Goal: Contribute content: Contribute content

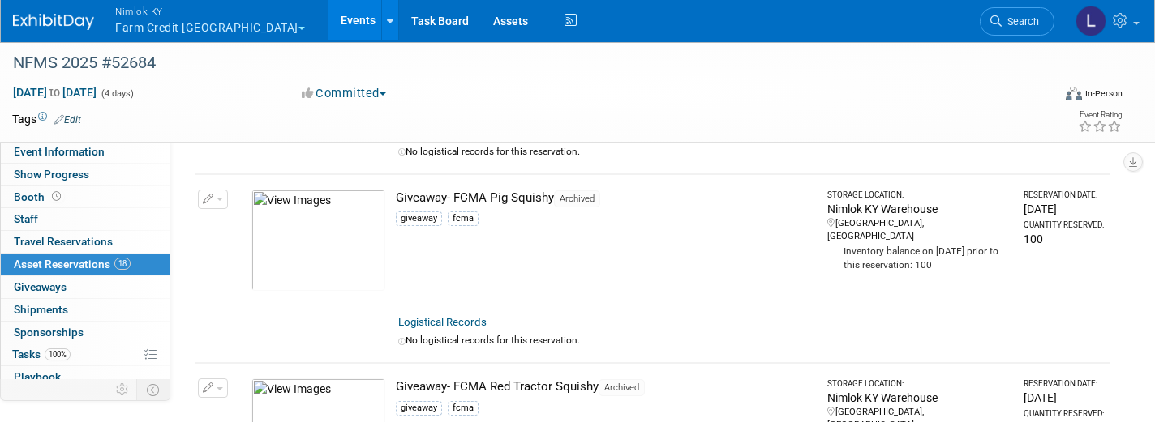
click at [175, 28] on button "Nimlok KY Farm Credit Mid America" at bounding box center [220, 21] width 212 height 42
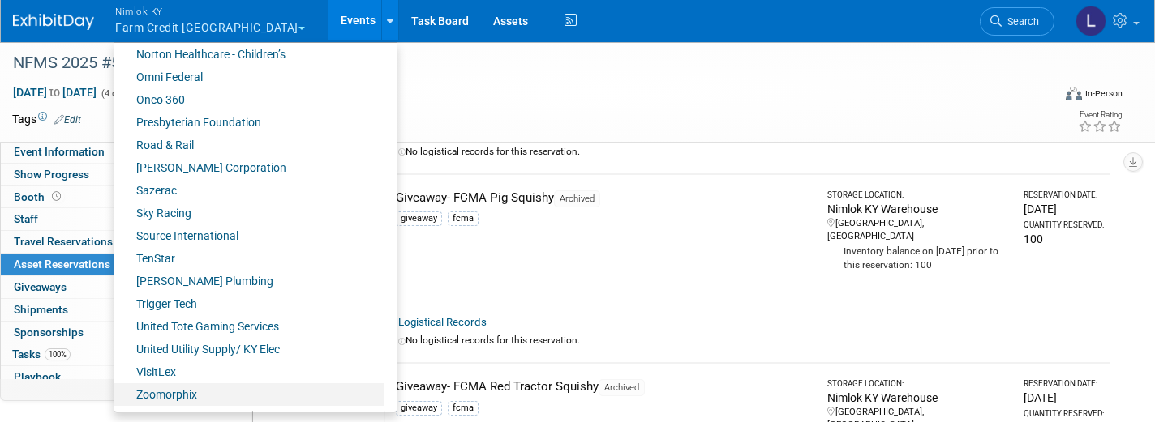
scroll to position [754, 0]
click at [179, 395] on link "Zoomorphix" at bounding box center [249, 395] width 270 height 23
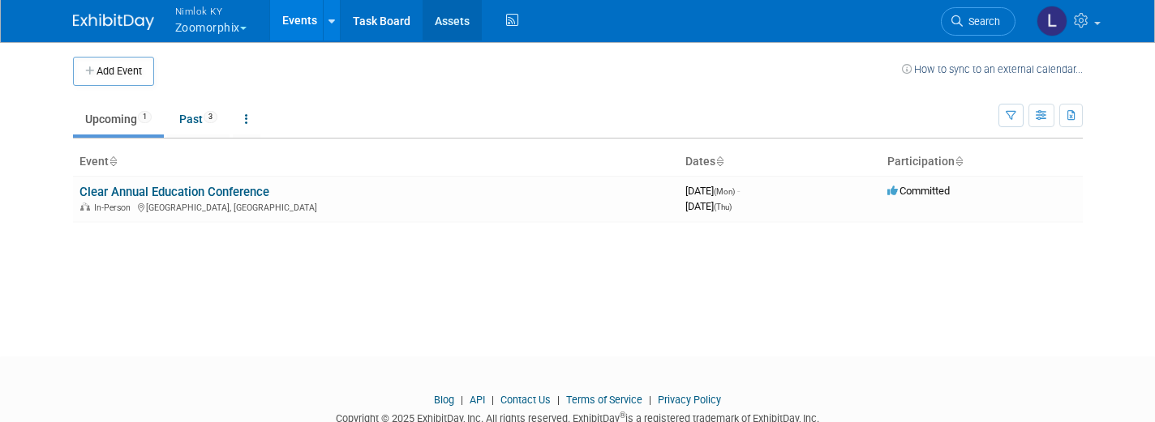
click at [459, 21] on link "Assets" at bounding box center [451, 20] width 59 height 41
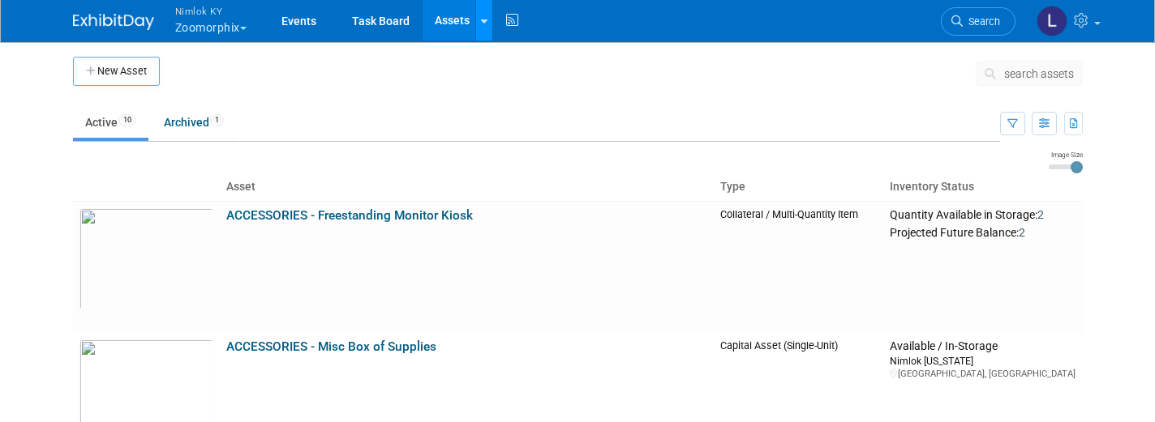
click at [487, 24] on icon at bounding box center [484, 21] width 6 height 11
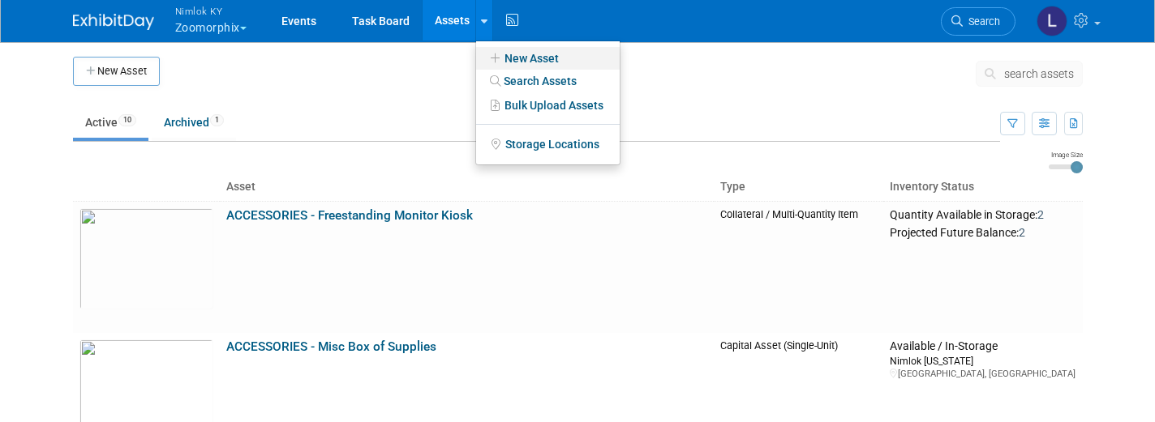
click at [522, 58] on link "New Asset" at bounding box center [548, 58] width 144 height 23
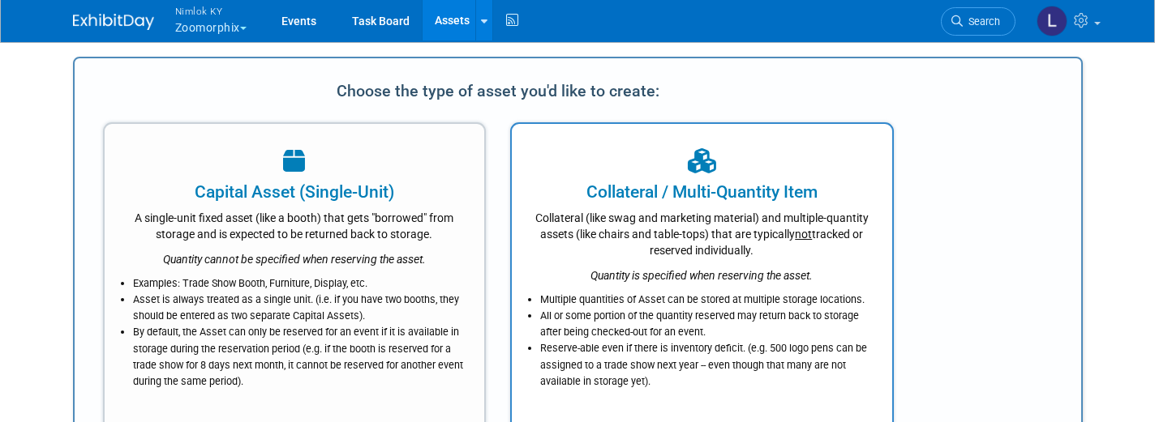
click at [606, 239] on div "Collateral (like swag and marketing material) and multiple-quantity assets (lik…" at bounding box center [702, 231] width 340 height 54
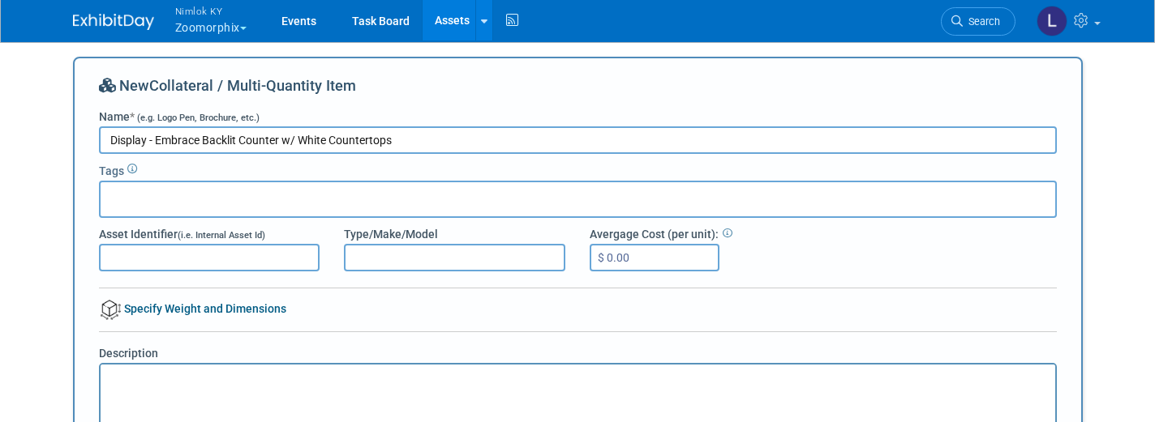
type input "Display - Embrace Backlit Counter w/ White Countertops"
click at [115, 193] on input "text" at bounding box center [172, 197] width 130 height 16
type input "Counter"
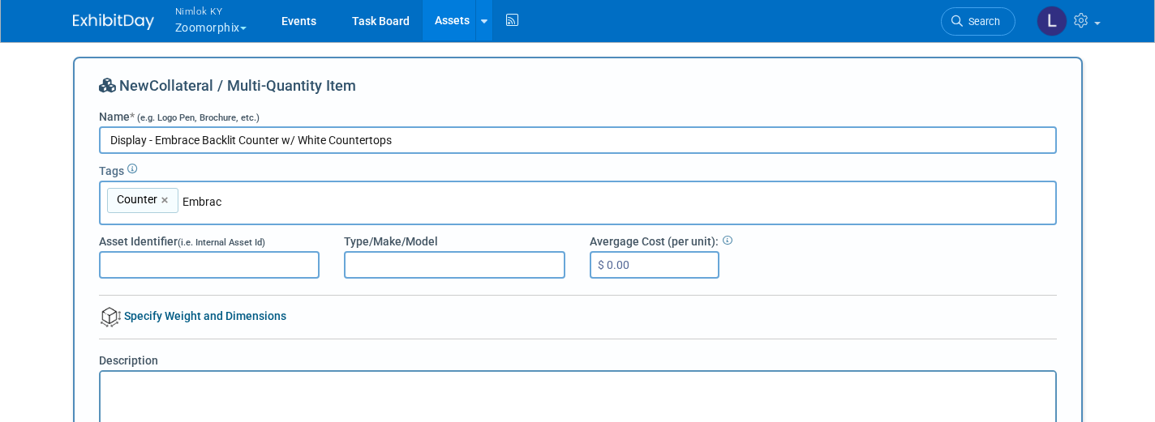
type input "Embrace"
type input "Counter, Embrace"
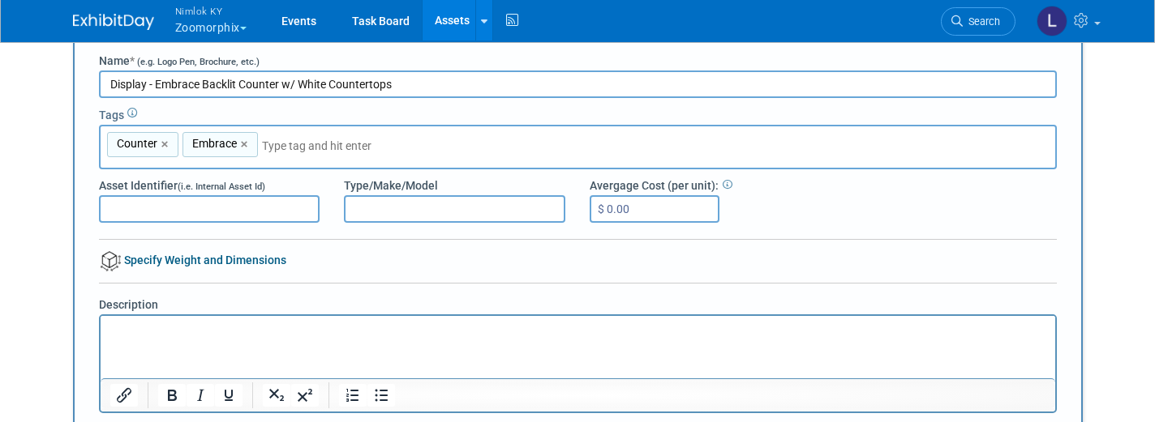
scroll to position [60, 0]
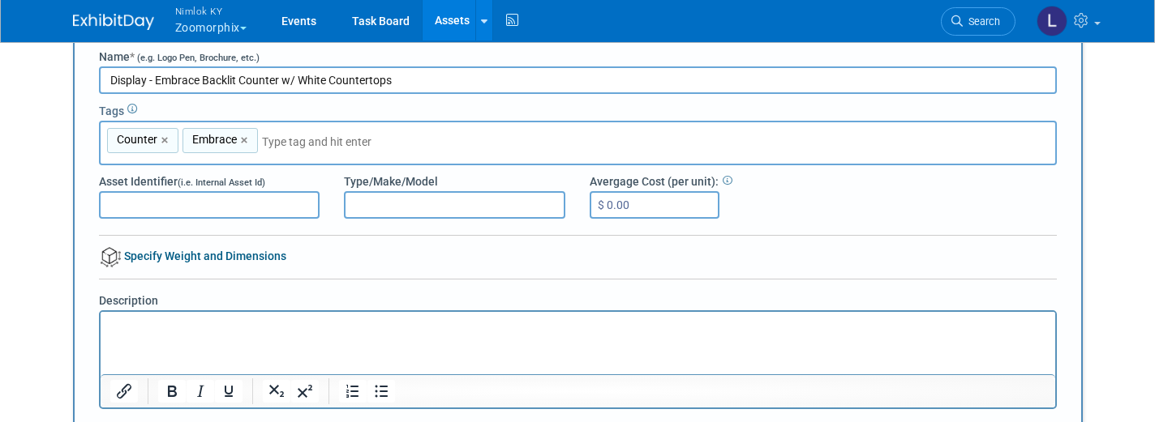
drag, startPoint x: 395, startPoint y: 79, endPoint x: 157, endPoint y: 79, distance: 237.6
click at [157, 79] on input "Display - Embrace Backlit Counter w/ White Countertops" at bounding box center [578, 80] width 958 height 28
click at [120, 315] on html at bounding box center [577, 322] width 954 height 23
click at [353, 324] on p "Embrace Backlit Counter w/ White Countertops" at bounding box center [577, 326] width 936 height 16
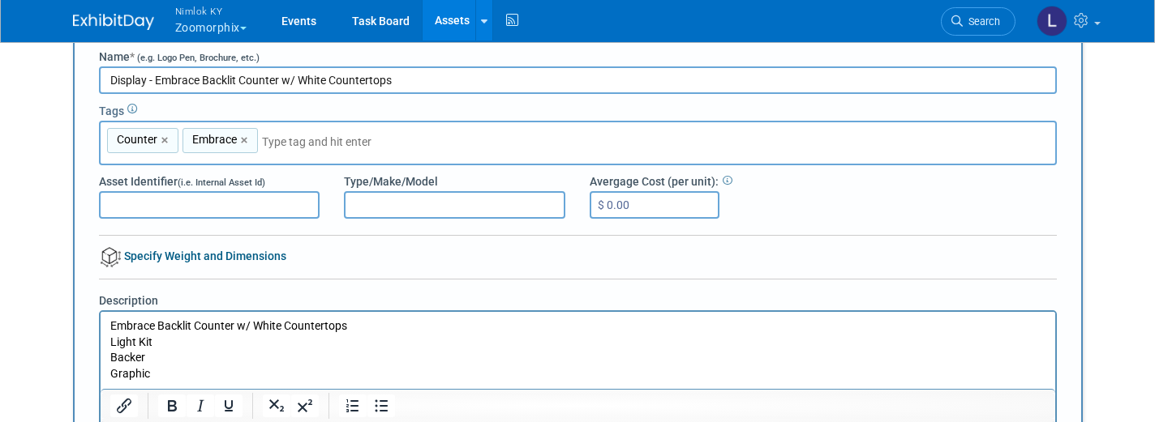
click at [132, 215] on input "Asset Identifier (i.e. Internal Asset Id)" at bounding box center [209, 205] width 221 height 28
type input "ZM-EMBC-01"
click at [354, 332] on p "Embrace Backlit Counter w/ White Countertops" at bounding box center [577, 326] width 936 height 16
click at [109, 373] on p "Backer" at bounding box center [577, 374] width 936 height 16
click at [111, 384] on p "Graphic" at bounding box center [577, 389] width 936 height 16
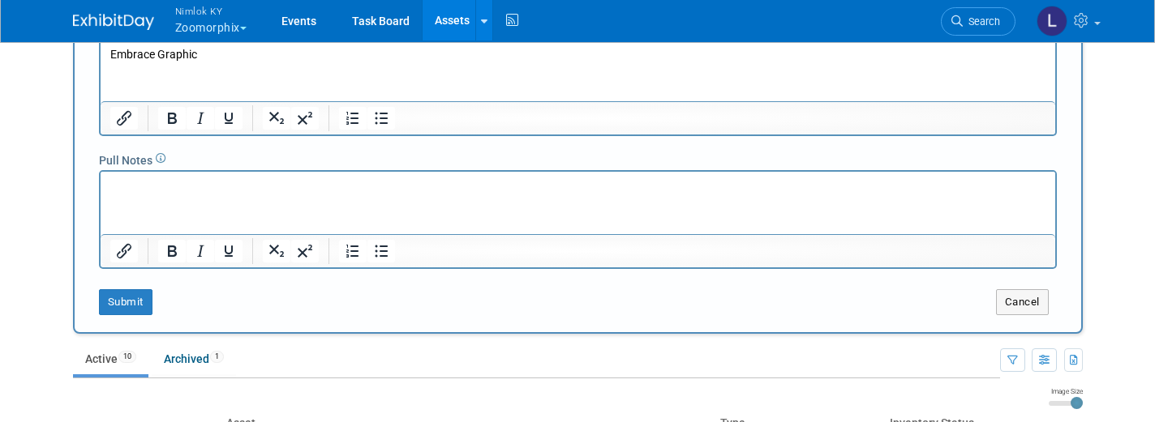
scroll to position [410, 0]
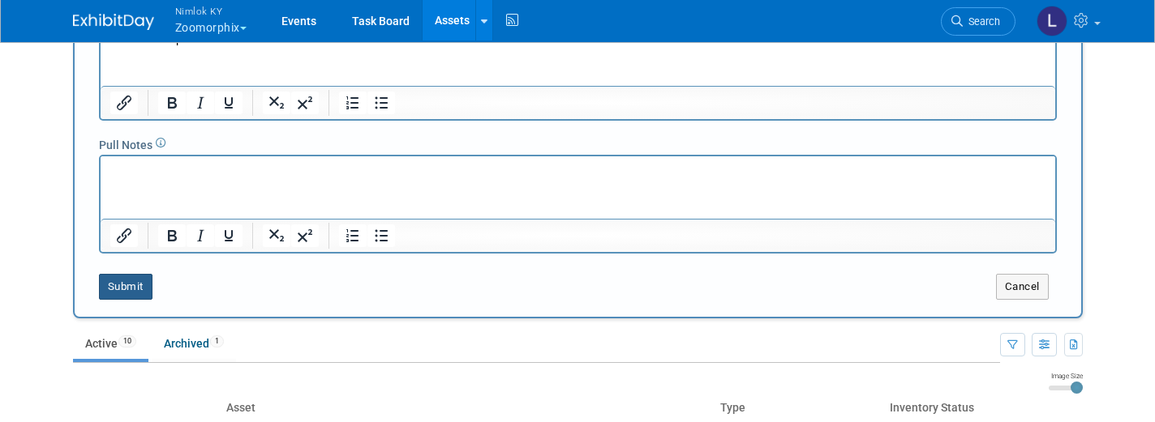
click at [131, 285] on button "Submit" at bounding box center [126, 287] width 54 height 26
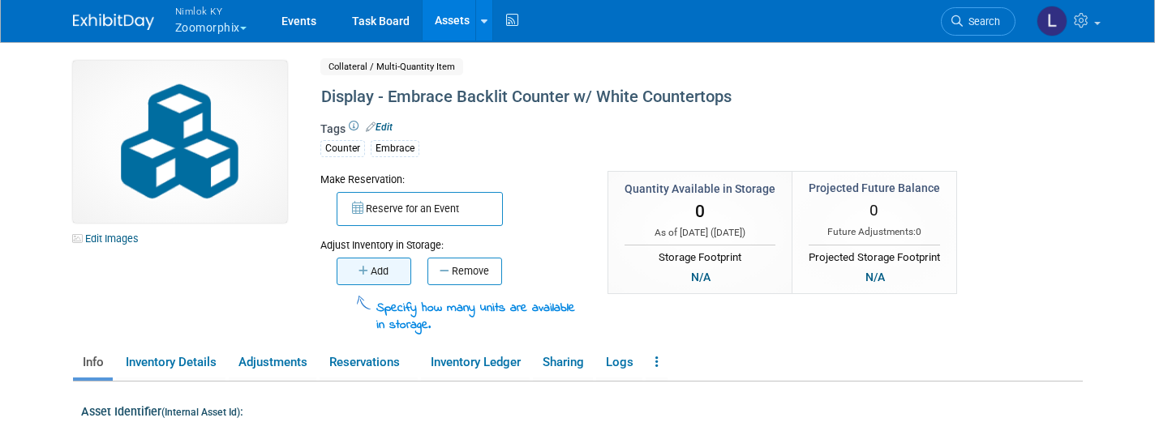
click at [384, 267] on button "Add" at bounding box center [374, 272] width 75 height 28
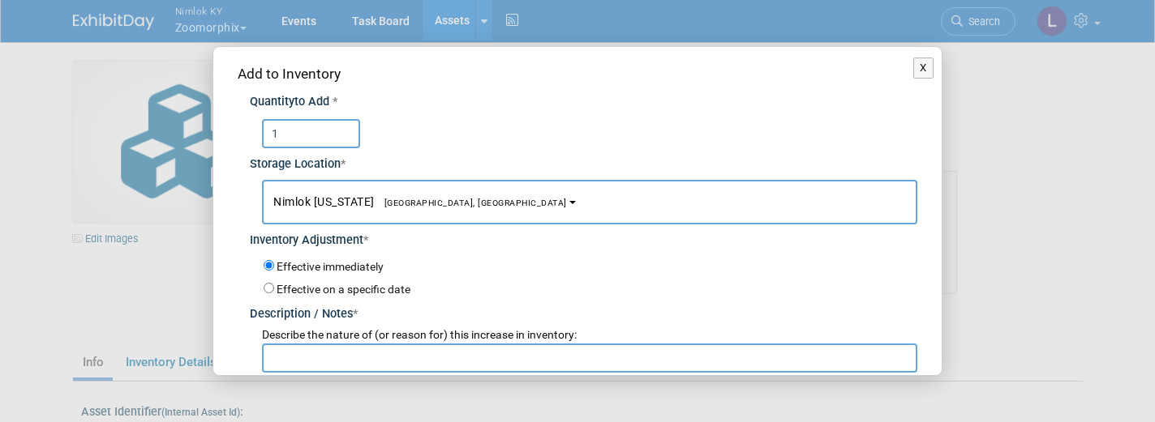
type input "1"
click at [328, 349] on input "text" at bounding box center [589, 358] width 655 height 29
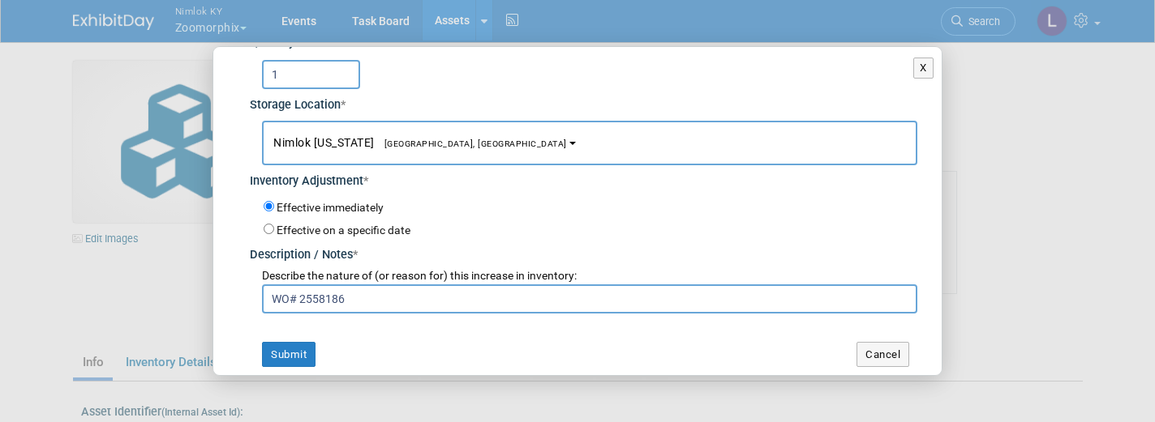
scroll to position [58, 0]
type input "WO# 2558186"
click at [287, 347] on button "Submit" at bounding box center [289, 356] width 54 height 26
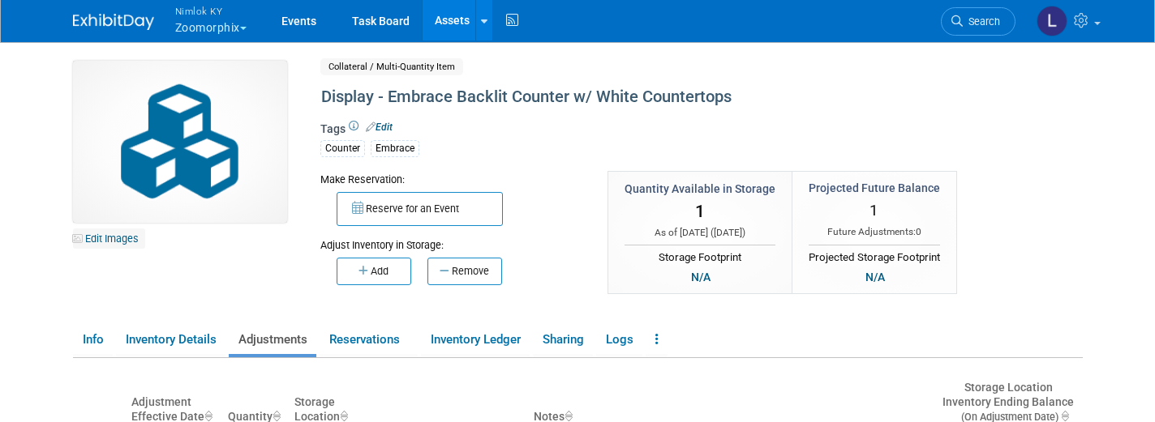
click at [115, 238] on link "Edit Images" at bounding box center [109, 239] width 72 height 20
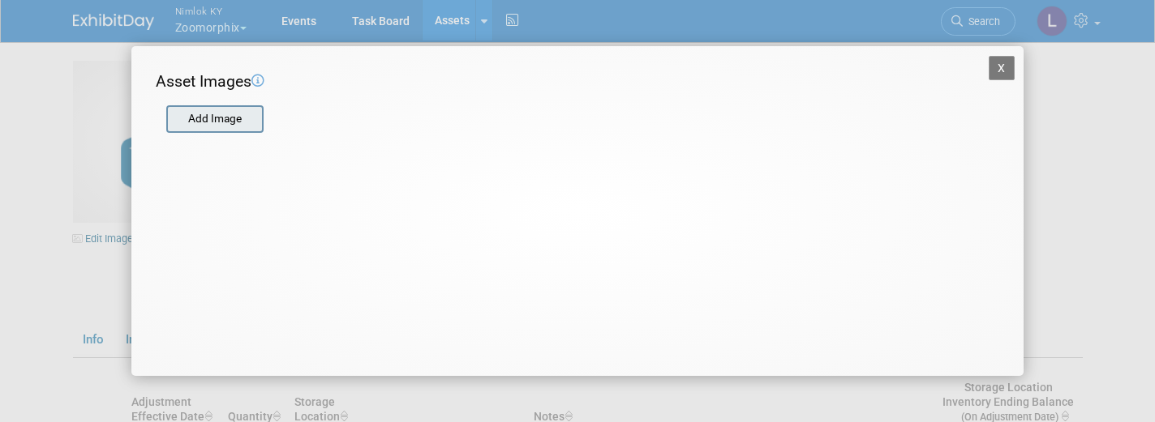
click at [216, 122] on input "file" at bounding box center [165, 119] width 193 height 24
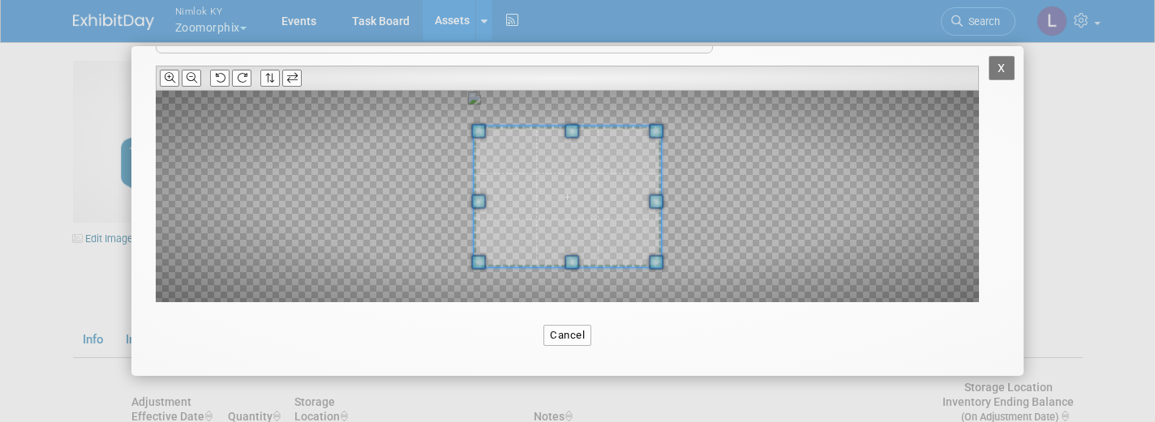
scroll to position [139, 0]
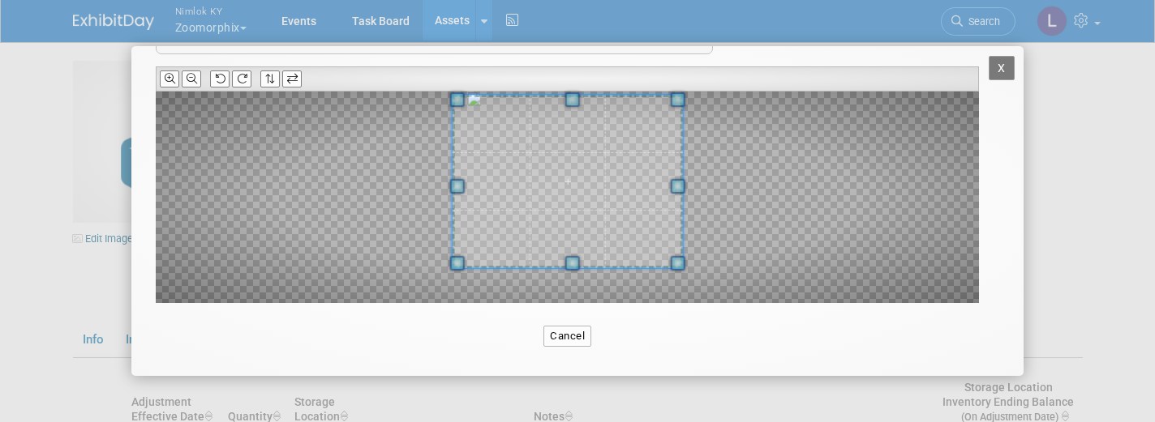
click at [577, 99] on span at bounding box center [571, 99] width 15 height 15
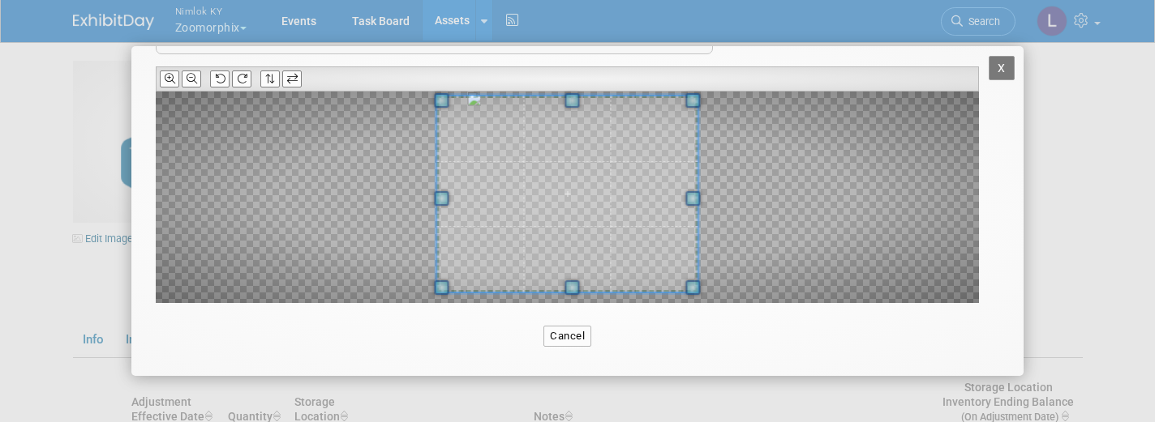
click at [578, 285] on span at bounding box center [571, 288] width 15 height 15
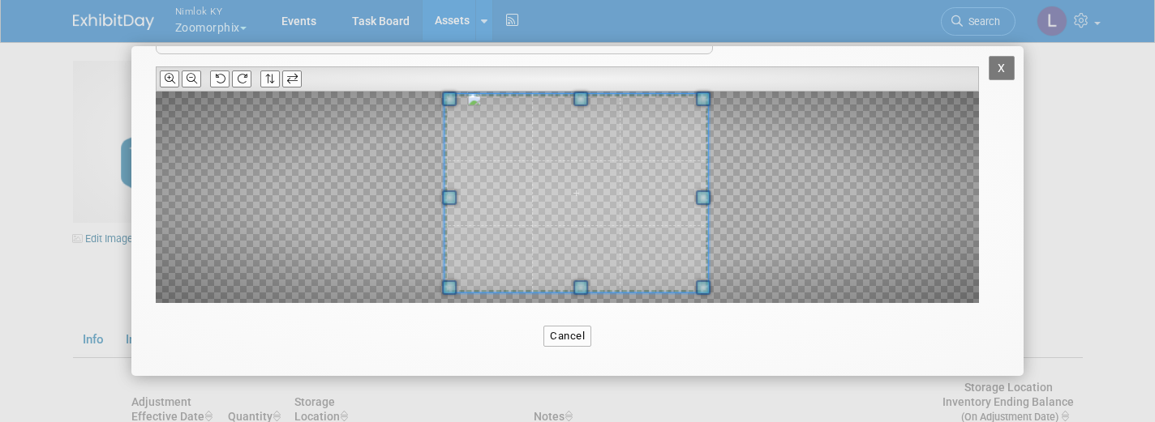
click at [575, 191] on span at bounding box center [576, 193] width 264 height 198
click at [578, 190] on span at bounding box center [576, 193] width 264 height 198
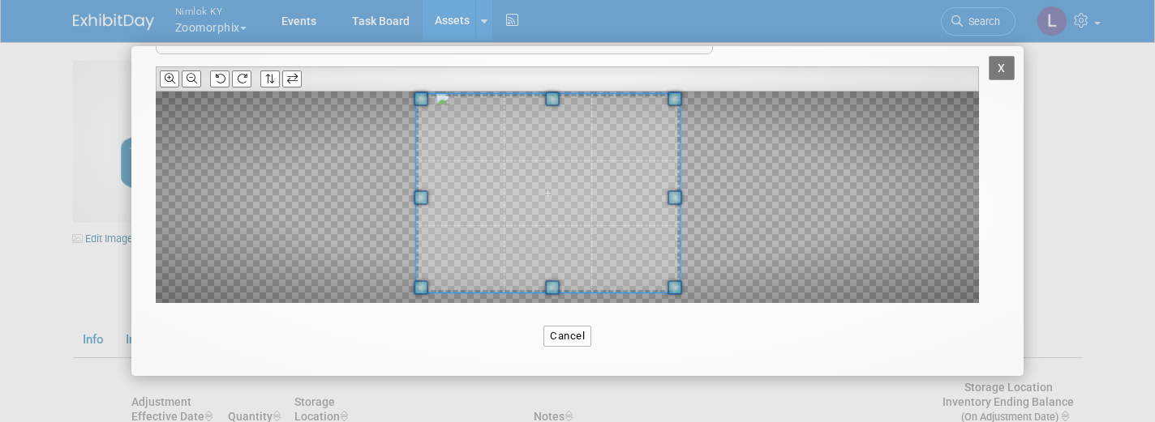
click at [547, 191] on span at bounding box center [548, 193] width 264 height 198
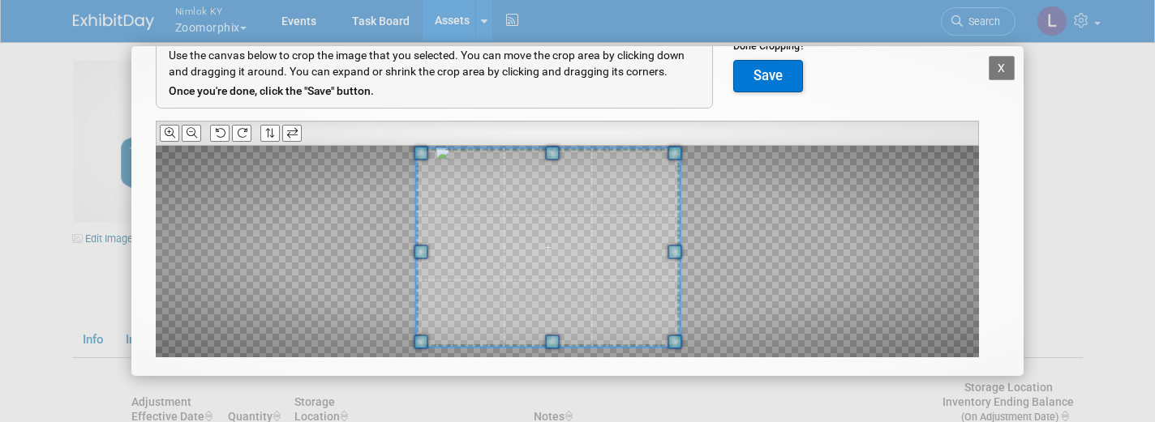
scroll to position [71, 0]
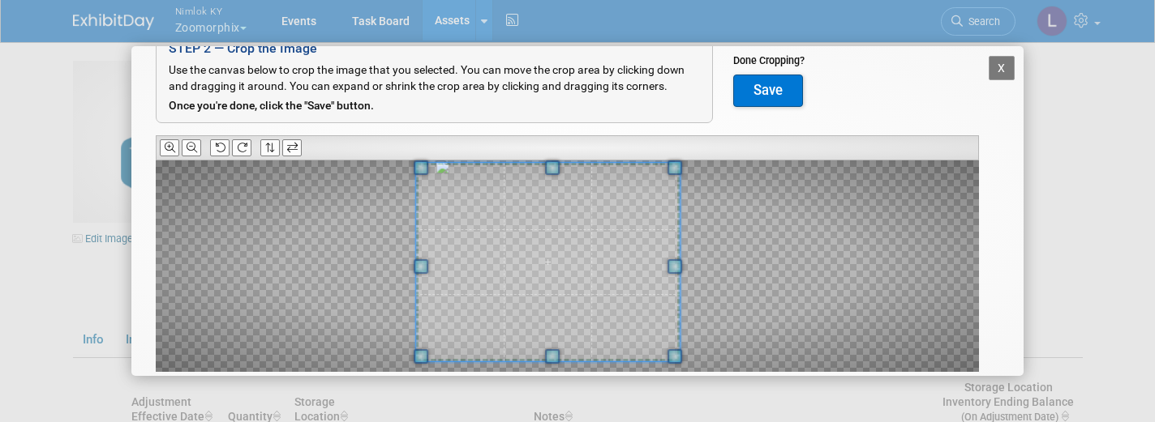
click at [761, 84] on button "Save" at bounding box center [768, 91] width 70 height 32
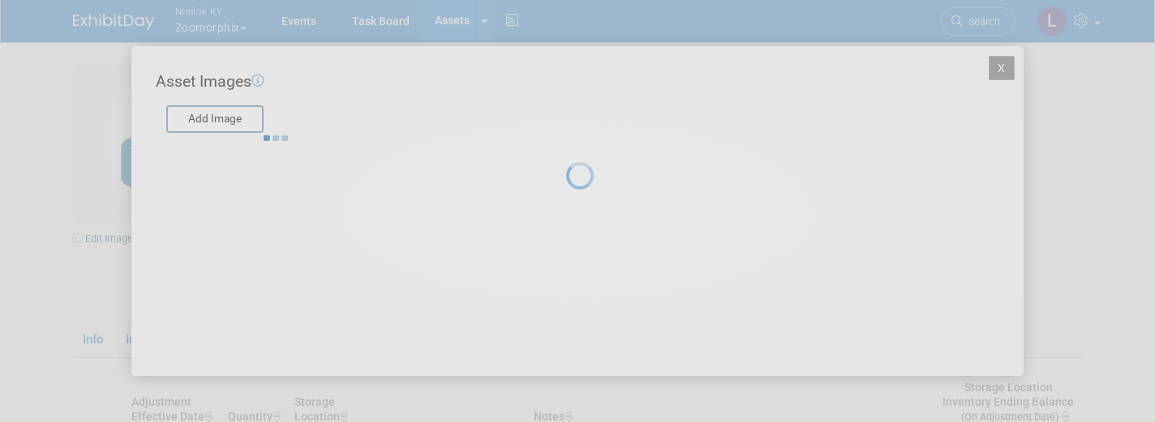
scroll to position [0, 0]
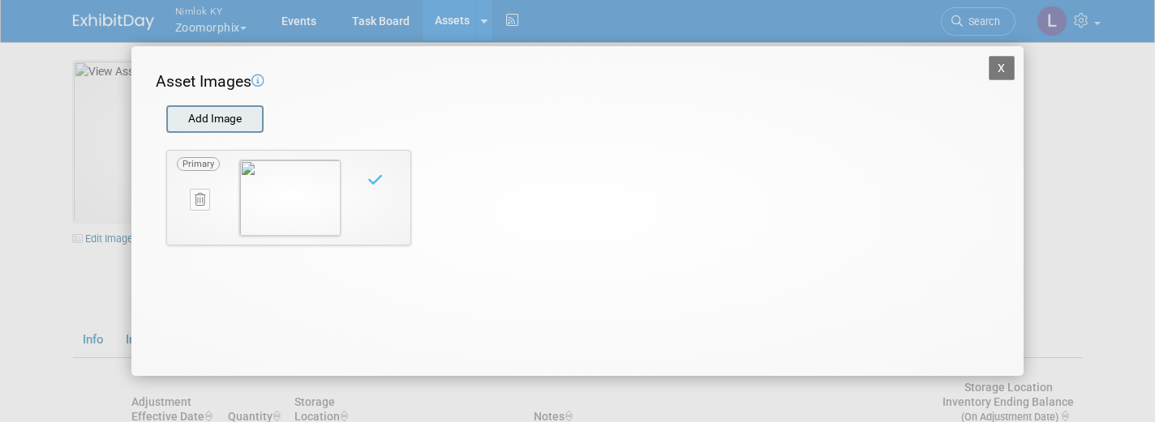
click at [222, 117] on input "file" at bounding box center [165, 119] width 193 height 24
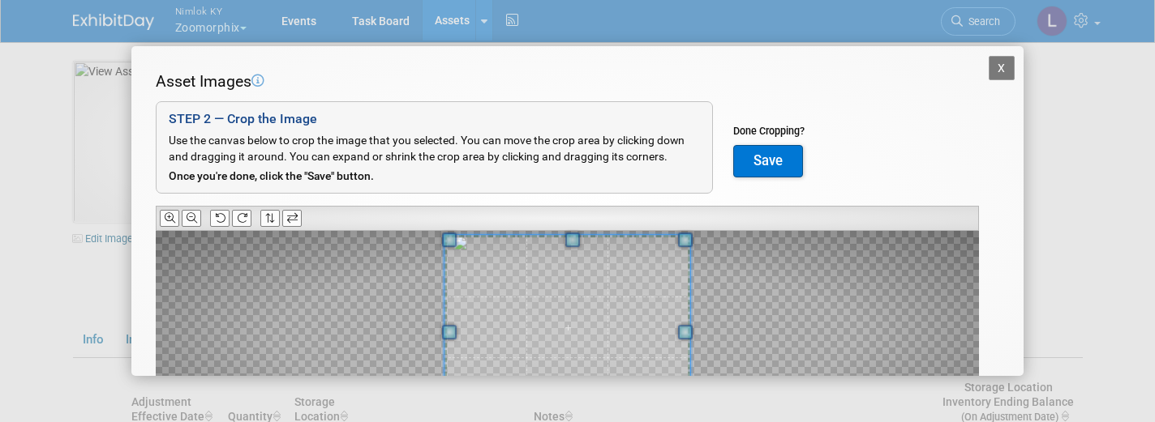
click at [569, 239] on span at bounding box center [571, 240] width 15 height 15
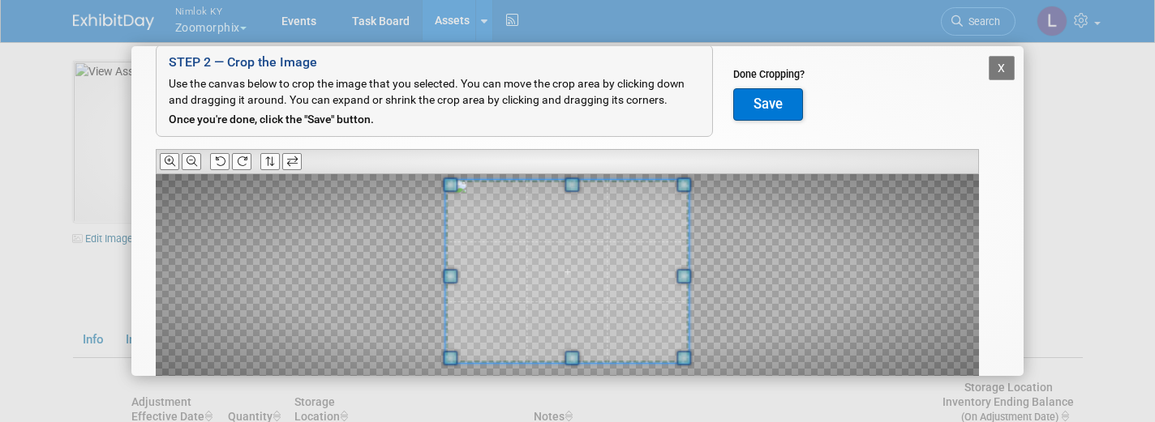
scroll to position [62, 0]
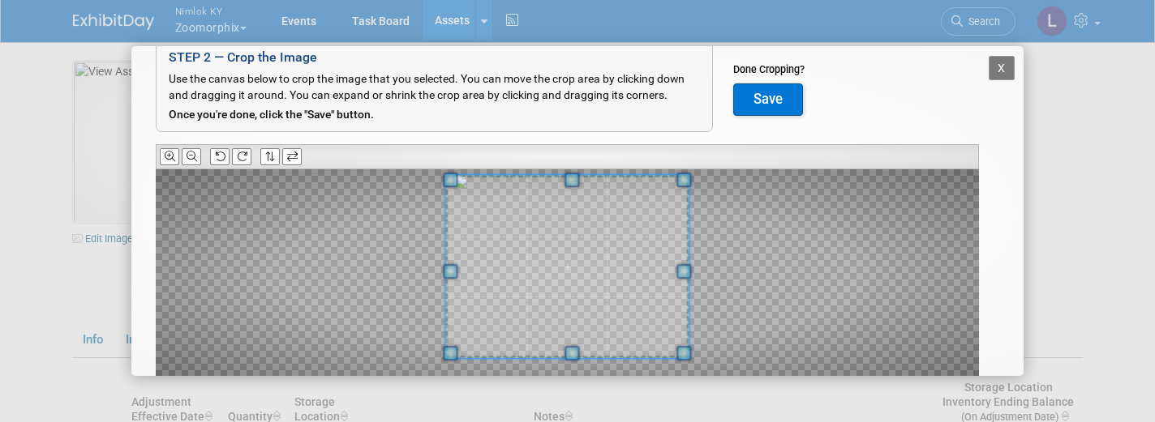
click at [775, 93] on button "Save" at bounding box center [768, 100] width 70 height 32
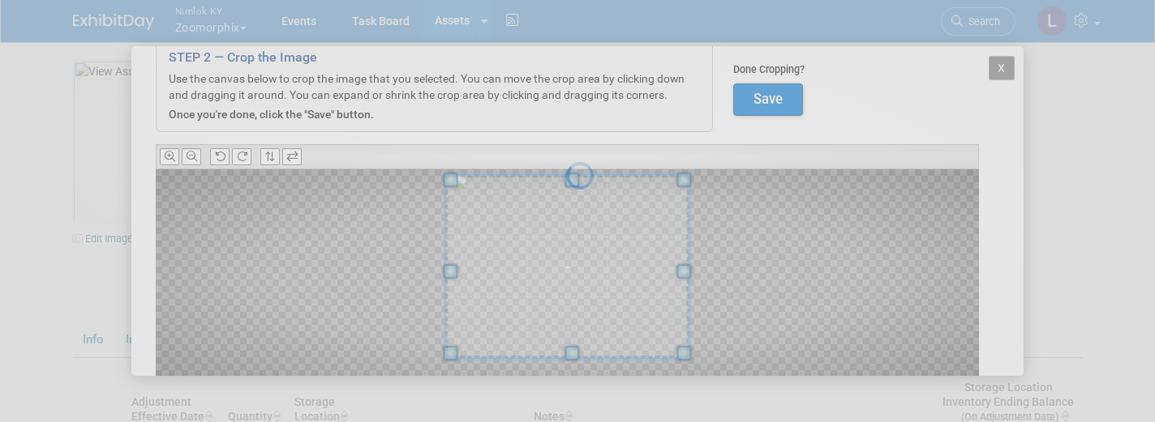
scroll to position [0, 0]
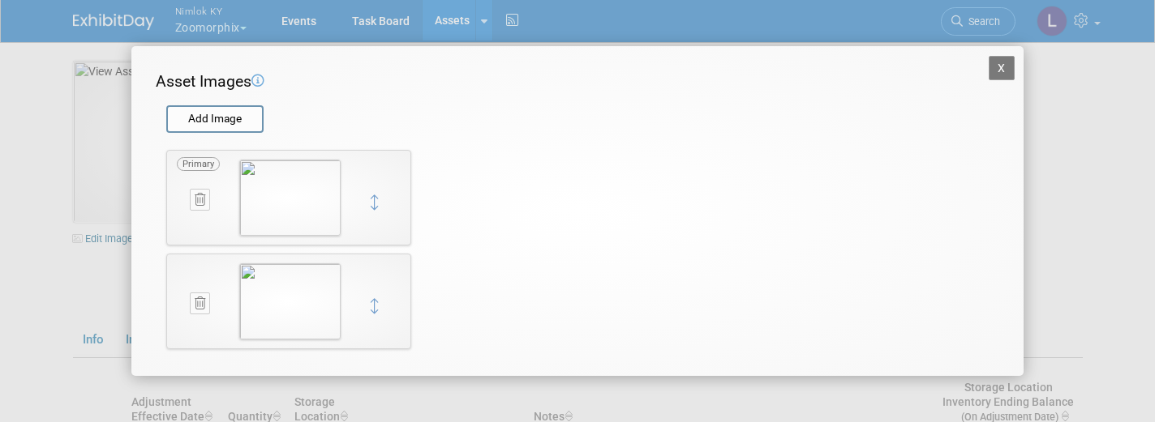
click at [996, 66] on button "X" at bounding box center [1001, 68] width 26 height 24
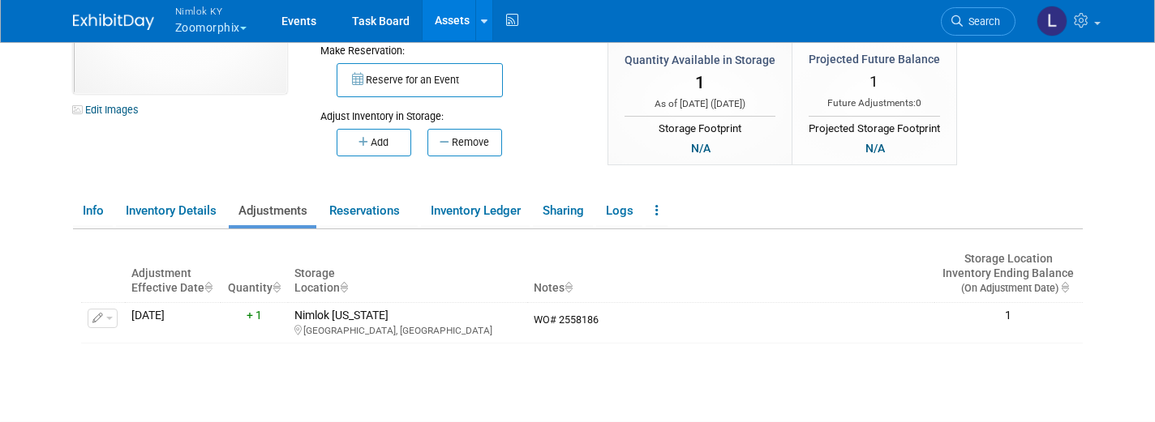
scroll to position [129, 0]
click at [95, 205] on link "Info" at bounding box center [93, 211] width 40 height 28
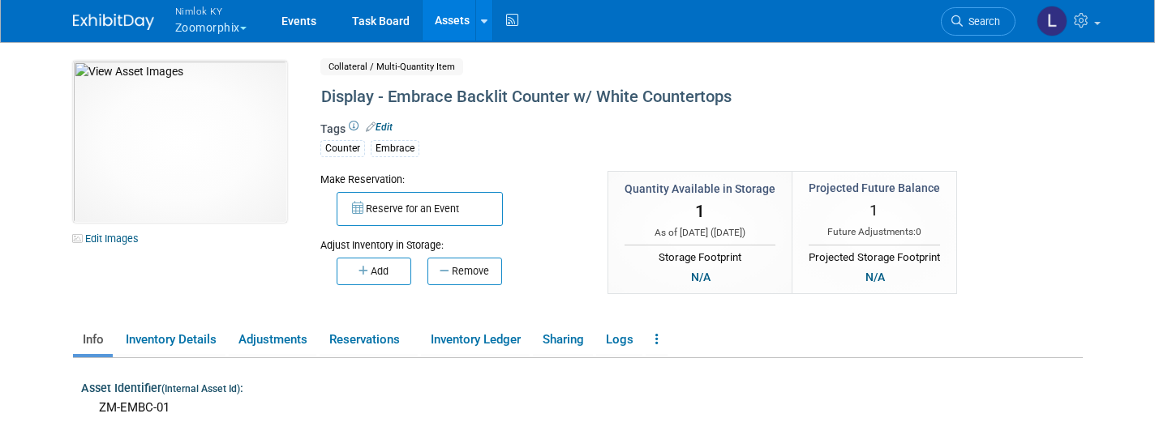
scroll to position [0, 0]
click at [663, 343] on link at bounding box center [656, 340] width 22 height 28
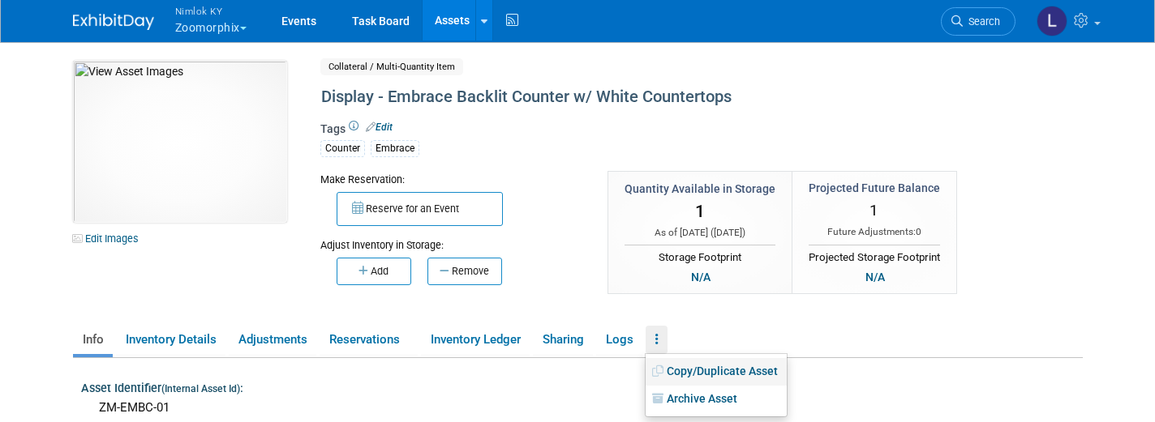
click at [713, 371] on link "Copy/Duplicate Asset" at bounding box center [715, 372] width 141 height 28
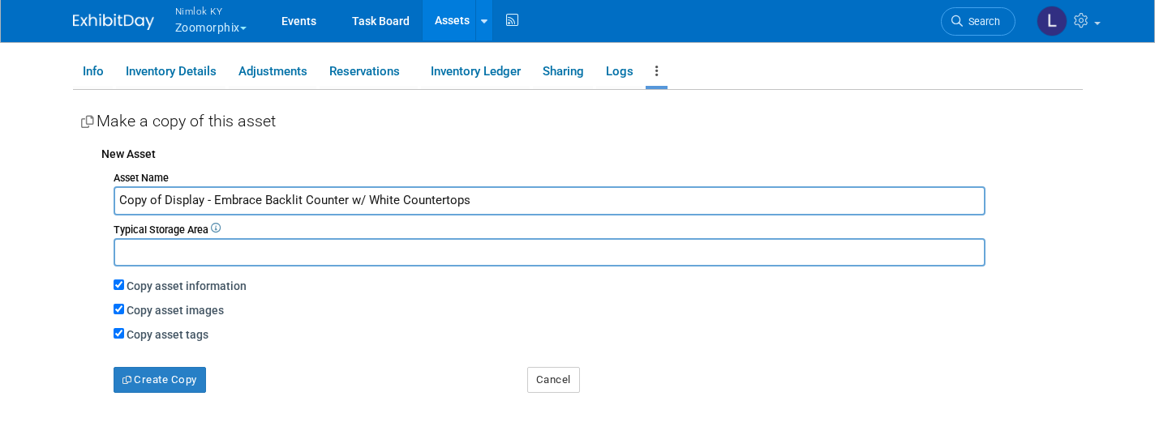
scroll to position [272, 0]
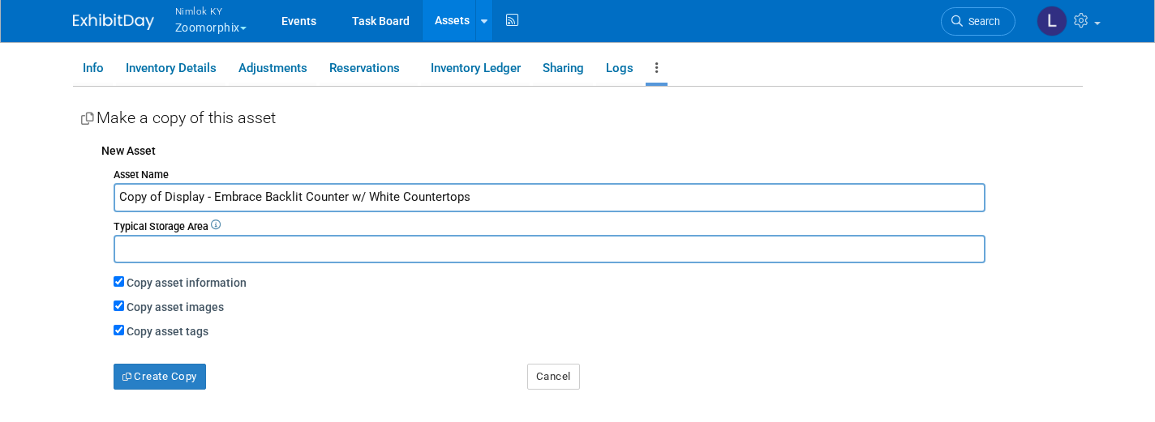
click at [162, 194] on input "Copy of Display - Embrace Backlit Counter w/ White Countertops" at bounding box center [550, 197] width 872 height 28
click at [443, 199] on input "Display - Embrace Backlit Counter w/ White Countertops" at bounding box center [550, 197] width 872 height 28
type input "Display - Embrace Backlit Counter w/ White Countertops 02"
click at [165, 367] on button "Create Copy" at bounding box center [160, 377] width 92 height 26
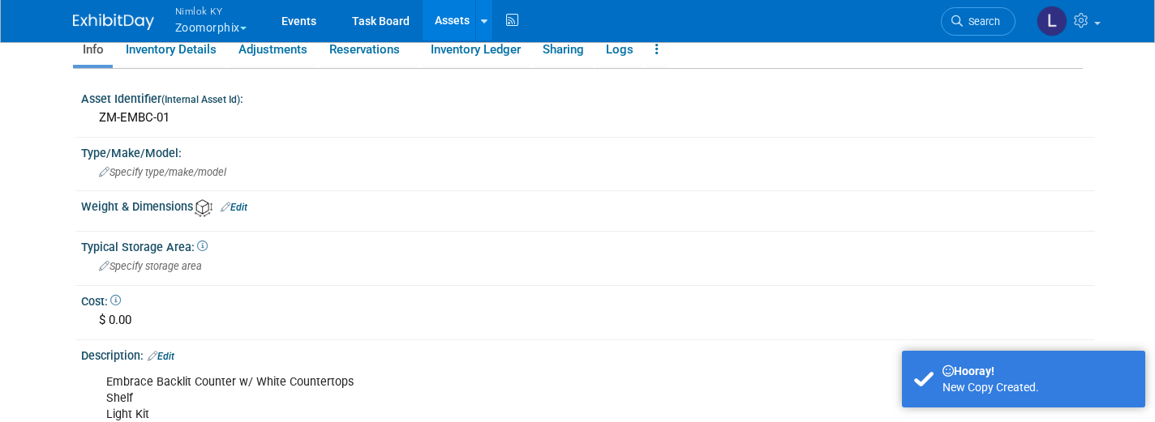
scroll to position [313, 0]
click at [178, 110] on div "ZM-EMBC-01" at bounding box center [587, 117] width 989 height 25
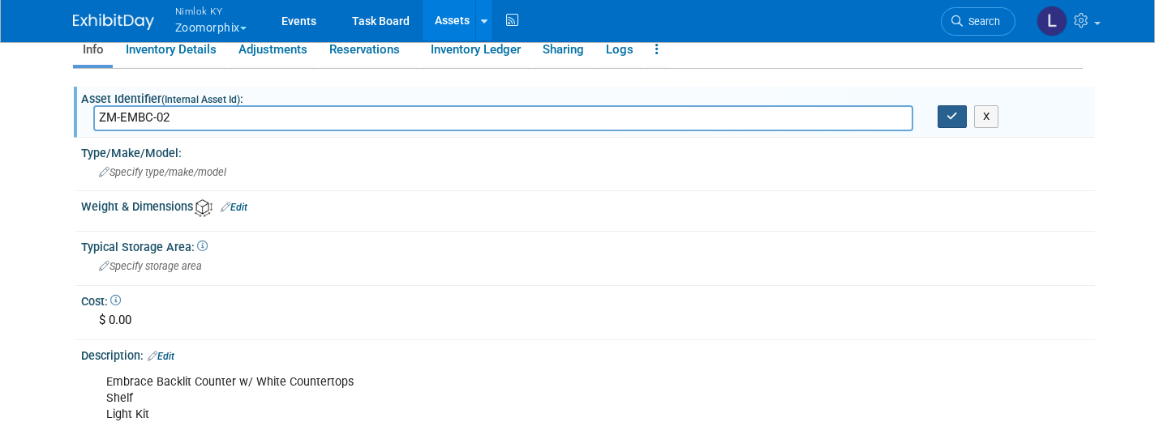
type input "ZM-EMBC-02"
click at [960, 113] on button "button" at bounding box center [951, 116] width 29 height 23
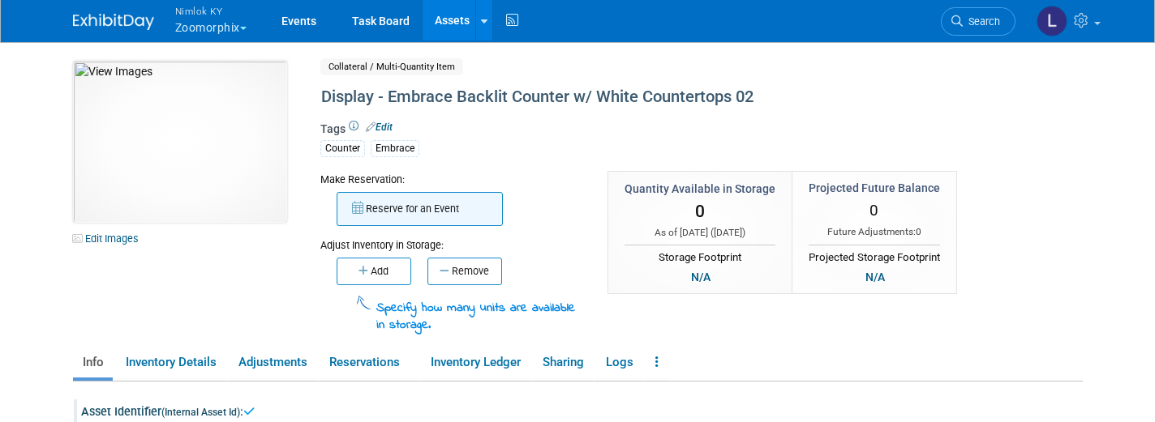
scroll to position [0, 0]
click at [125, 242] on link "Edit Images" at bounding box center [109, 239] width 72 height 20
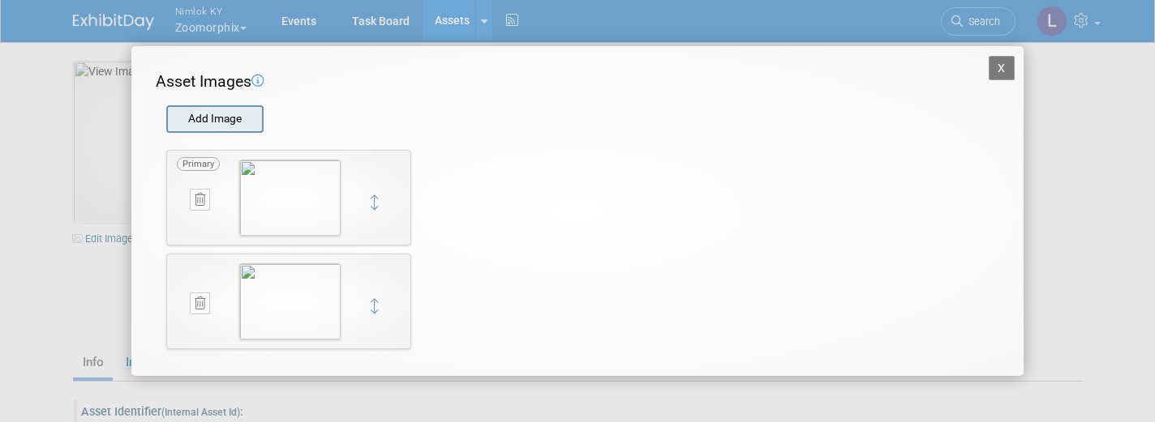
click at [225, 114] on input "file" at bounding box center [165, 119] width 193 height 24
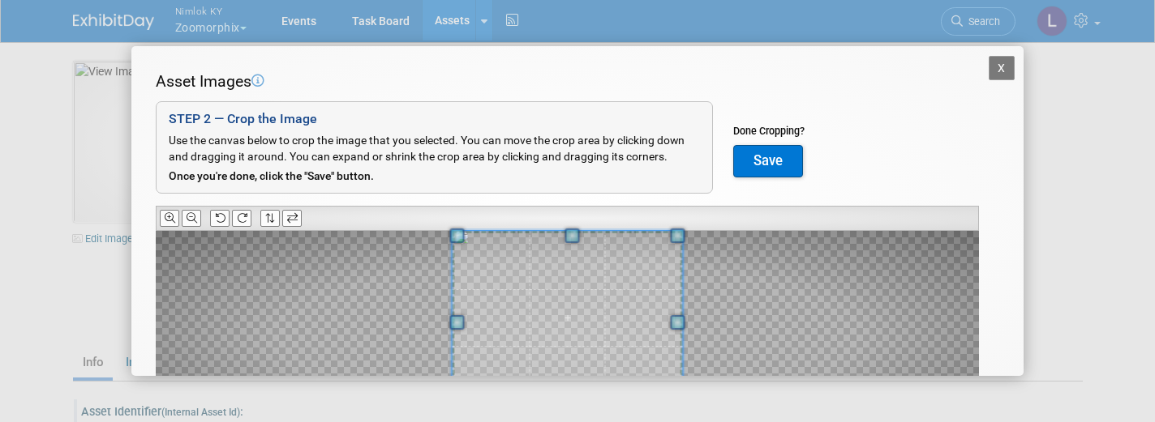
click at [565, 232] on span at bounding box center [571, 236] width 15 height 15
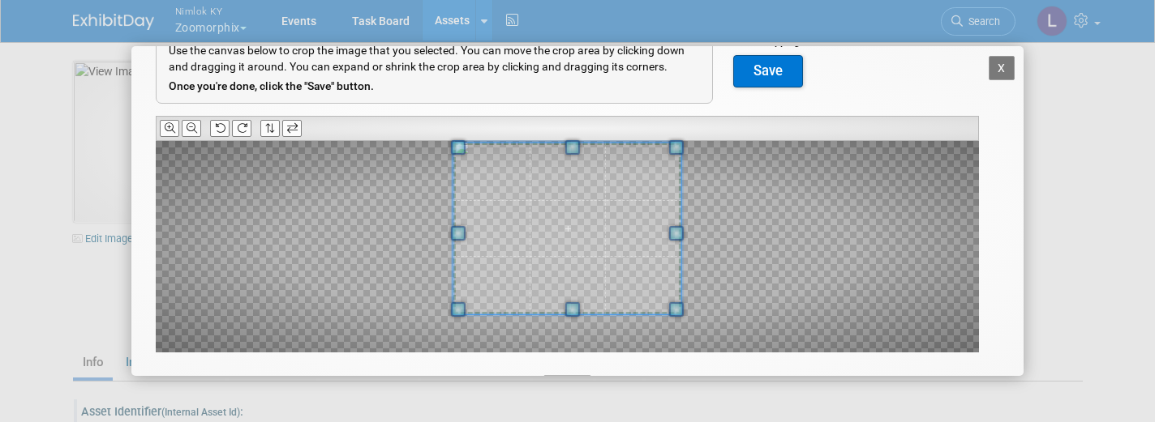
scroll to position [91, 0]
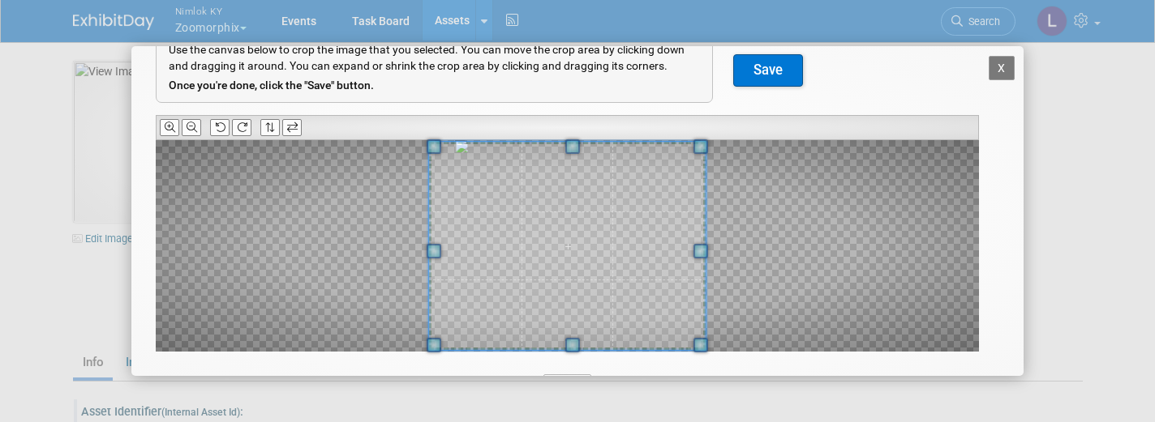
click at [572, 344] on span at bounding box center [571, 345] width 15 height 15
click at [768, 73] on button "Save" at bounding box center [768, 70] width 70 height 32
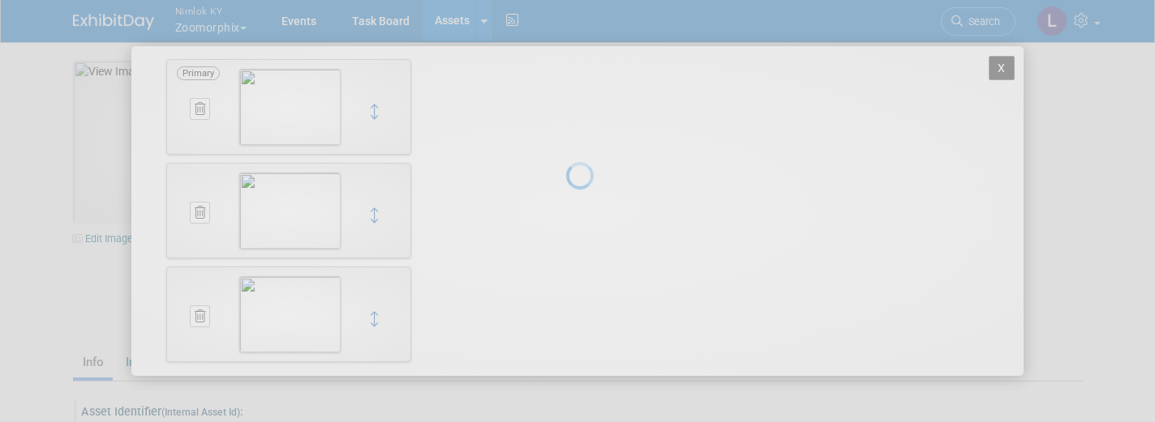
scroll to position [0, 0]
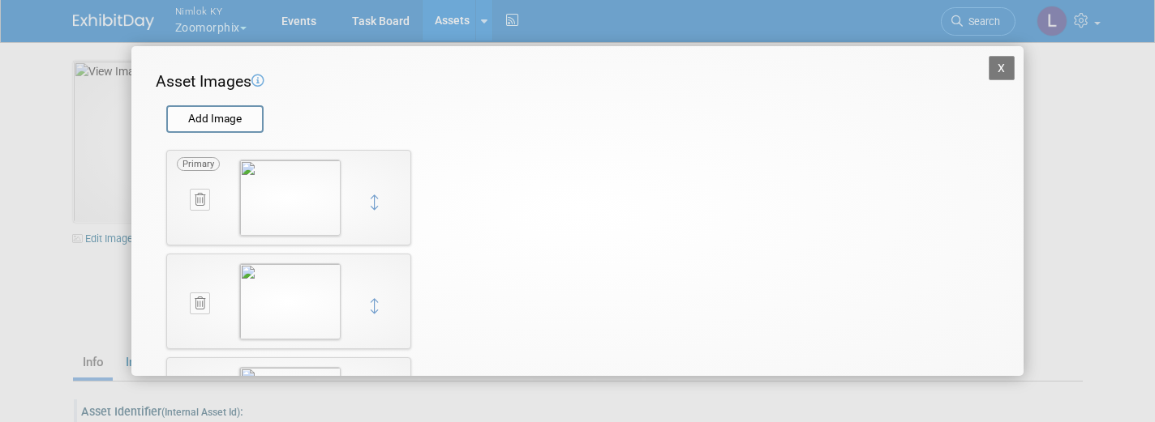
click at [203, 305] on icon at bounding box center [200, 304] width 11 height 12
click at [194, 318] on icon "button" at bounding box center [191, 322] width 11 height 10
click at [1003, 68] on button "X" at bounding box center [1001, 68] width 26 height 24
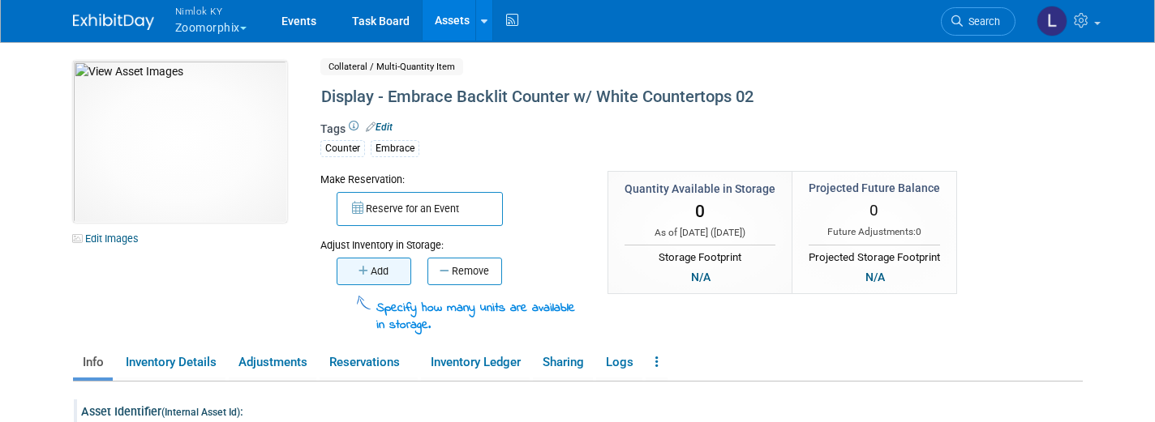
click at [377, 273] on button "Add" at bounding box center [374, 272] width 75 height 28
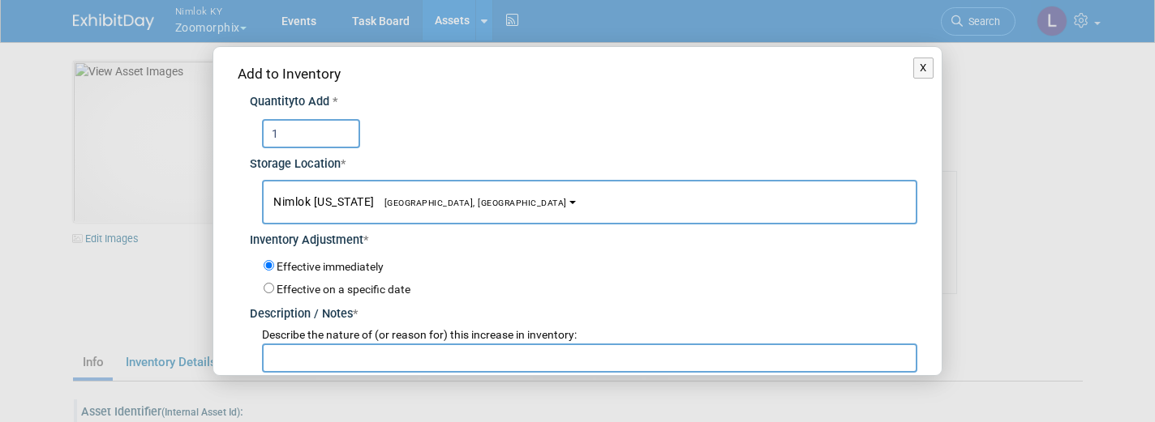
type input "1"
click at [309, 350] on input "text" at bounding box center [589, 358] width 655 height 29
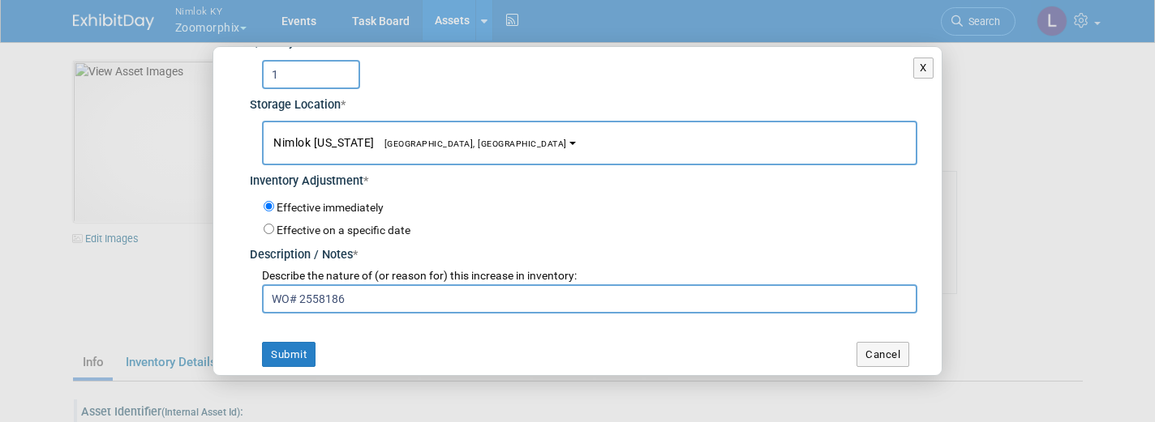
scroll to position [58, 0]
type input "WO# 2558186"
click at [278, 343] on button "Submit" at bounding box center [289, 356] width 54 height 26
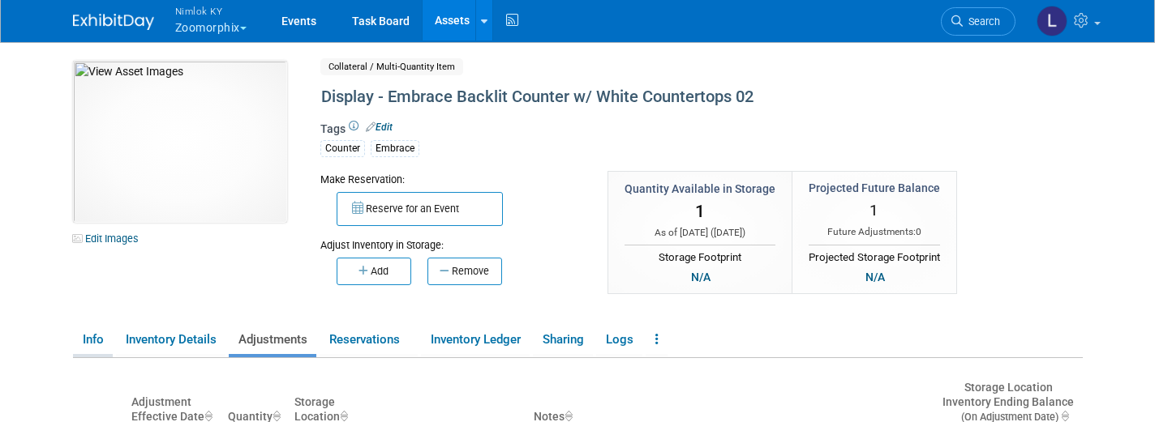
click at [91, 332] on link "Info" at bounding box center [93, 340] width 40 height 28
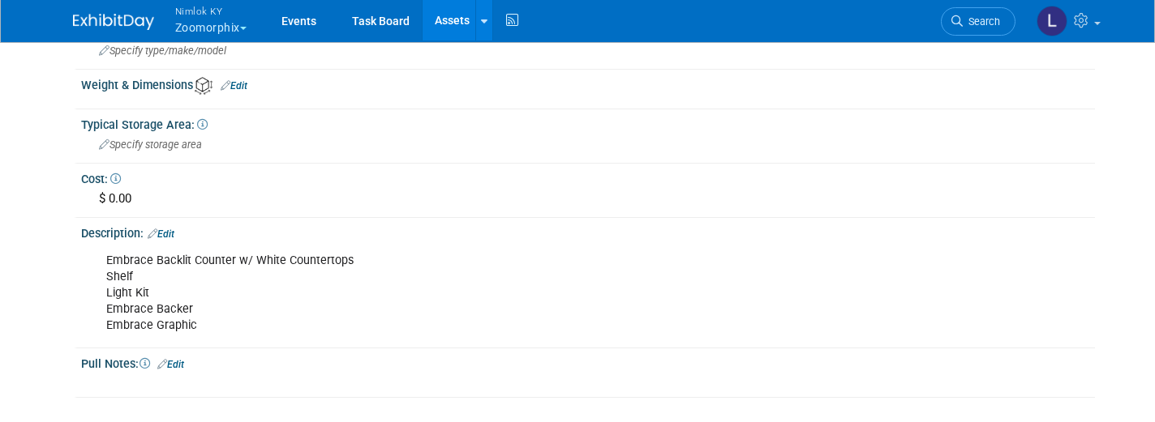
scroll to position [414, 0]
click at [206, 319] on div "Embrace Backlit Counter w/ White Countertops Shelf Light Kit Embrace Backer Emb…" at bounding box center [498, 291] width 806 height 97
click at [171, 227] on link "Edit" at bounding box center [161, 232] width 27 height 11
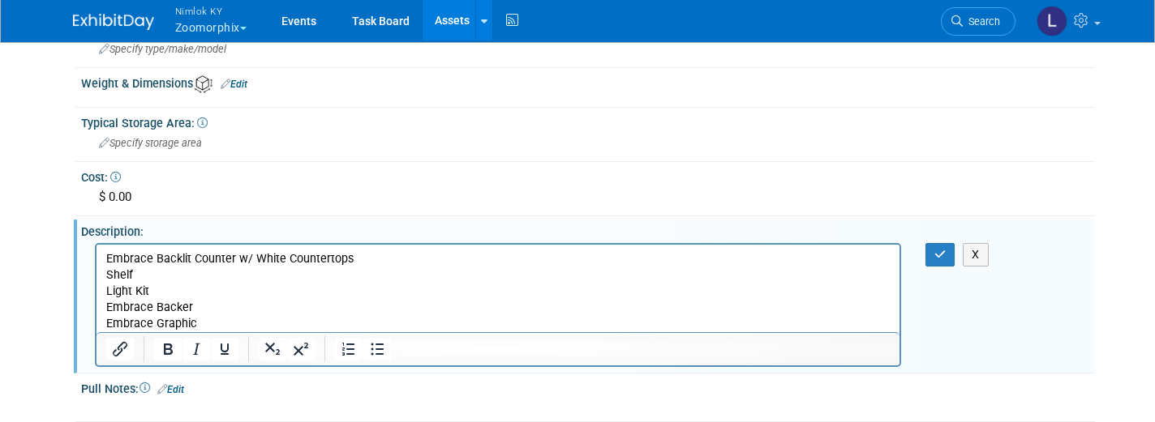
scroll to position [0, 0]
click at [207, 322] on p "Embrace Backlit Counter w/ White Countertops Shelf Light Kit Embrace Backer Emb…" at bounding box center [497, 291] width 784 height 81
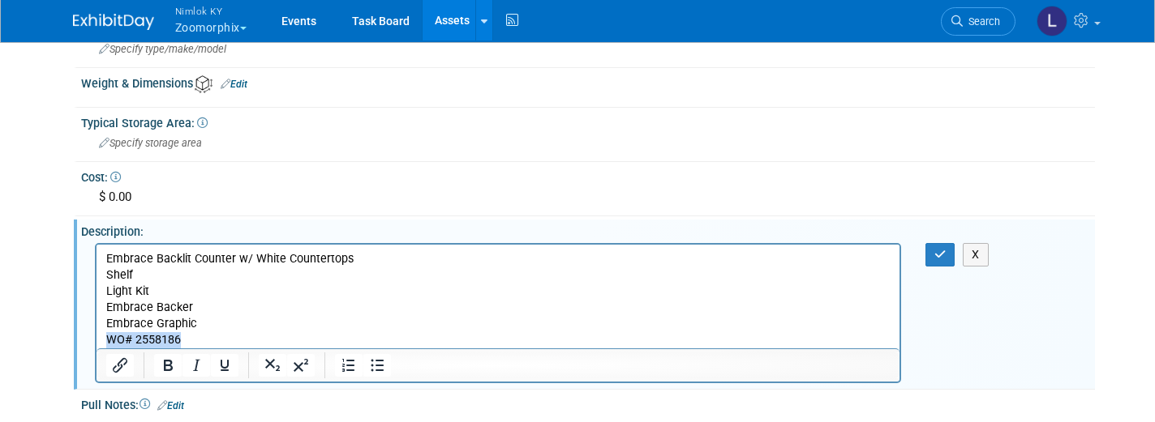
drag, startPoint x: 191, startPoint y: 336, endPoint x: 108, endPoint y: 338, distance: 83.6
click at [108, 338] on p "WO# 2558186" at bounding box center [497, 340] width 784 height 16
copy p "WO# 2558186"
click at [942, 251] on icon "button" at bounding box center [940, 254] width 12 height 11
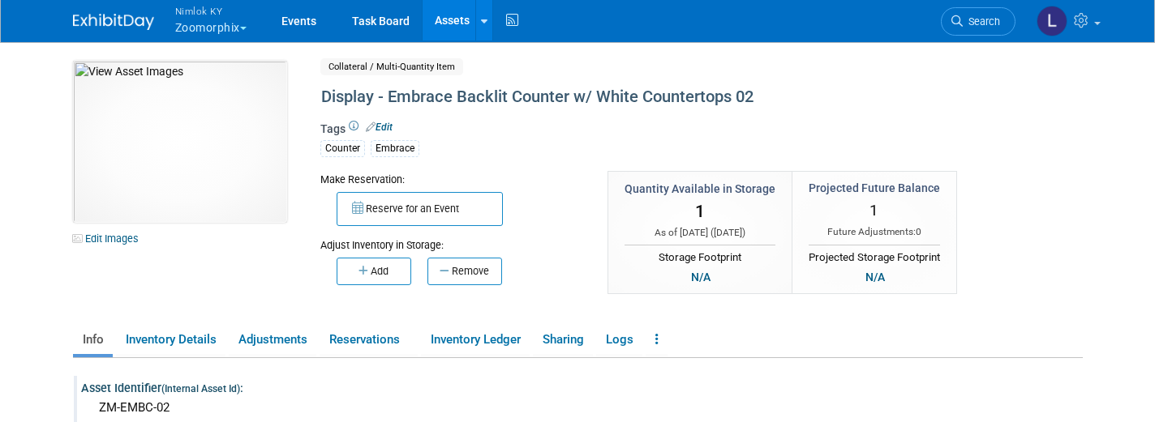
click at [451, 24] on link "Assets" at bounding box center [451, 20] width 59 height 41
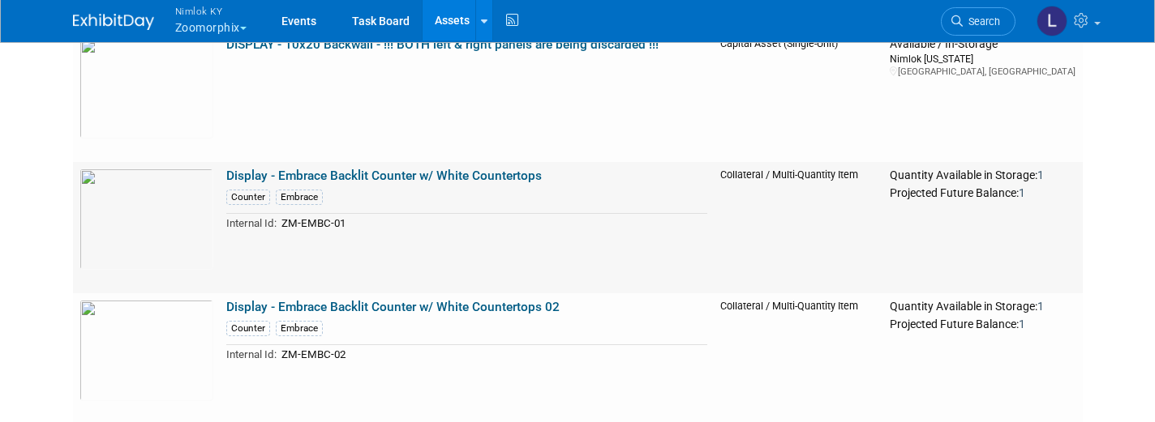
scroll to position [700, 0]
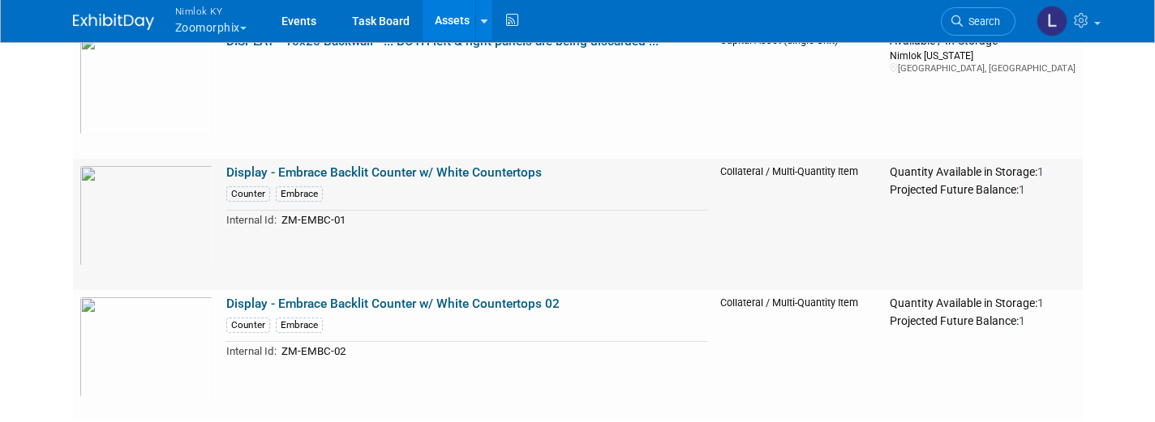
click at [487, 171] on link "Display - Embrace Backlit Counter w/ White Countertops" at bounding box center [383, 172] width 315 height 15
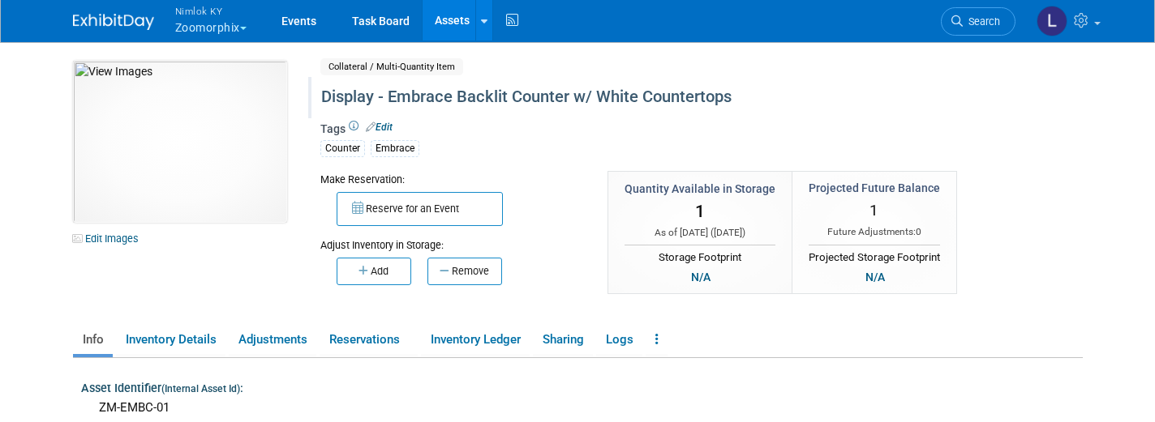
click at [759, 94] on div "Display - Embrace Backlit Counter w/ White Countertops" at bounding box center [650, 97] width 670 height 29
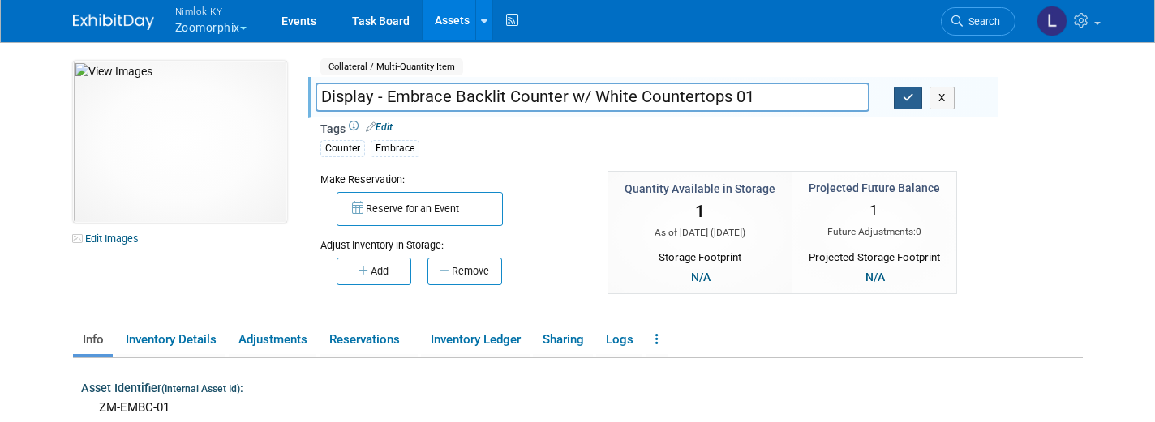
type input "Display - Embrace Backlit Counter w/ White Countertops 01"
click at [898, 100] on button "button" at bounding box center [908, 98] width 29 height 23
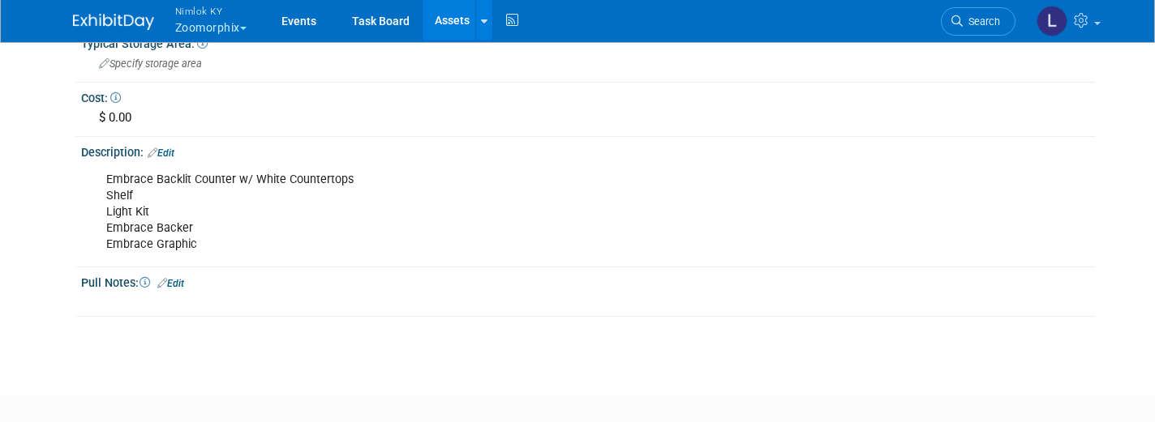
scroll to position [489, 0]
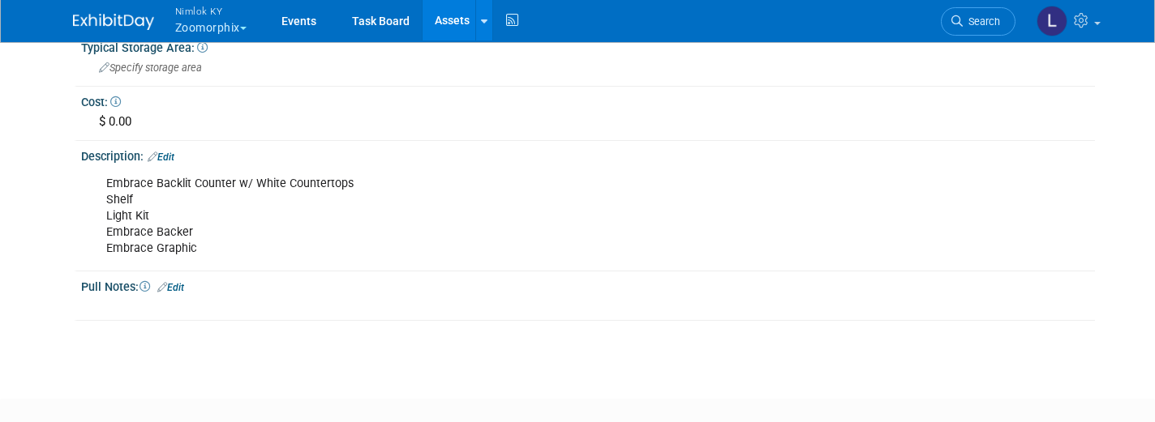
click at [174, 152] on link "Edit" at bounding box center [161, 157] width 27 height 11
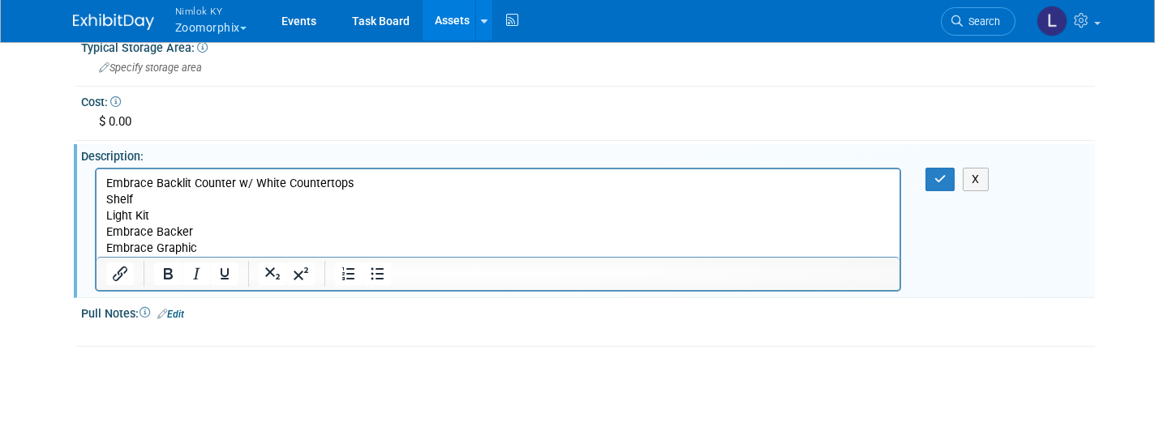
scroll to position [0, 0]
click at [203, 249] on p "Embrace Backlit Counter w/ White Countertops Shelf Light Kit Embrace Backer Emb…" at bounding box center [497, 215] width 784 height 81
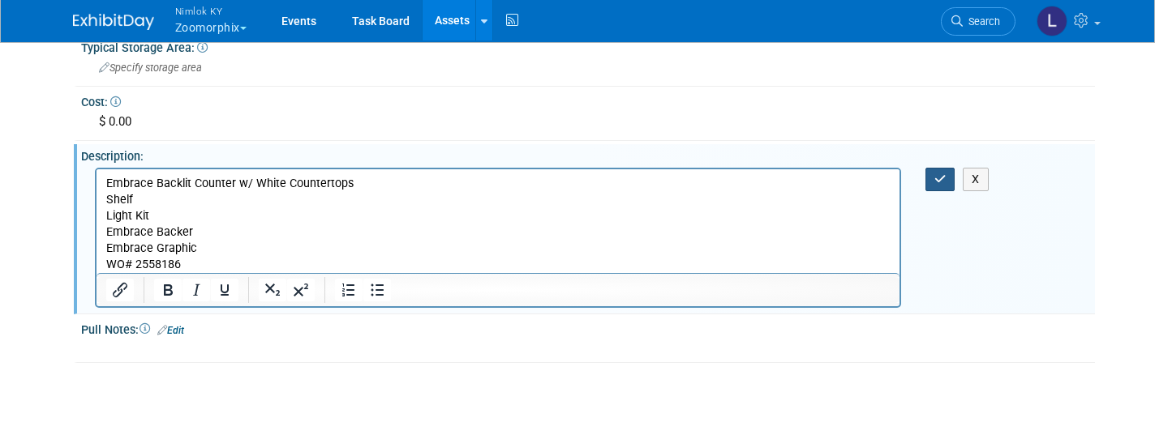
click at [941, 174] on icon "button" at bounding box center [940, 179] width 12 height 11
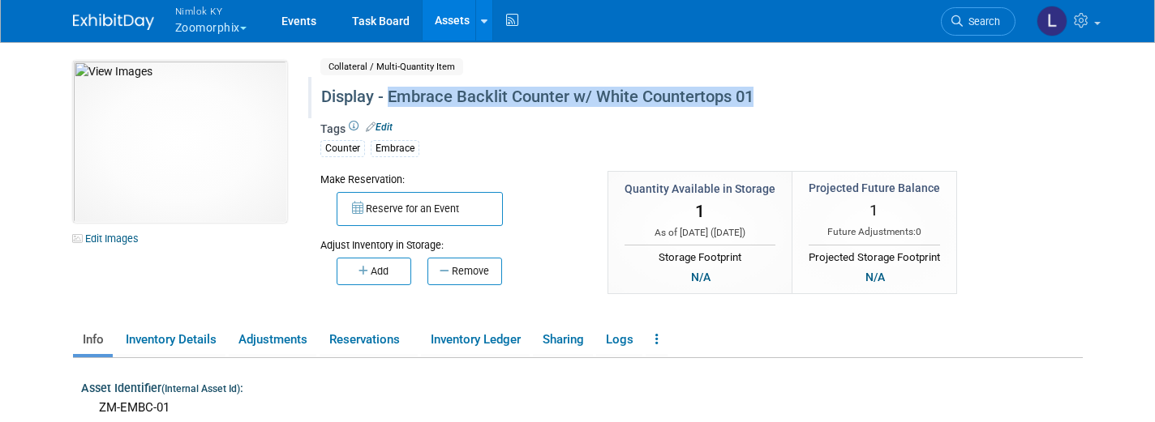
drag, startPoint x: 762, startPoint y: 96, endPoint x: 387, endPoint y: 104, distance: 375.5
click at [387, 104] on div "Display - Embrace Backlit Counter w/ White Countertops 01" at bounding box center [650, 97] width 670 height 29
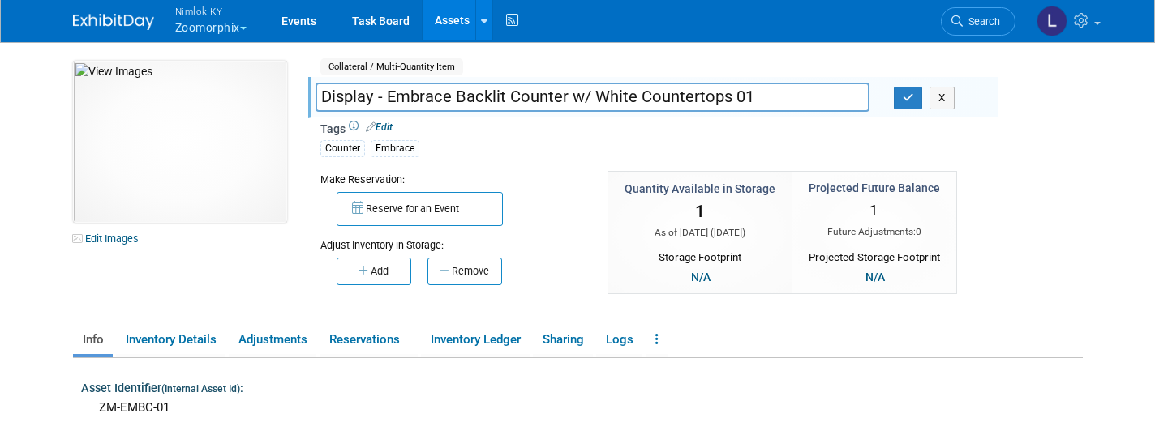
drag, startPoint x: 761, startPoint y: 98, endPoint x: 390, endPoint y: 88, distance: 371.5
click at [390, 88] on input "Display - Embrace Backlit Counter w/ White Countertops 01" at bounding box center [592, 97] width 554 height 28
click at [912, 97] on icon "button" at bounding box center [907, 97] width 11 height 11
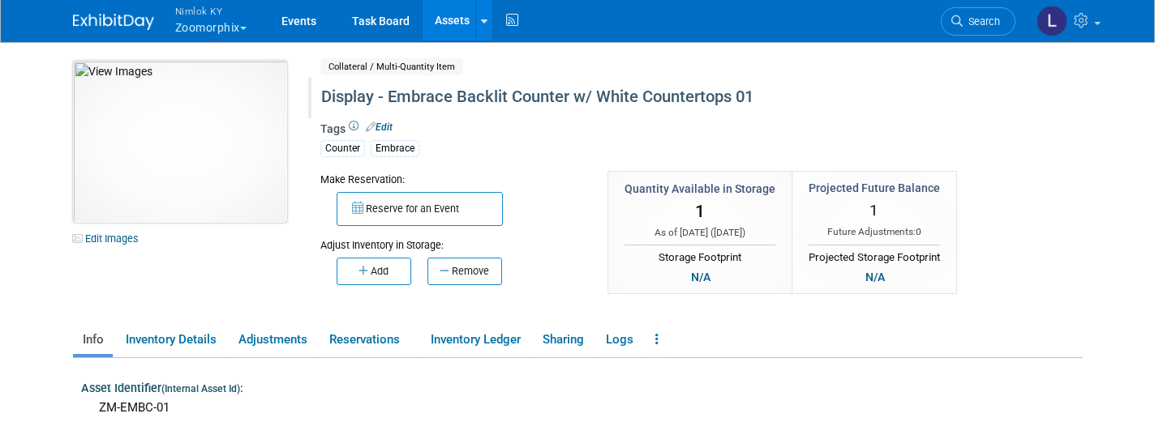
click at [175, 166] on img at bounding box center [180, 142] width 214 height 162
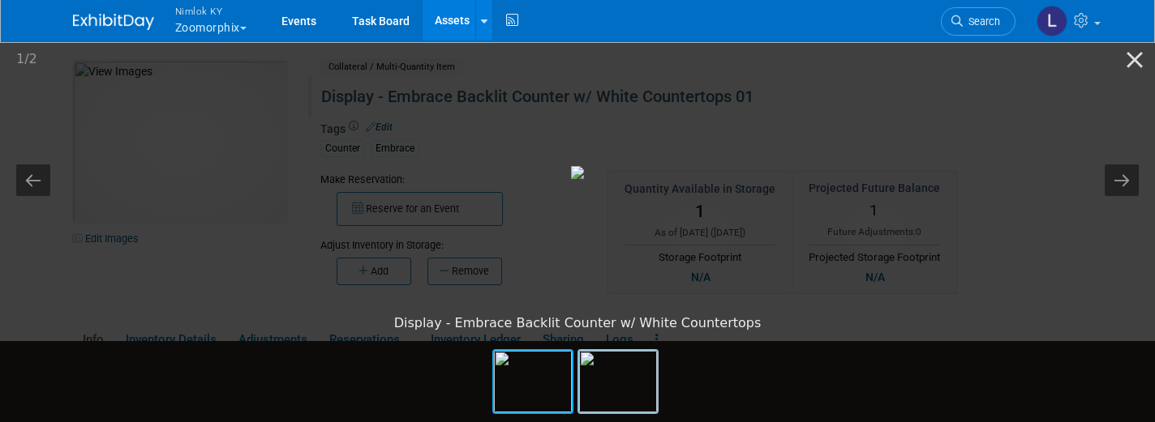
click at [619, 386] on img at bounding box center [618, 382] width 78 height 62
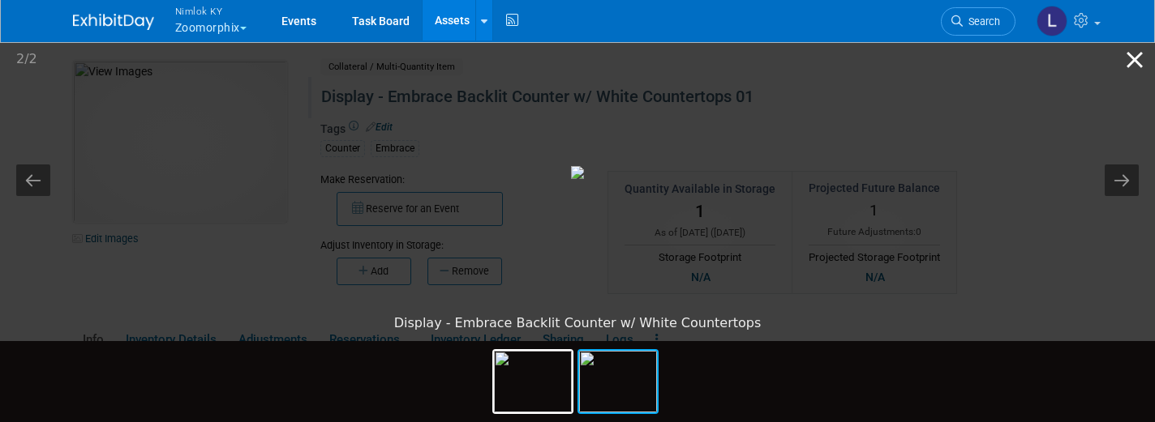
click at [1130, 59] on button "Close gallery" at bounding box center [1134, 60] width 41 height 38
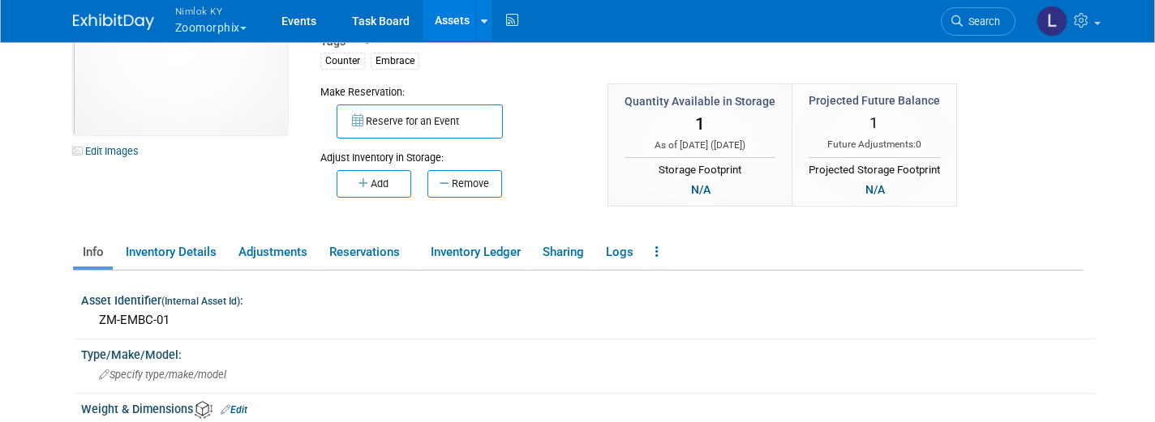
scroll to position [71, 0]
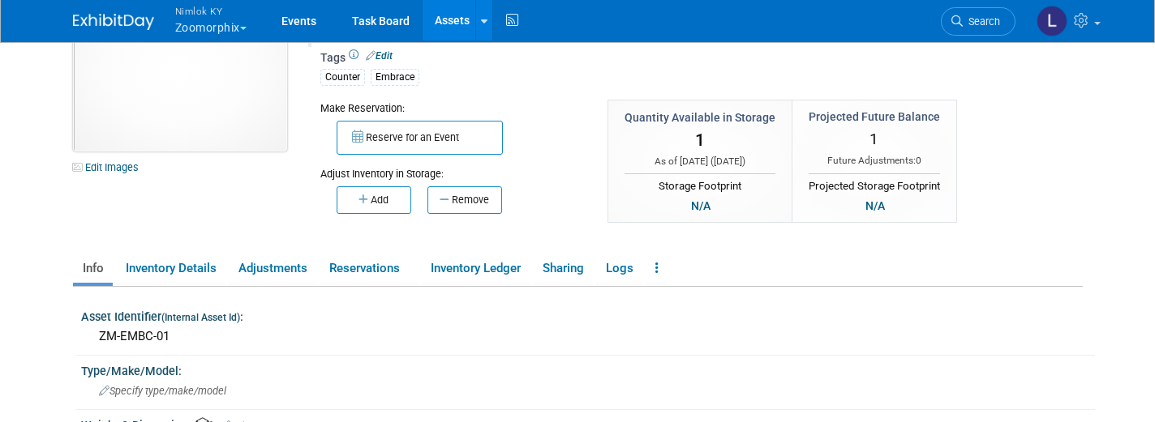
click at [224, 126] on img at bounding box center [180, 70] width 214 height 162
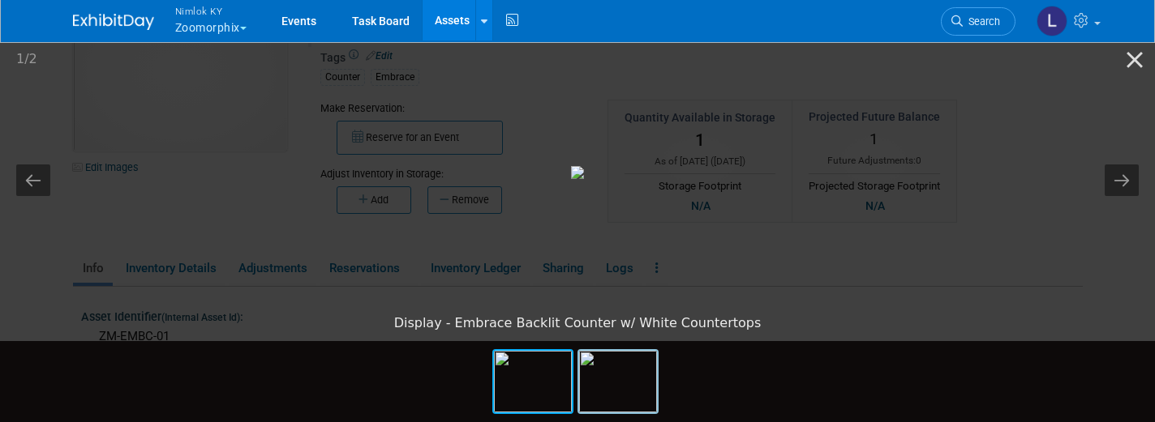
click at [620, 392] on img at bounding box center [618, 382] width 78 height 62
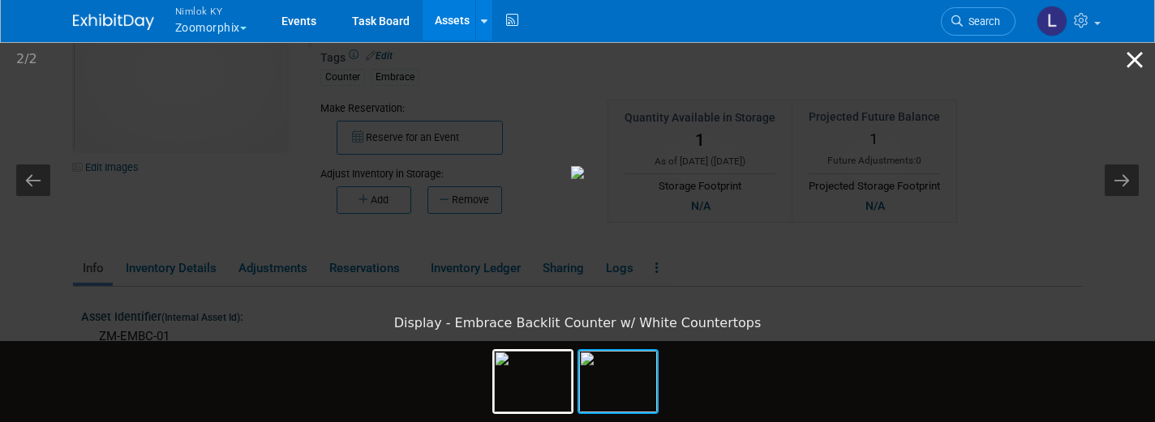
click at [1134, 61] on button "Close gallery" at bounding box center [1134, 60] width 41 height 38
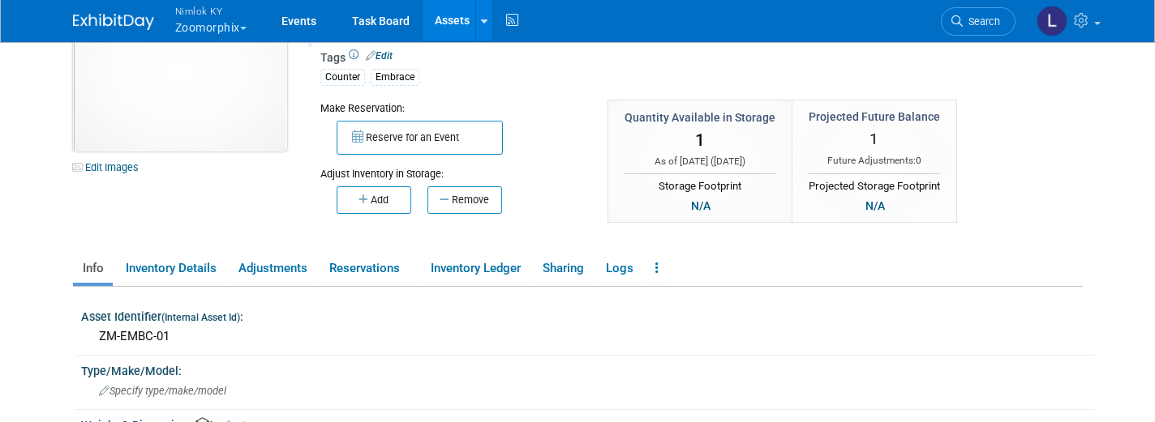
click at [176, 109] on img at bounding box center [180, 70] width 214 height 162
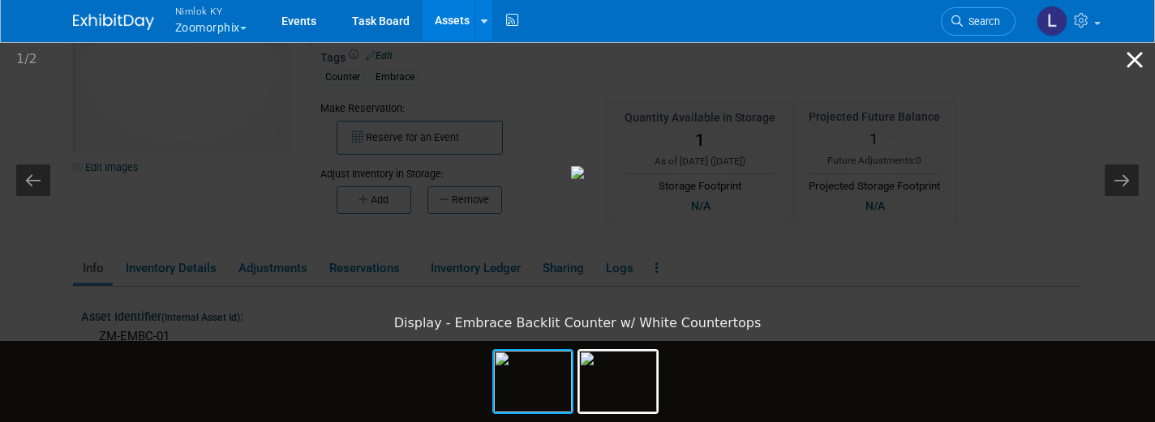
click at [1136, 60] on button "Close gallery" at bounding box center [1134, 60] width 41 height 38
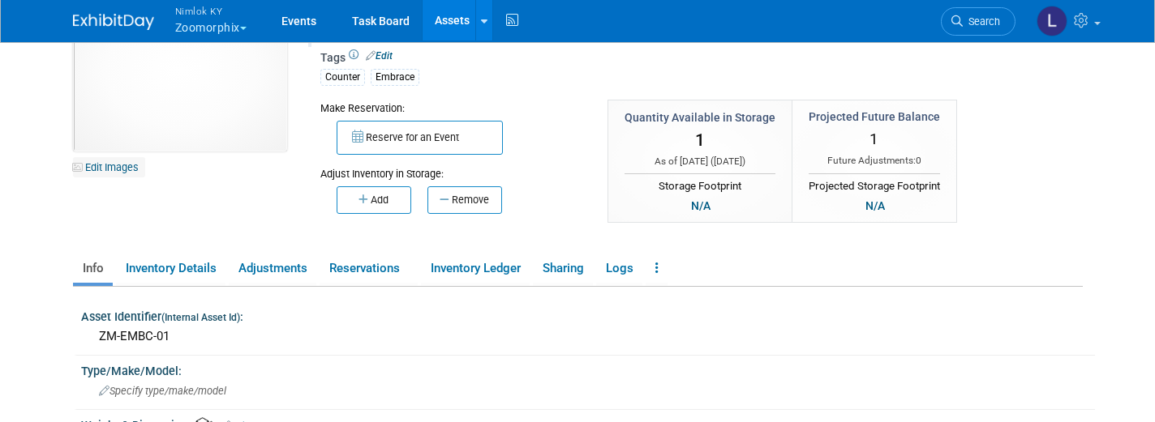
click at [106, 168] on link "Edit Images" at bounding box center [109, 167] width 72 height 20
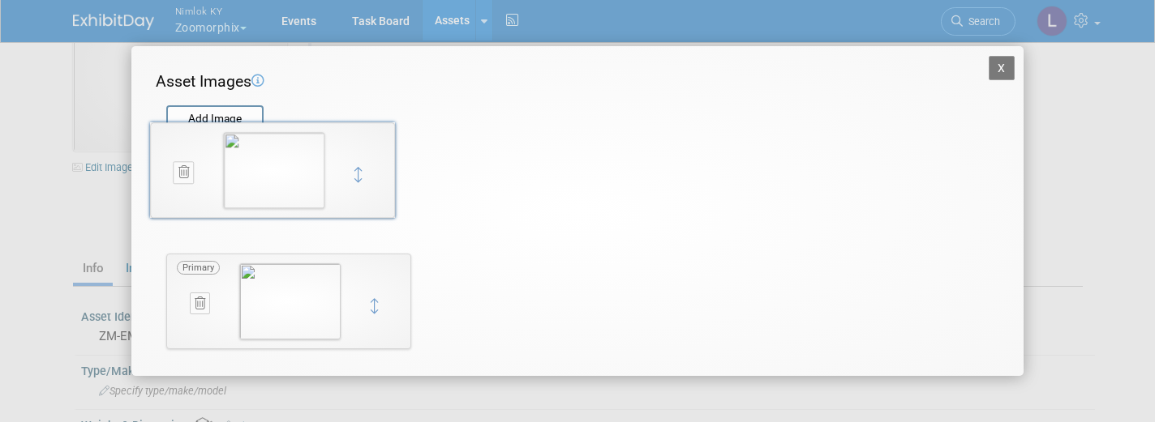
drag, startPoint x: 373, startPoint y: 304, endPoint x: 357, endPoint y: 174, distance: 131.6
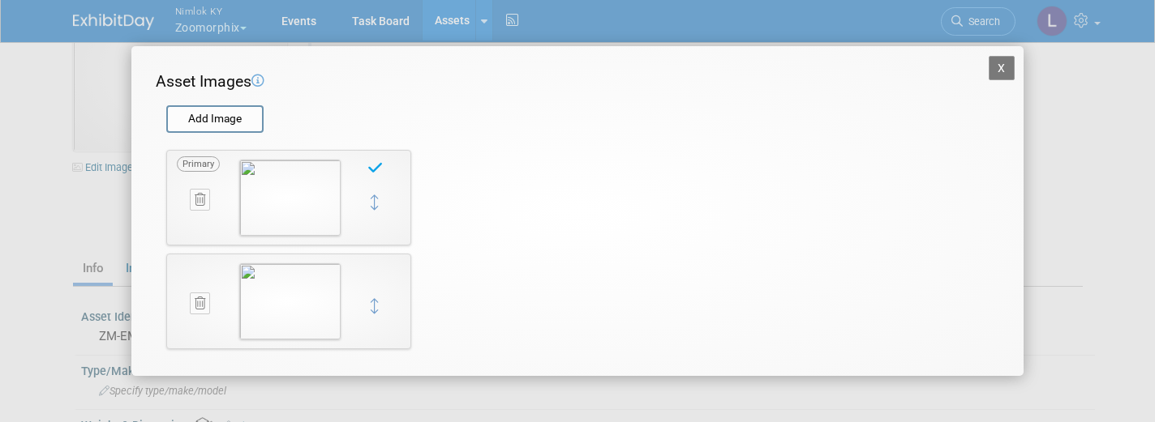
click at [1001, 65] on button "X" at bounding box center [1001, 68] width 26 height 24
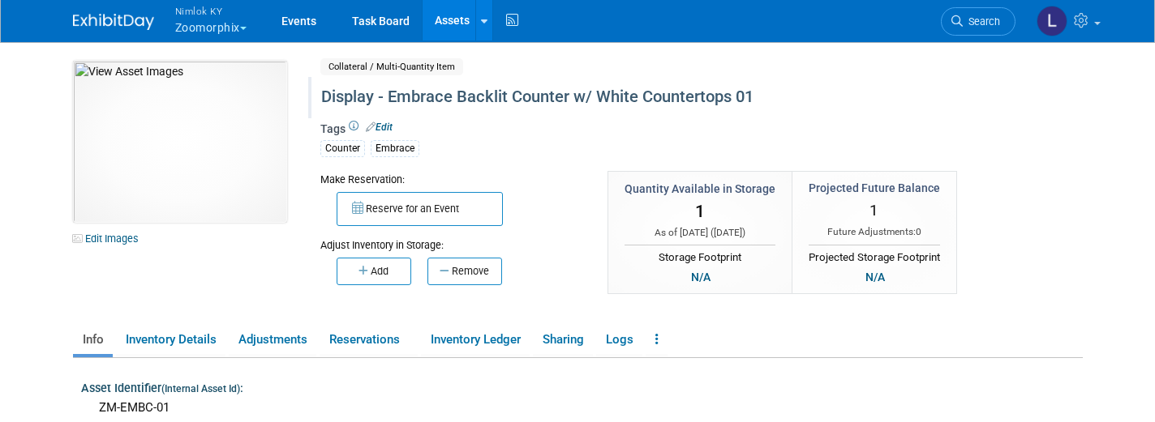
scroll to position [0, 0]
click at [459, 19] on link "Assets" at bounding box center [451, 20] width 59 height 41
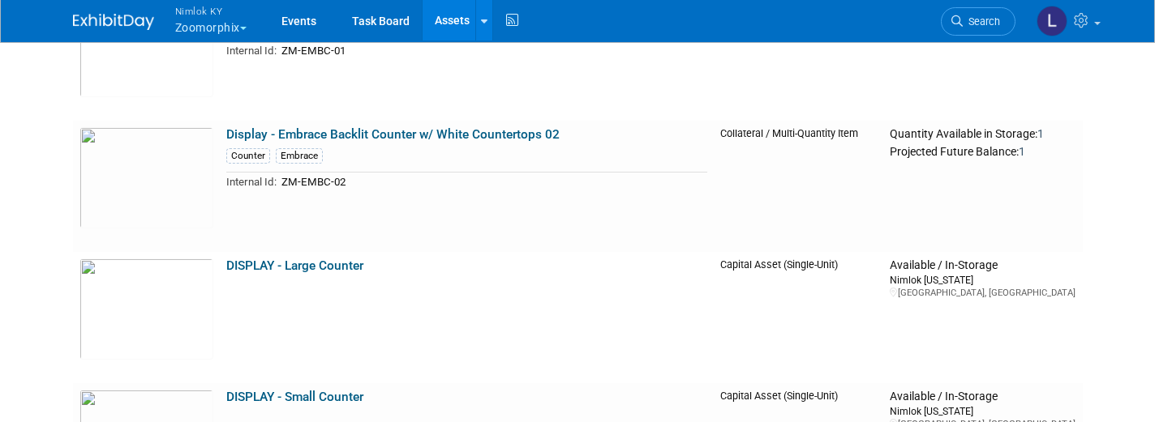
scroll to position [875, 0]
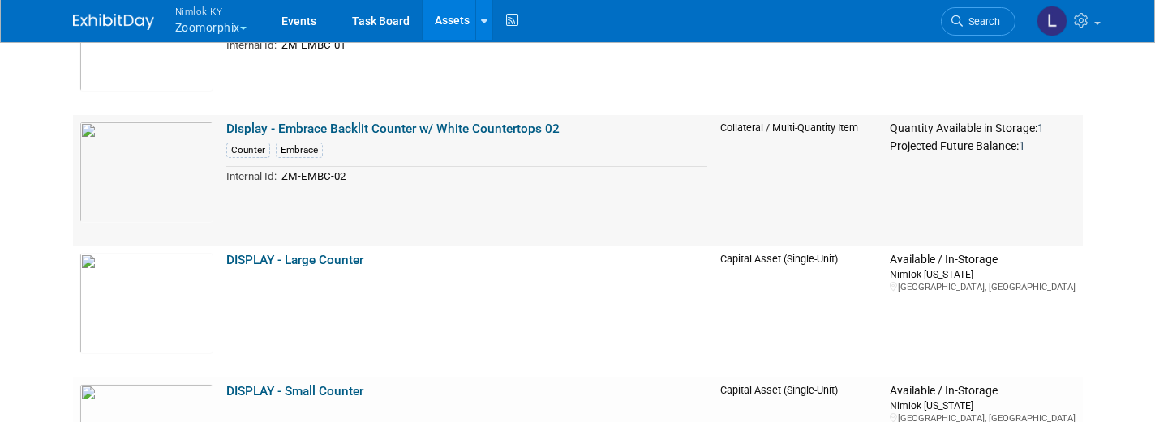
click at [367, 129] on link "Display - Embrace Backlit Counter w/ White Countertops 02" at bounding box center [392, 129] width 333 height 15
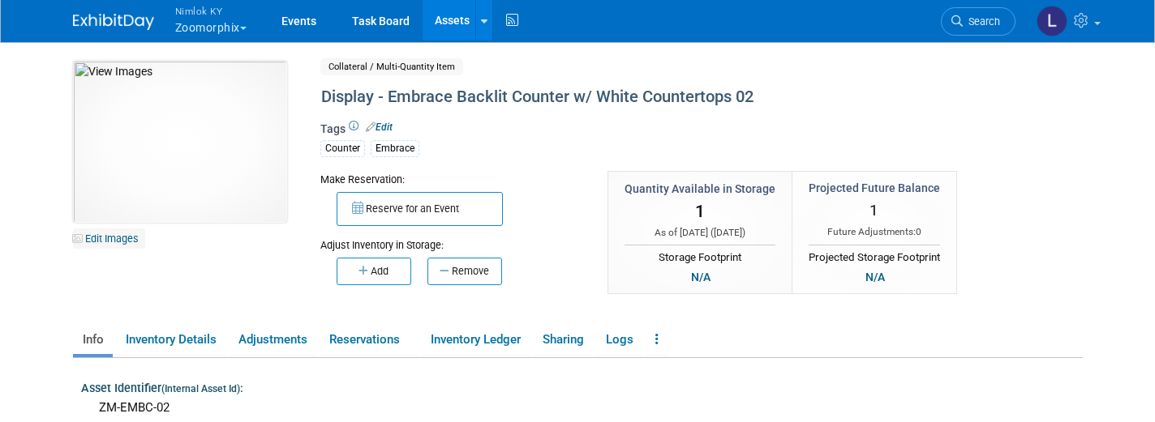
click at [114, 238] on link "Edit Images" at bounding box center [109, 239] width 72 height 20
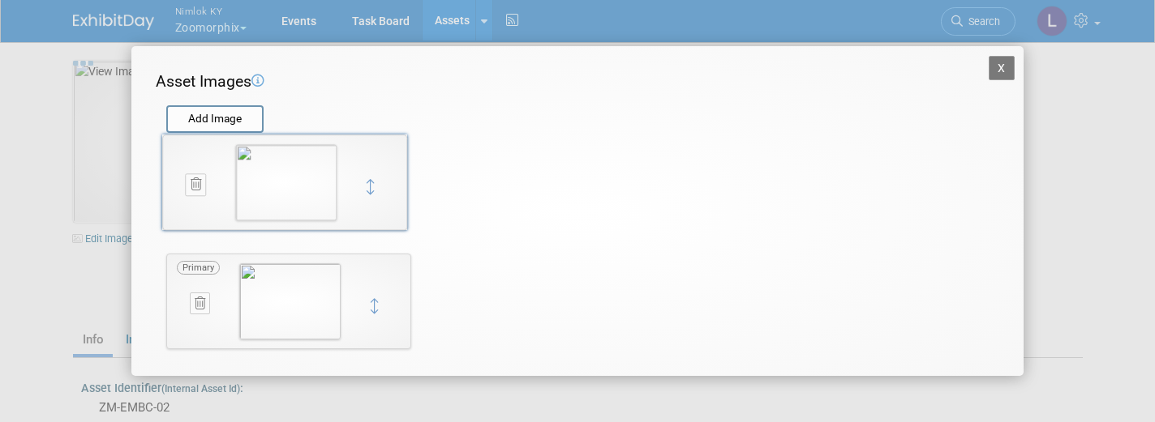
drag, startPoint x: 373, startPoint y: 304, endPoint x: 369, endPoint y: 186, distance: 118.5
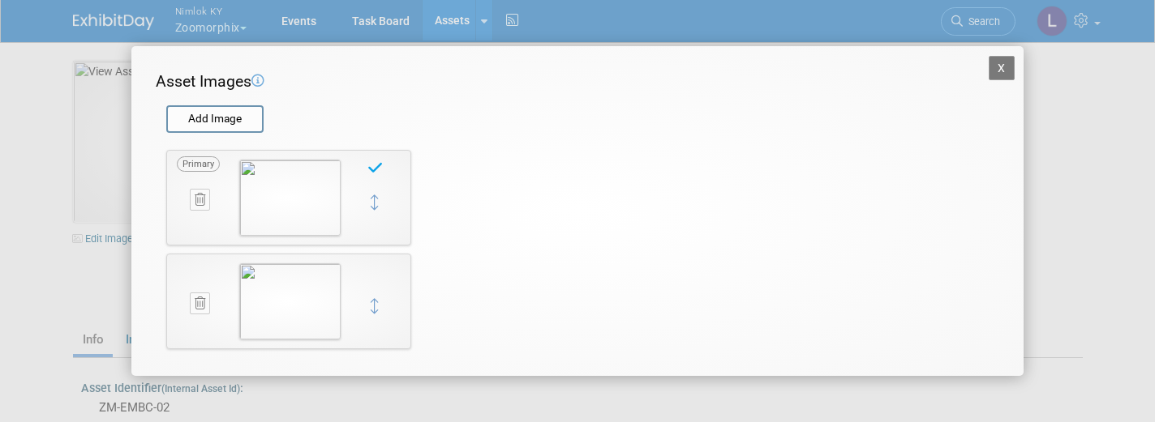
click at [1006, 66] on button "X" at bounding box center [1001, 68] width 26 height 24
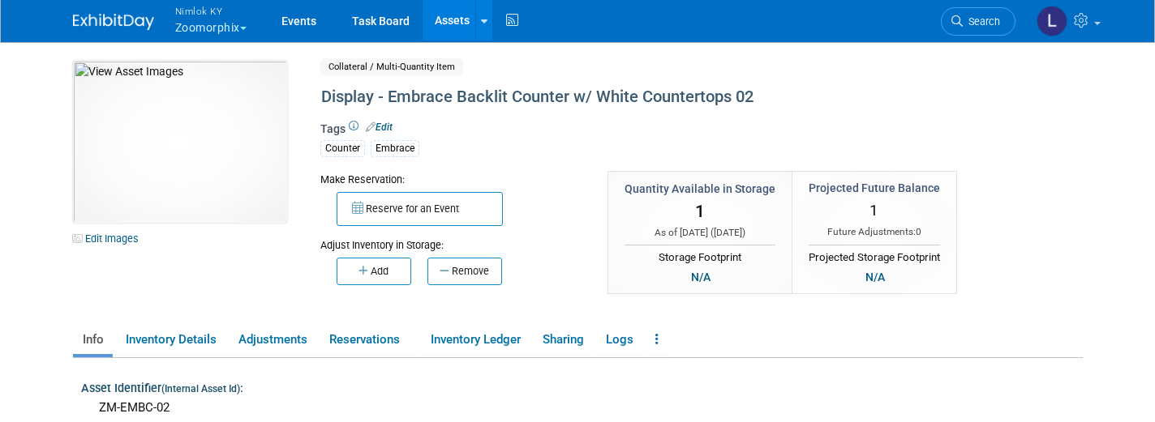
click at [452, 16] on link "Assets" at bounding box center [451, 20] width 59 height 41
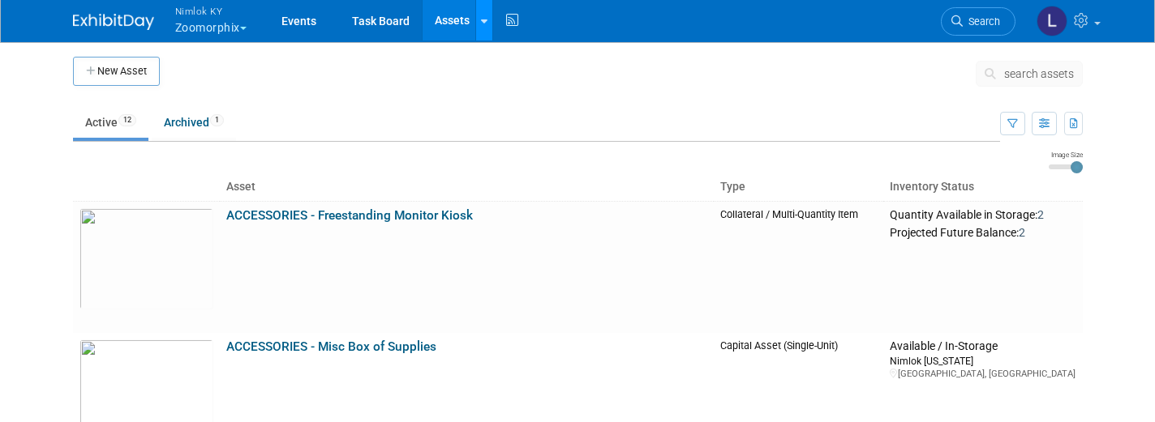
click at [485, 19] on icon at bounding box center [484, 21] width 6 height 11
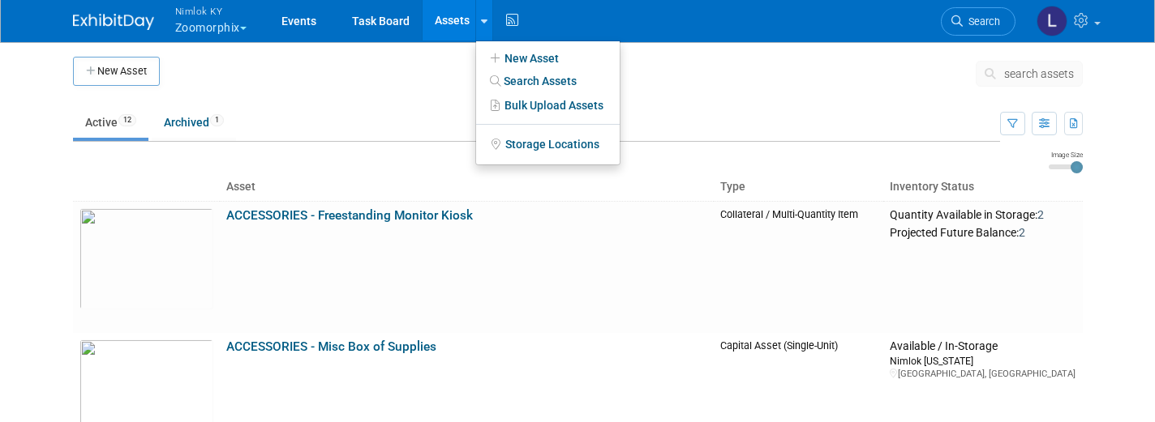
click at [393, 156] on td at bounding box center [560, 159] width 975 height 19
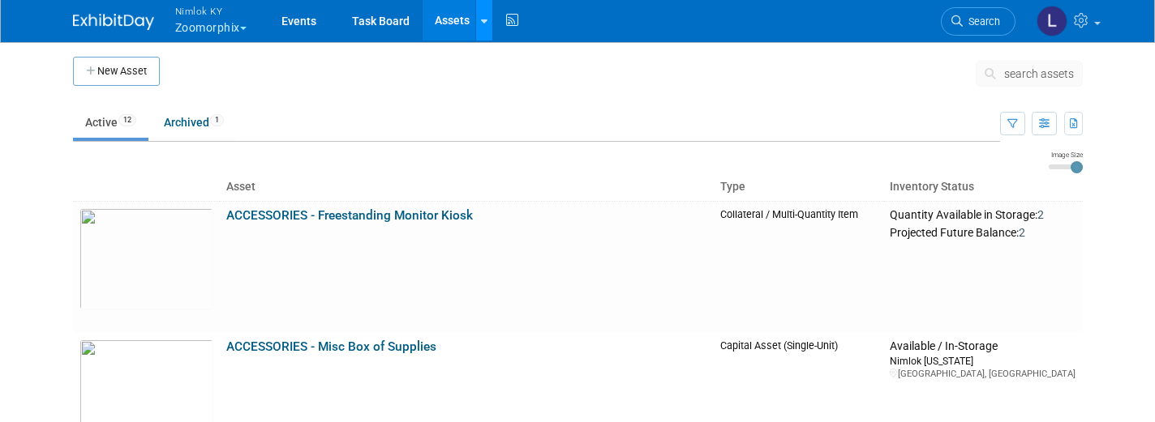
click at [485, 24] on icon at bounding box center [484, 21] width 6 height 11
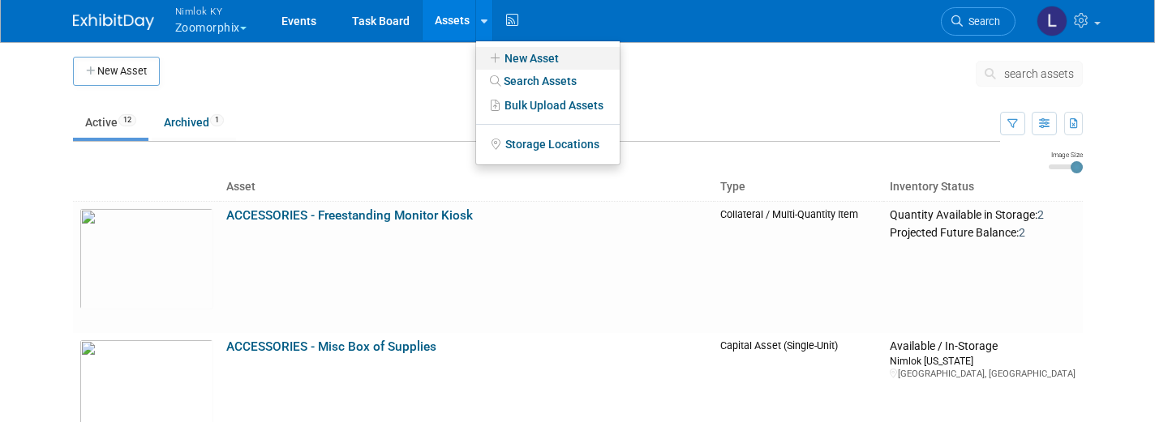
click at [542, 58] on link "New Asset" at bounding box center [548, 58] width 144 height 23
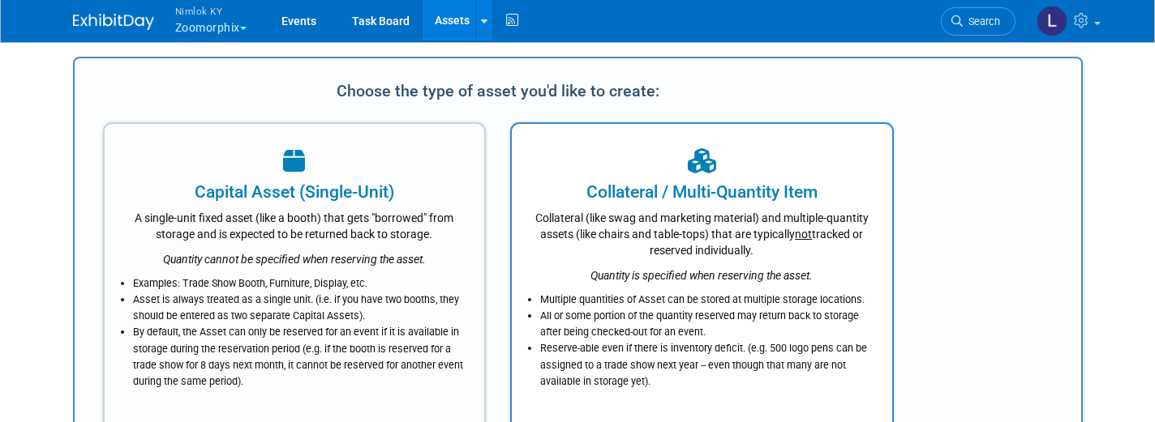
click at [624, 272] on icon "Quantity is specified when reserving the asset." at bounding box center [701, 275] width 222 height 13
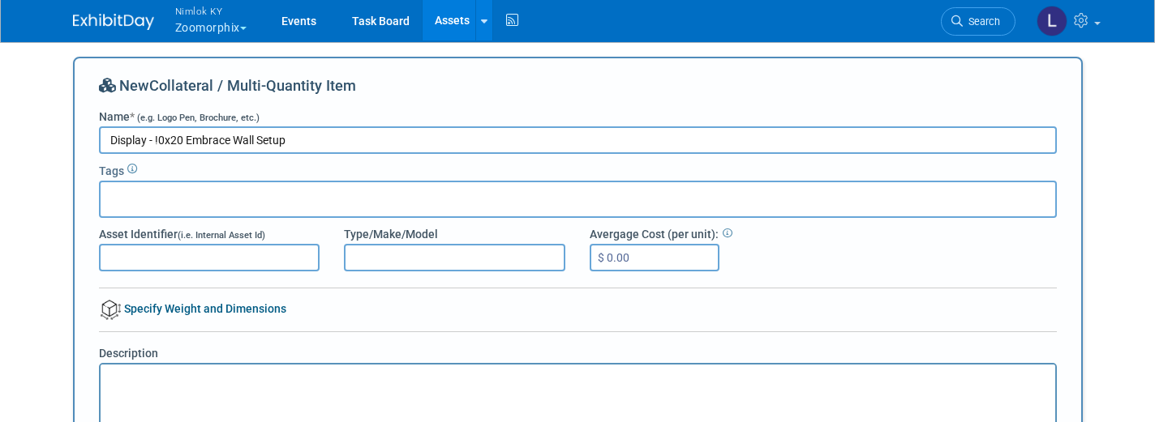
type input "Display - !0x20 Embrace Wall Setup"
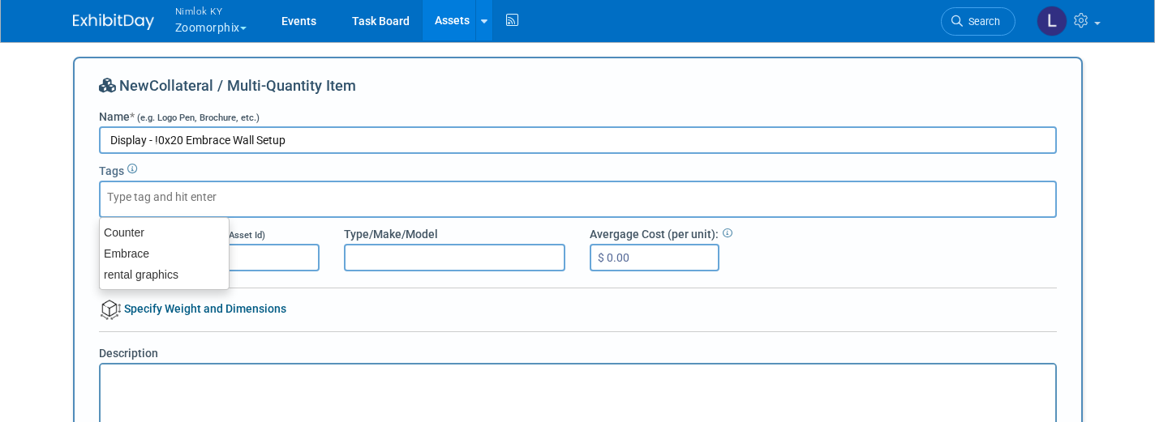
click at [114, 189] on input "text" at bounding box center [172, 197] width 130 height 16
click at [135, 255] on div "Embrace" at bounding box center [164, 253] width 131 height 23
type input "Embrace"
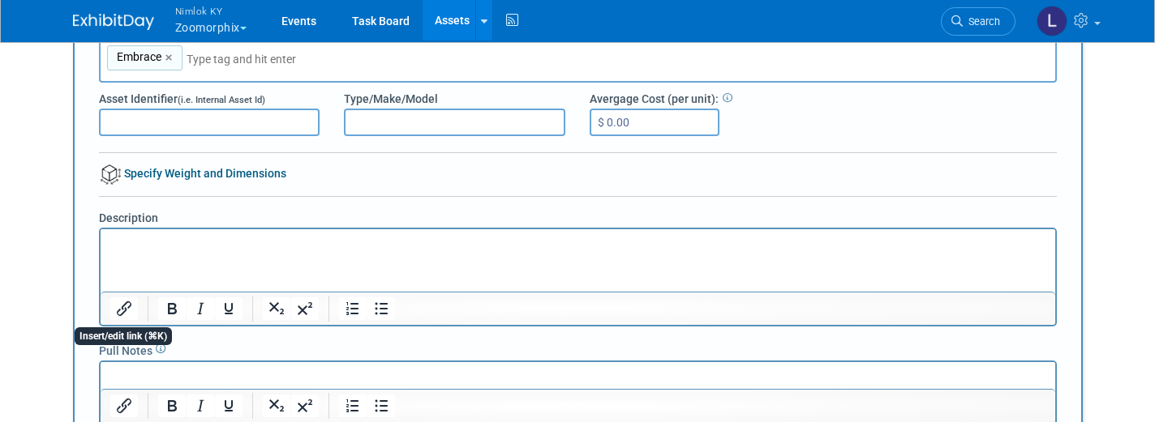
scroll to position [134, 0]
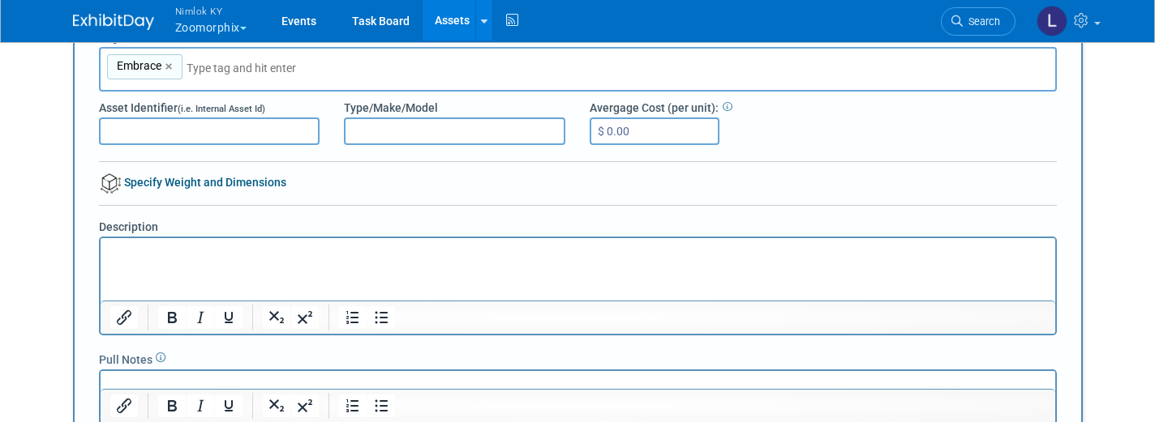
click at [108, 246] on html at bounding box center [577, 249] width 954 height 23
click at [111, 252] on p "(2) 4x3 Embrace Frame" at bounding box center [577, 252] width 936 height 16
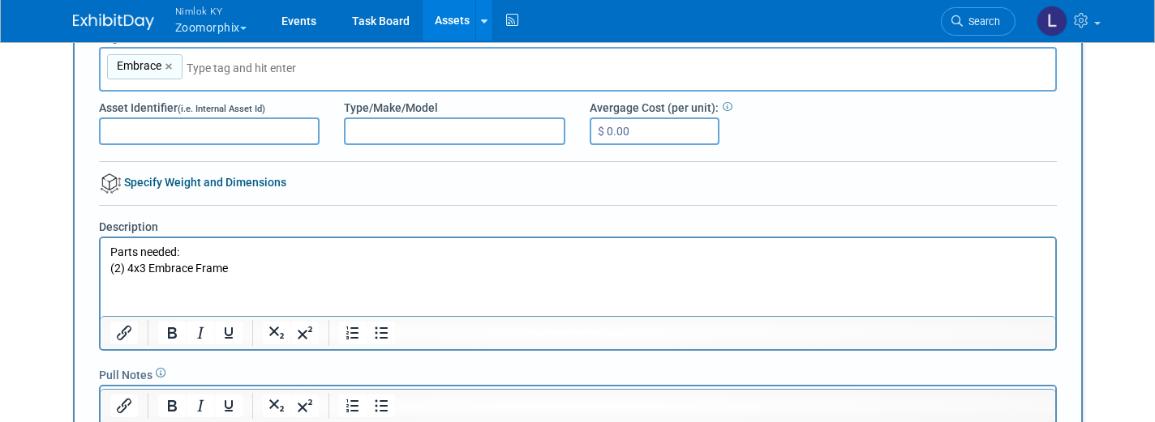
click at [247, 268] on p "(2) 4x3 Embrace Frame" at bounding box center [577, 268] width 936 height 16
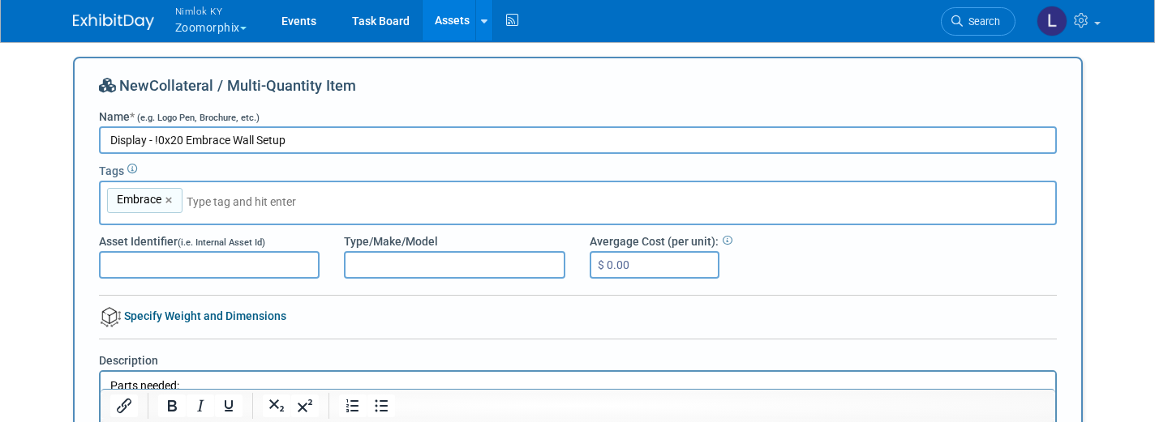
scroll to position [0, 0]
click at [159, 139] on input "Display - !0x20 Embrace Wall Setup" at bounding box center [578, 140] width 958 height 28
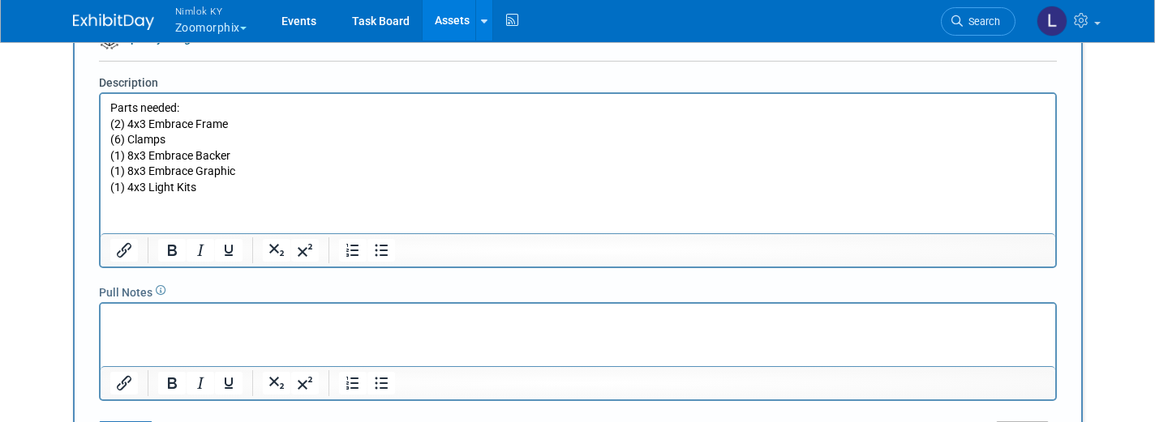
scroll to position [277, 0]
type input "Display - 10x20 Embrace Wall Setup"
click at [236, 126] on p "(2) 4x3 Embrace Frame" at bounding box center [577, 126] width 936 height 16
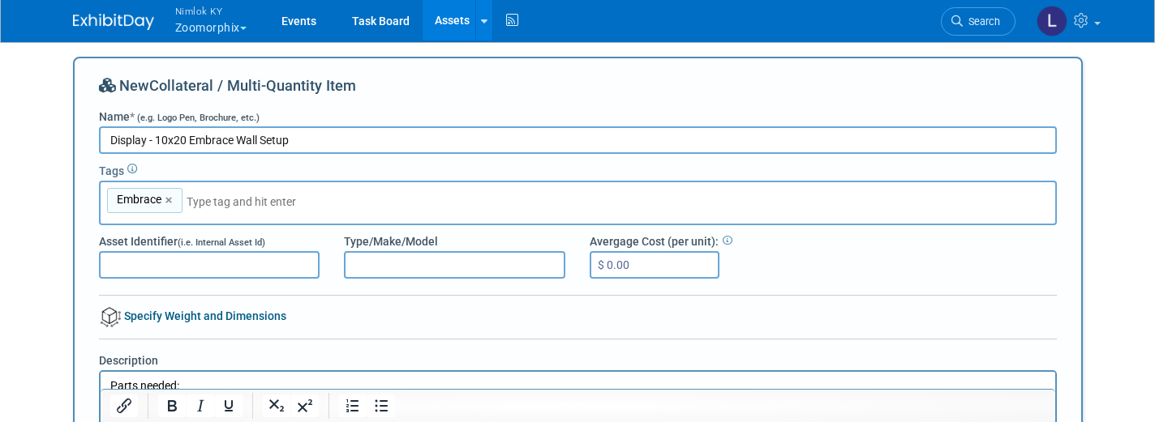
scroll to position [0, 0]
click at [238, 203] on input "text" at bounding box center [299, 202] width 227 height 16
type input "10x20"
type input "Embrace, 10x20"
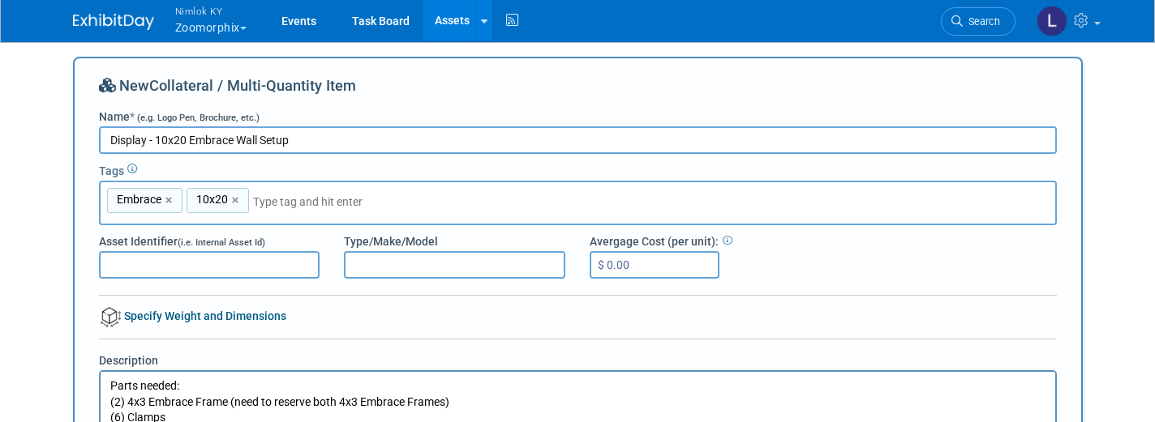
click at [119, 371] on html "Parts needed: (2) 4x3 Embrace Frame (need to reserve both 4x3 Embrace Frames) (…" at bounding box center [577, 422] width 954 height 102
click at [130, 231] on div "New Collateral / Multi-Quantity Item Name * (e.g. Logo Pen, Brochure, etc.) Dis…" at bounding box center [578, 400] width 958 height 650
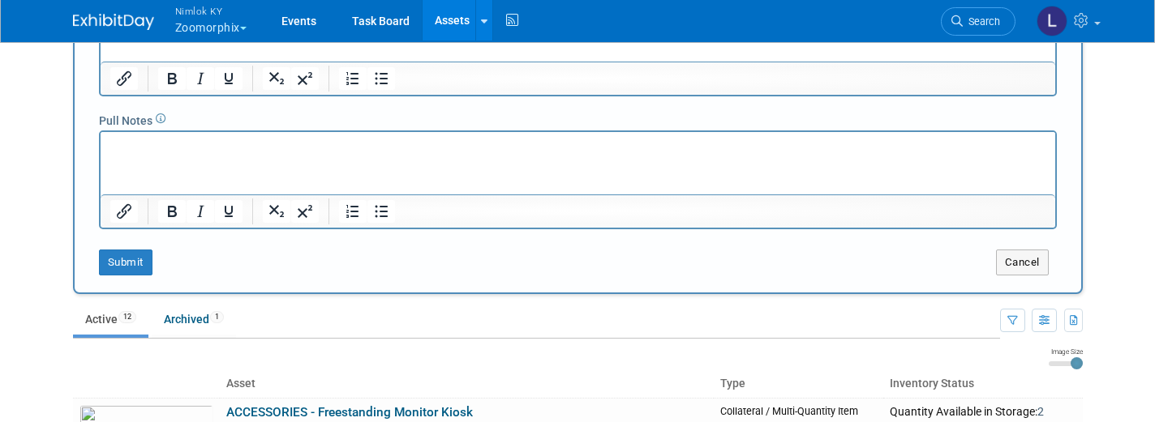
scroll to position [476, 0]
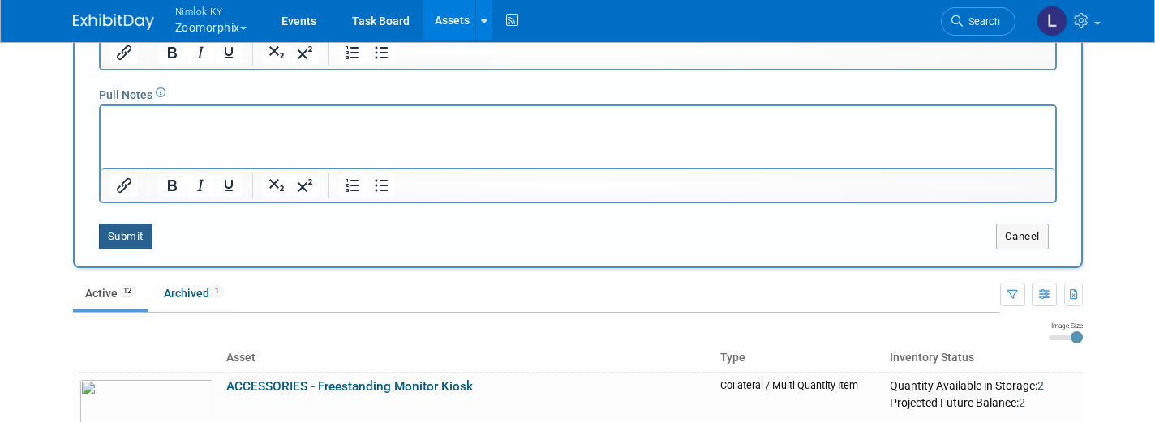
click at [129, 237] on button "Submit" at bounding box center [126, 237] width 54 height 26
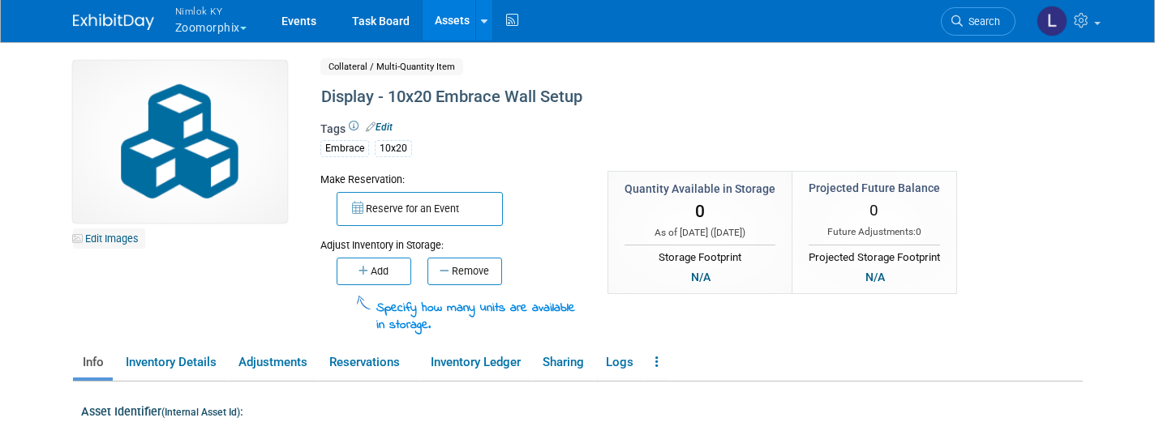
click at [135, 238] on link "Edit Images" at bounding box center [109, 239] width 72 height 20
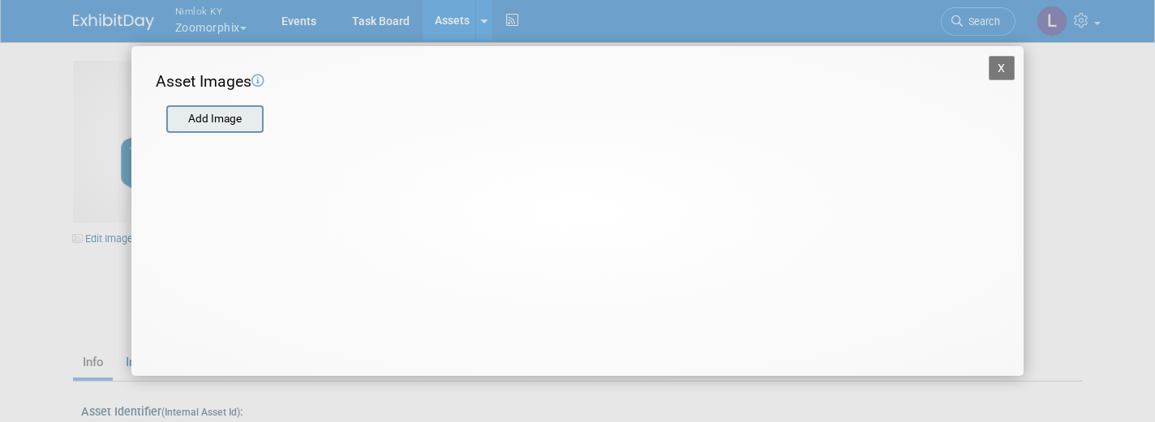
click at [228, 118] on input "file" at bounding box center [165, 119] width 193 height 24
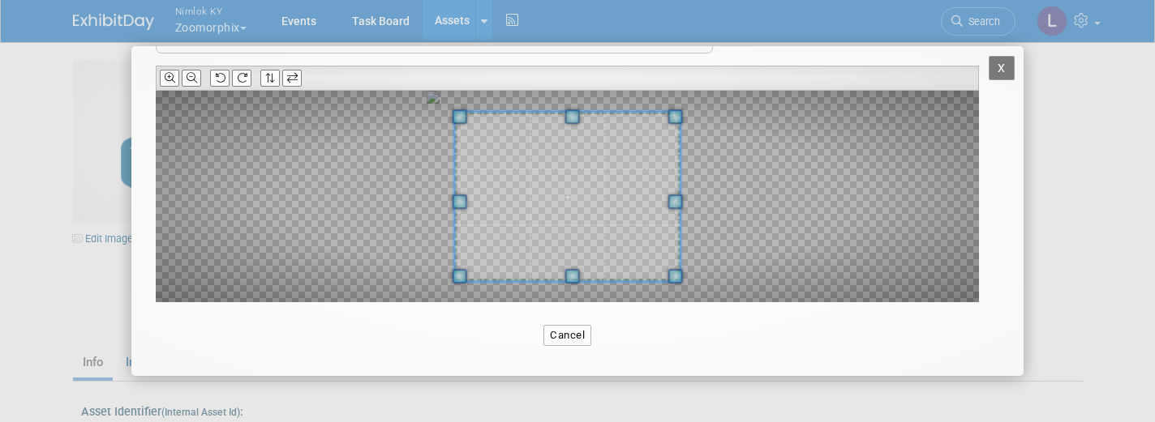
scroll to position [139, 0]
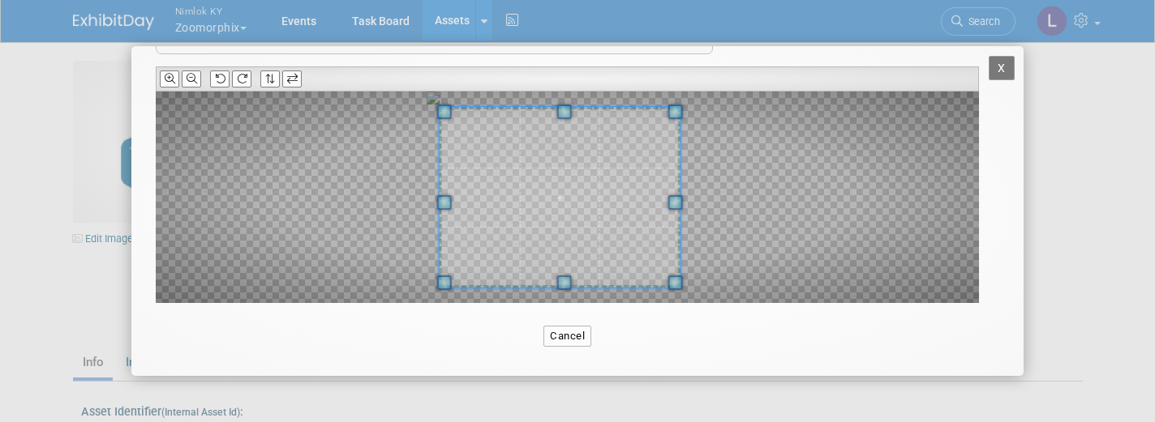
click at [443, 205] on span at bounding box center [444, 202] width 15 height 15
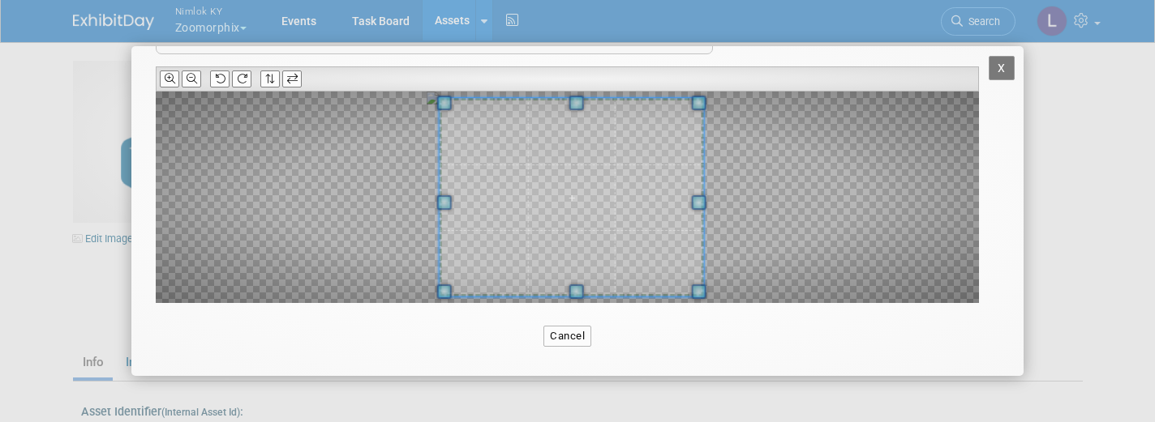
click at [698, 212] on div at bounding box center [571, 197] width 264 height 199
click at [574, 101] on span at bounding box center [575, 99] width 15 height 15
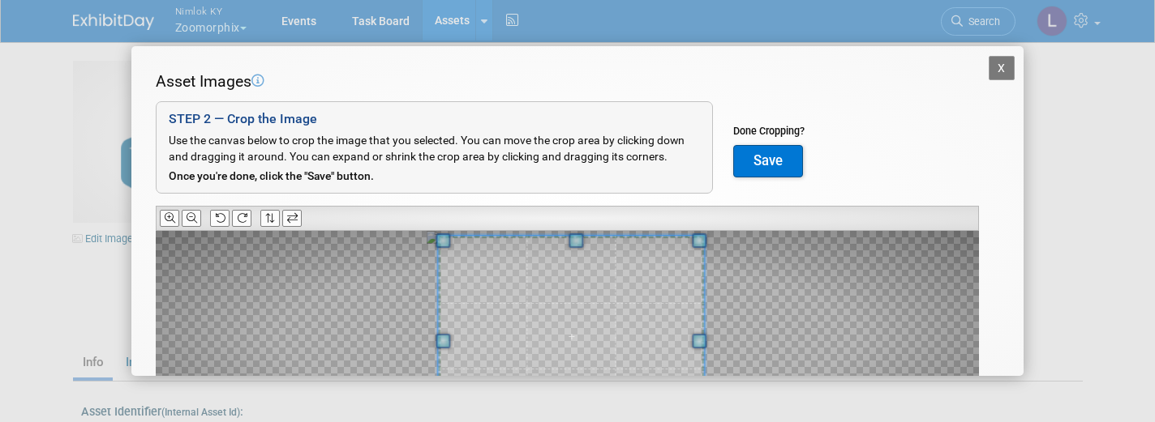
scroll to position [0, 0]
click at [753, 164] on button "Save" at bounding box center [768, 161] width 70 height 32
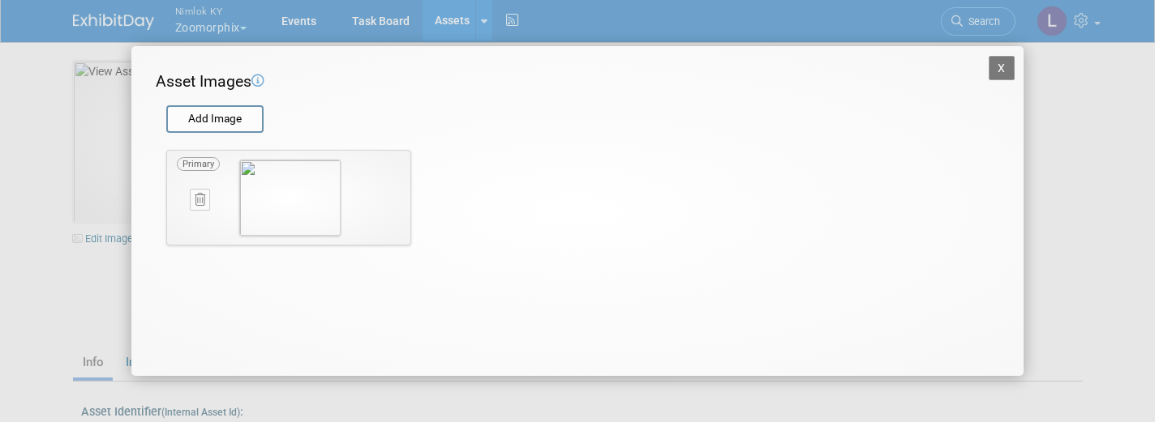
click at [1001, 69] on button "X" at bounding box center [1001, 68] width 26 height 24
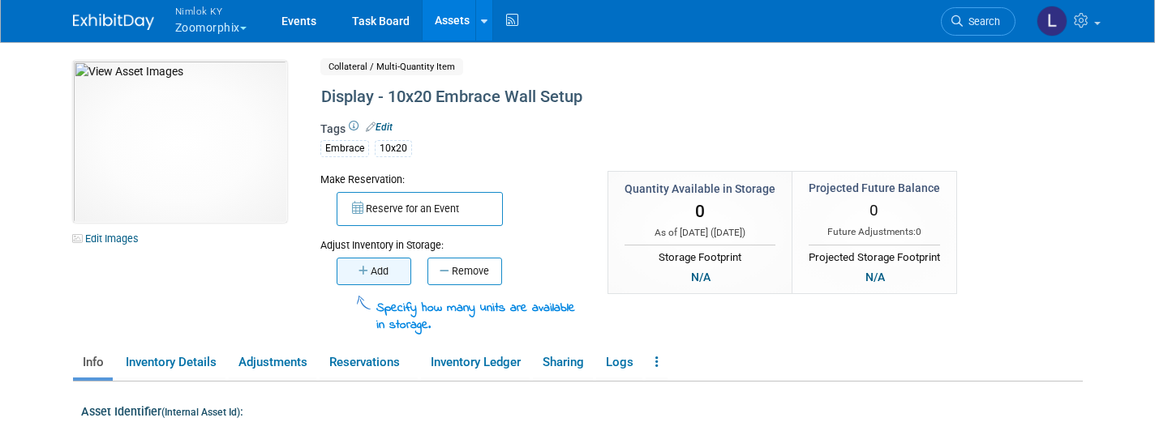
click at [376, 270] on button "Add" at bounding box center [374, 272] width 75 height 28
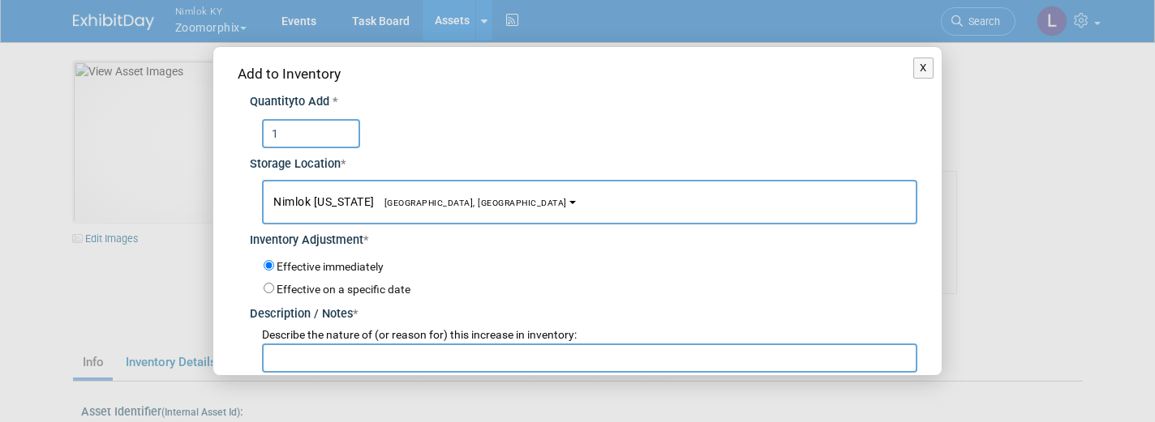
type input "1"
click at [314, 348] on input "text" at bounding box center [589, 358] width 655 height 29
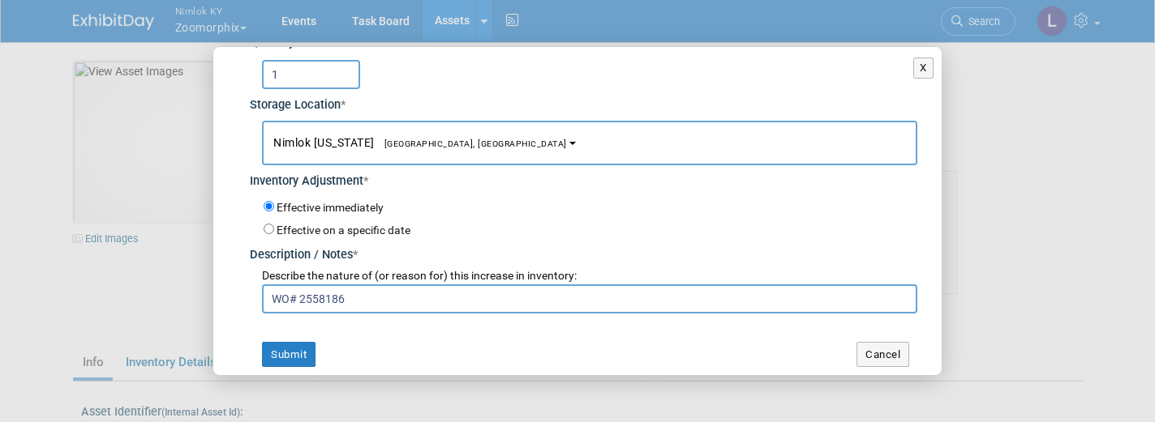
scroll to position [58, 0]
type input "WO# 2558186"
click at [291, 343] on button "Submit" at bounding box center [289, 356] width 54 height 26
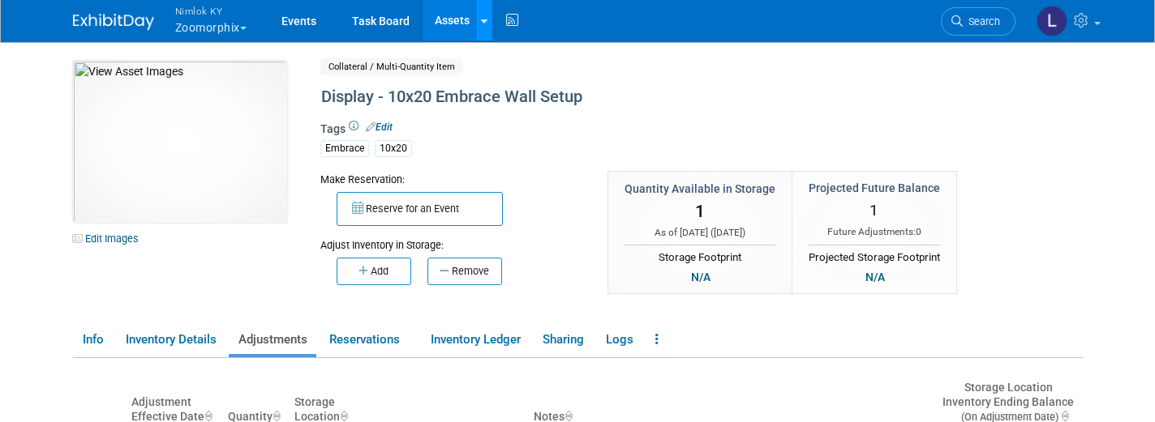
click at [489, 24] on link at bounding box center [483, 20] width 17 height 41
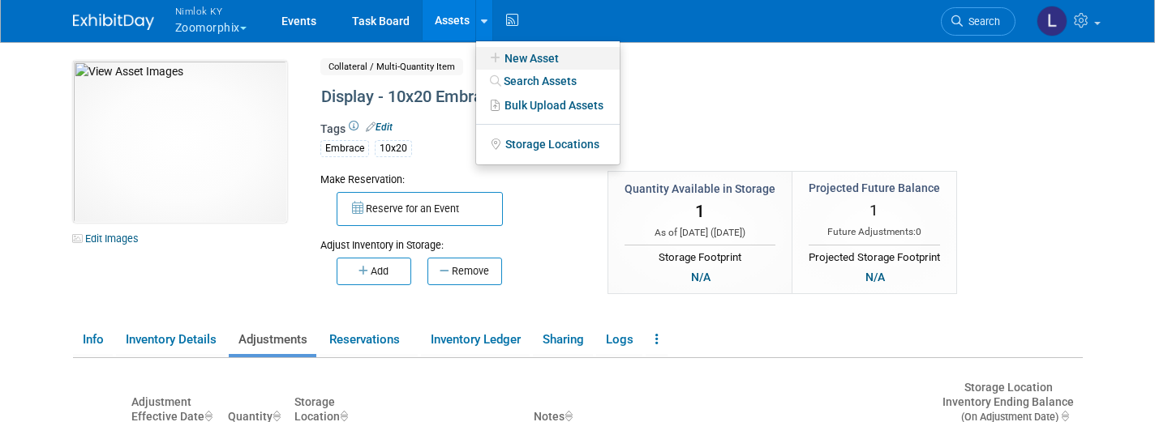
click at [530, 59] on link "New Asset" at bounding box center [548, 58] width 144 height 23
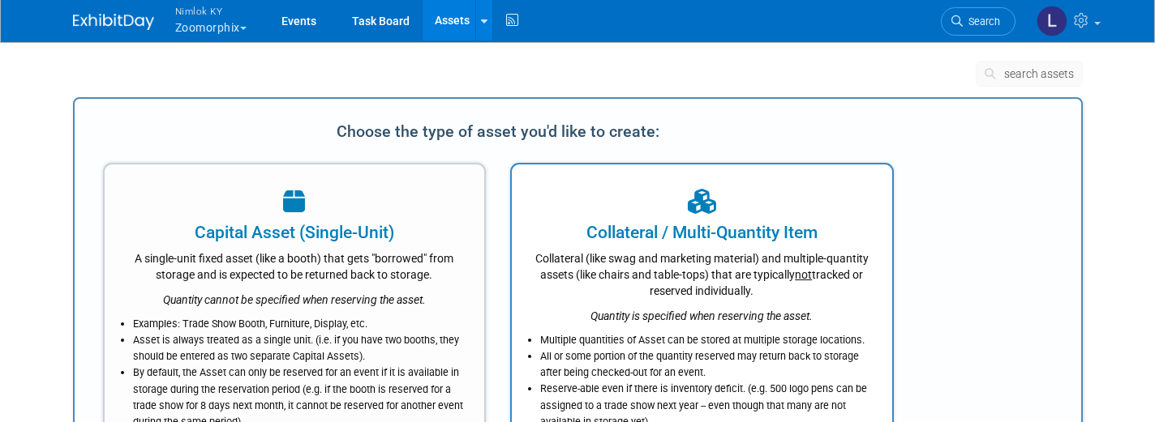
click at [612, 239] on div "Collateral / Multi-Quantity Item" at bounding box center [702, 233] width 340 height 24
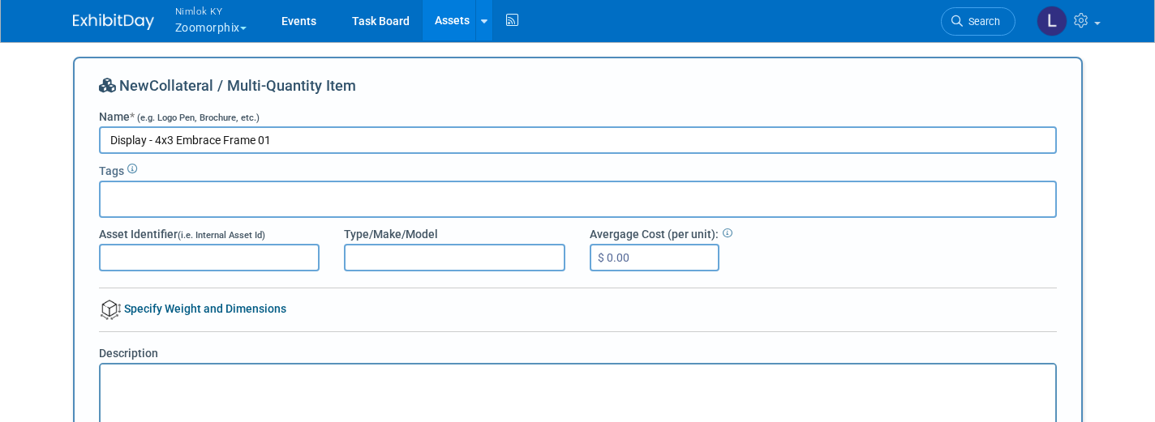
type input "Display - 4x3 Embrace Frame 01"
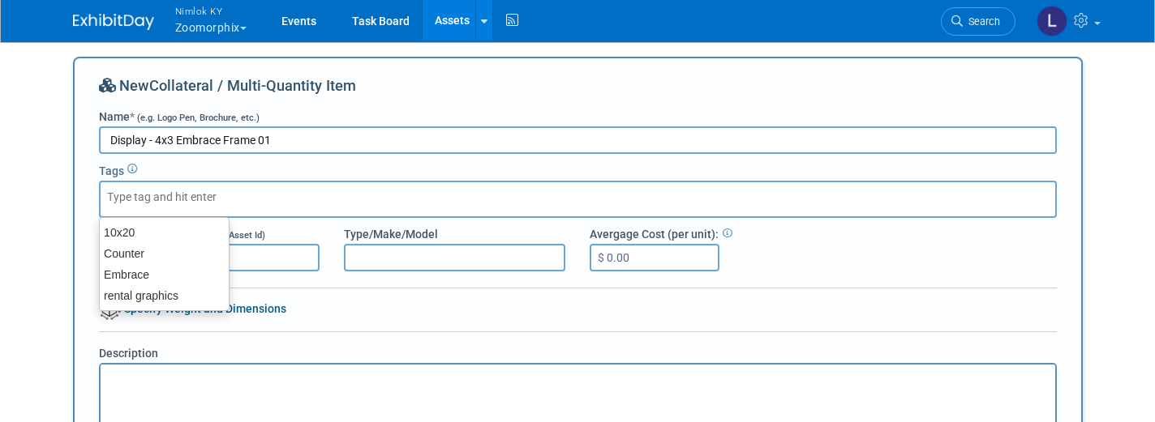
click at [112, 193] on input "text" at bounding box center [172, 197] width 130 height 16
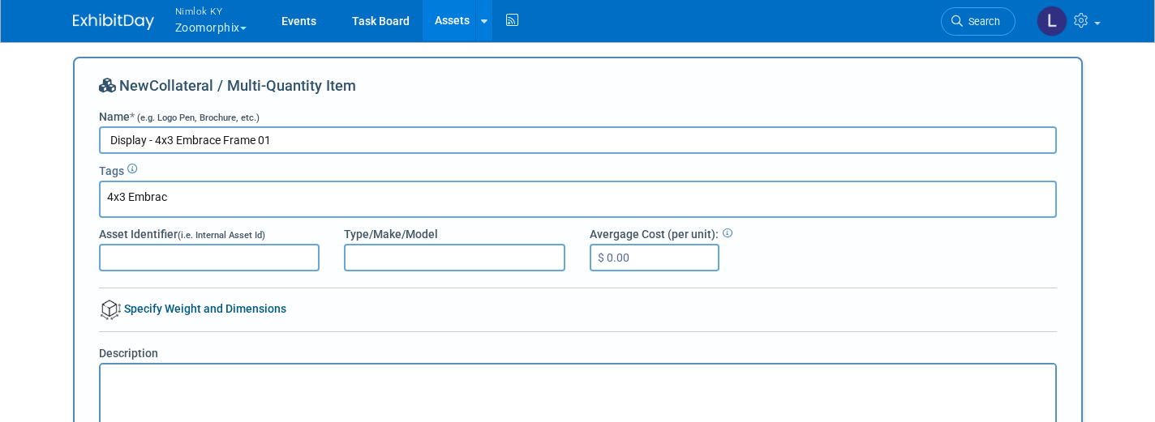
type input "4x3 Embrace"
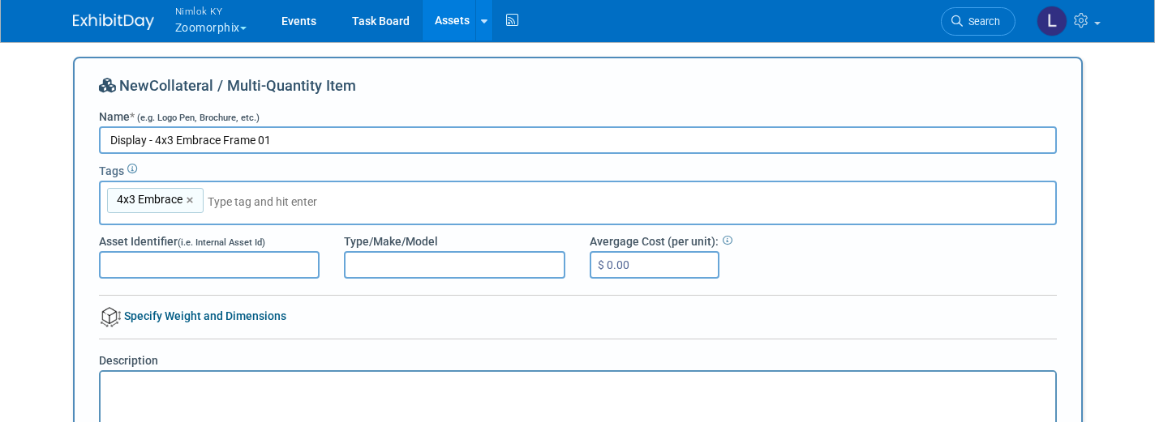
click at [115, 267] on input "Asset Identifier (i.e. Internal Asset Id)" at bounding box center [209, 265] width 221 height 28
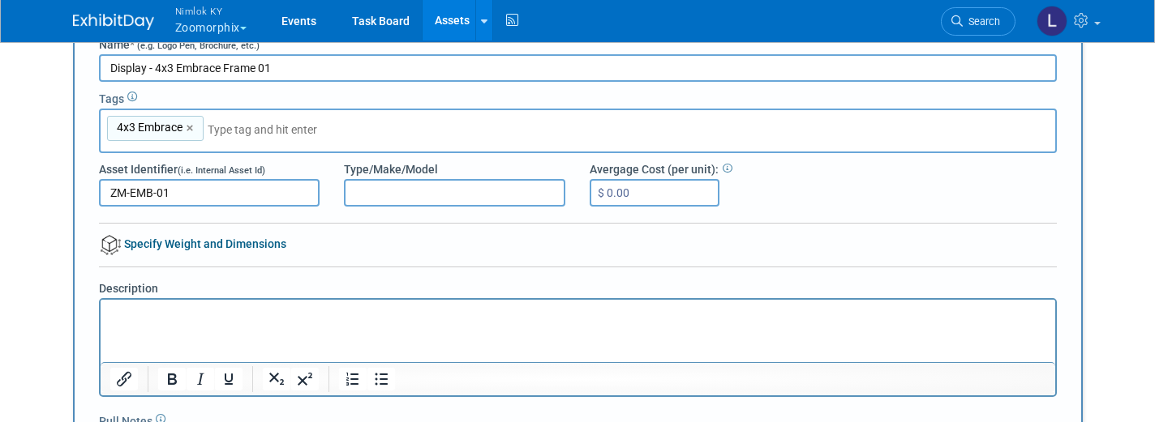
scroll to position [74, 0]
type input "ZM-EMB-01"
click at [116, 310] on p "Rich Text Area. Press ALT-0 for help." at bounding box center [577, 312] width 936 height 16
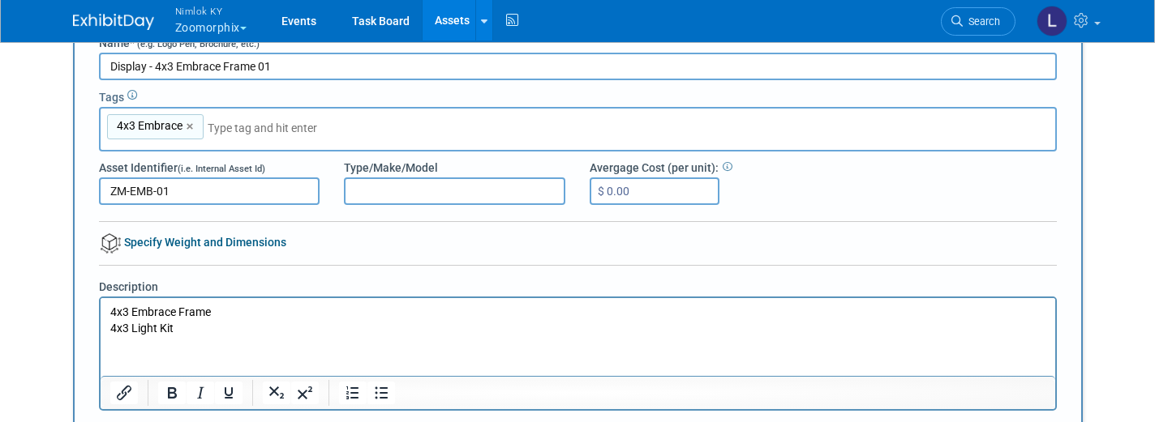
click at [181, 325] on p "4x3 Light Kit" at bounding box center [577, 328] width 936 height 16
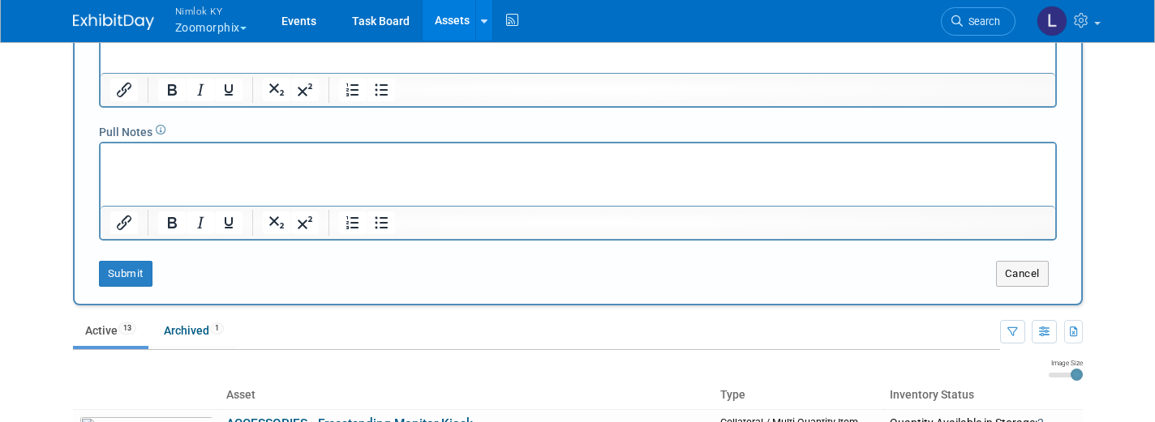
scroll to position [414, 0]
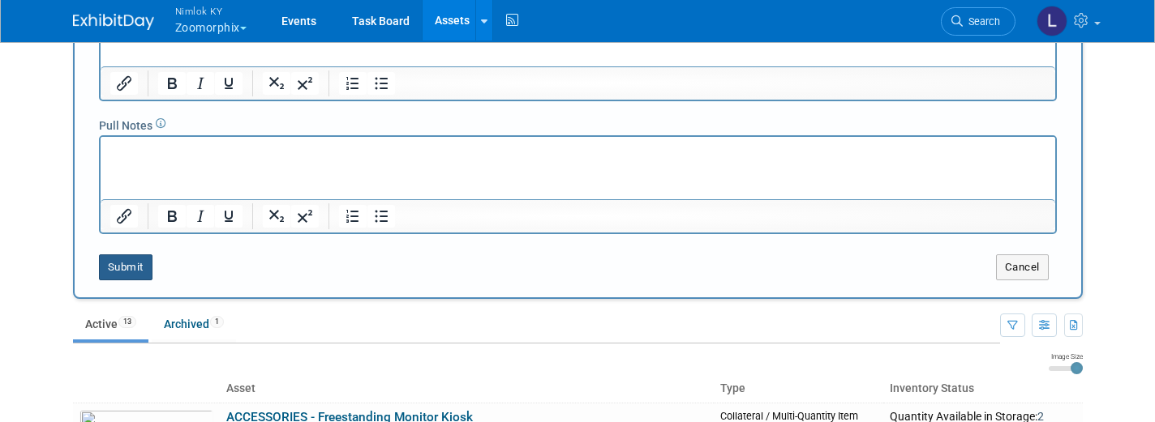
click at [131, 262] on button "Submit" at bounding box center [126, 268] width 54 height 26
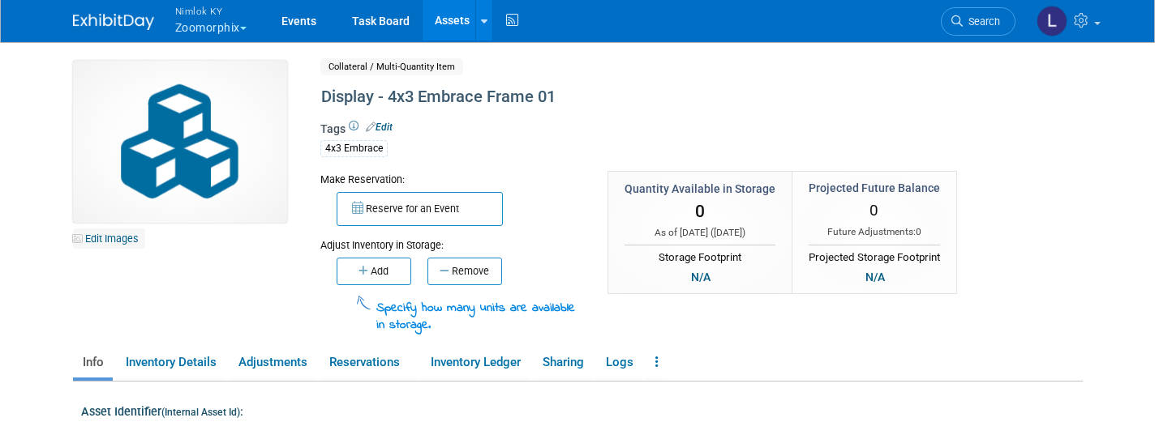
click at [113, 245] on link "Edit Images" at bounding box center [109, 239] width 72 height 20
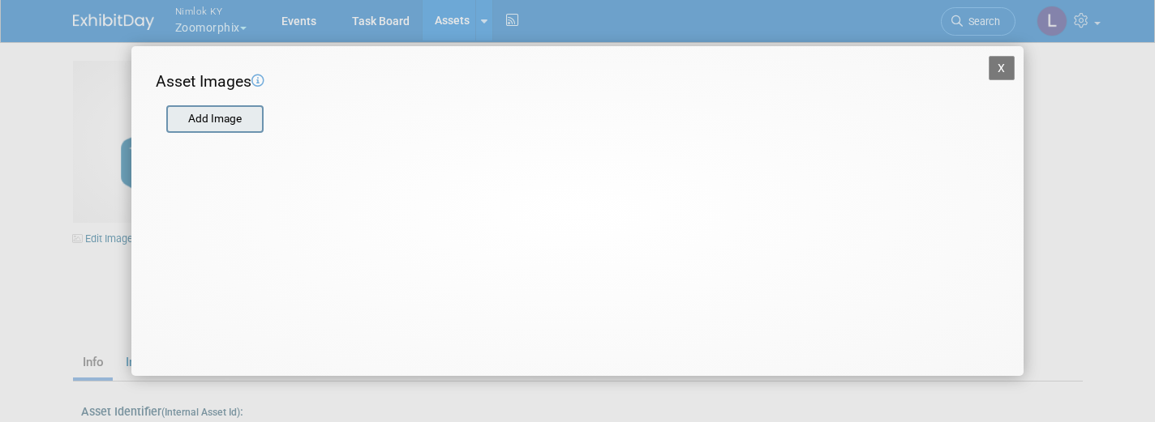
click at [219, 122] on input "file" at bounding box center [165, 119] width 193 height 24
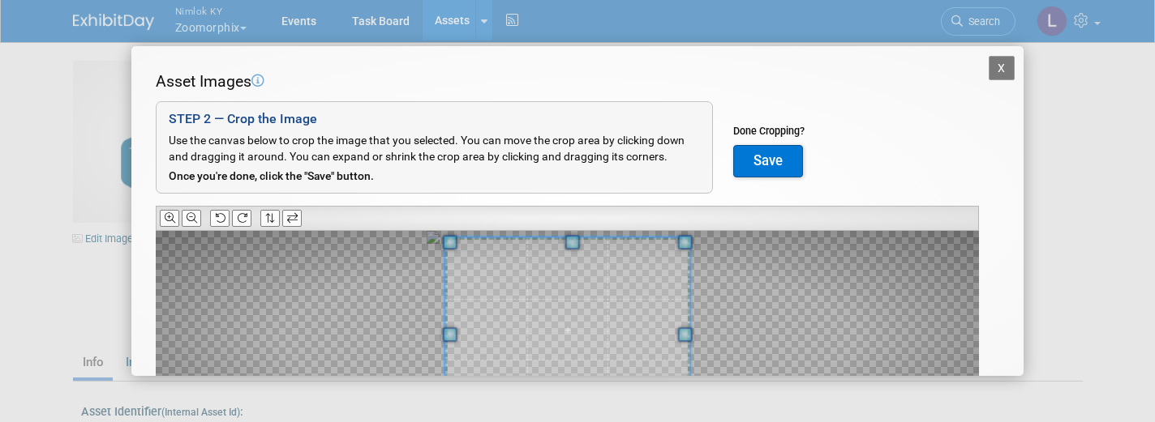
click at [557, 241] on div at bounding box center [567, 330] width 245 height 184
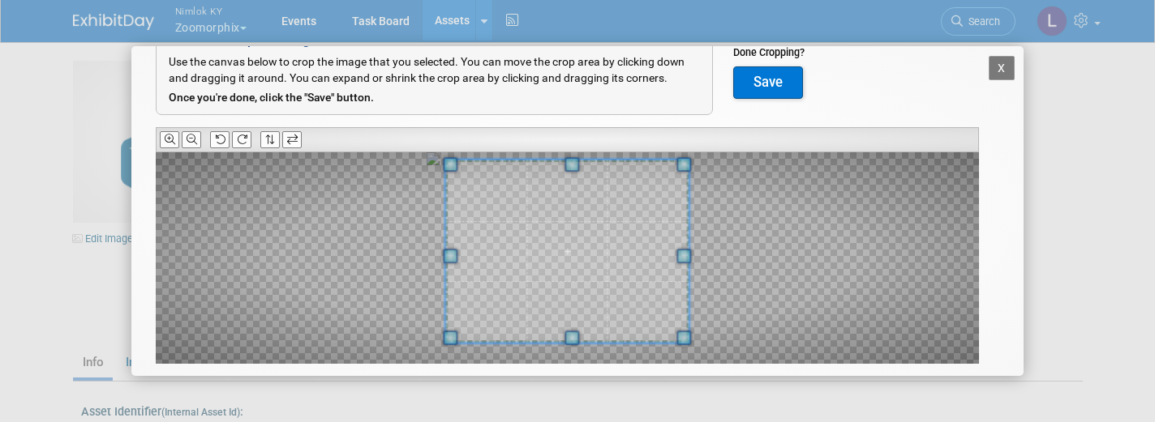
scroll to position [94, 0]
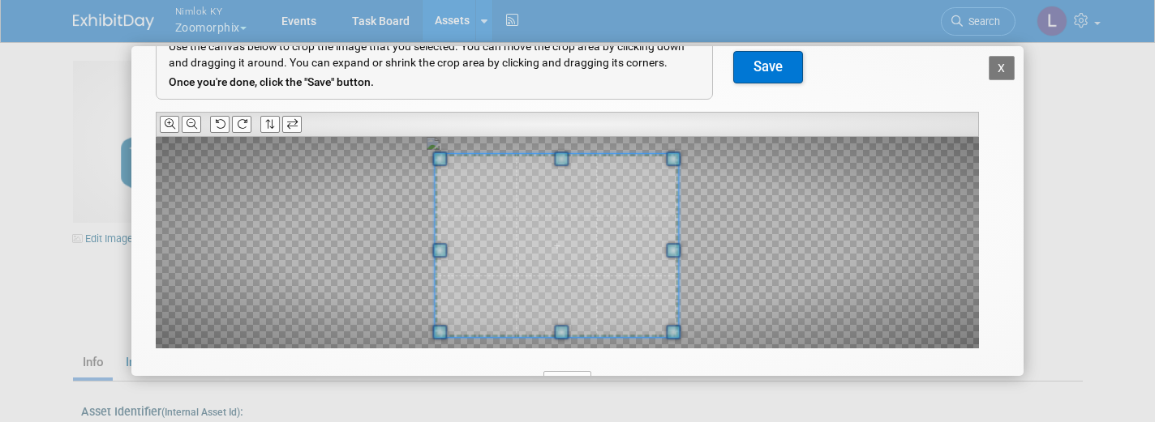
click at [555, 241] on span at bounding box center [556, 245] width 243 height 183
click at [784, 74] on button "Save" at bounding box center [768, 67] width 70 height 32
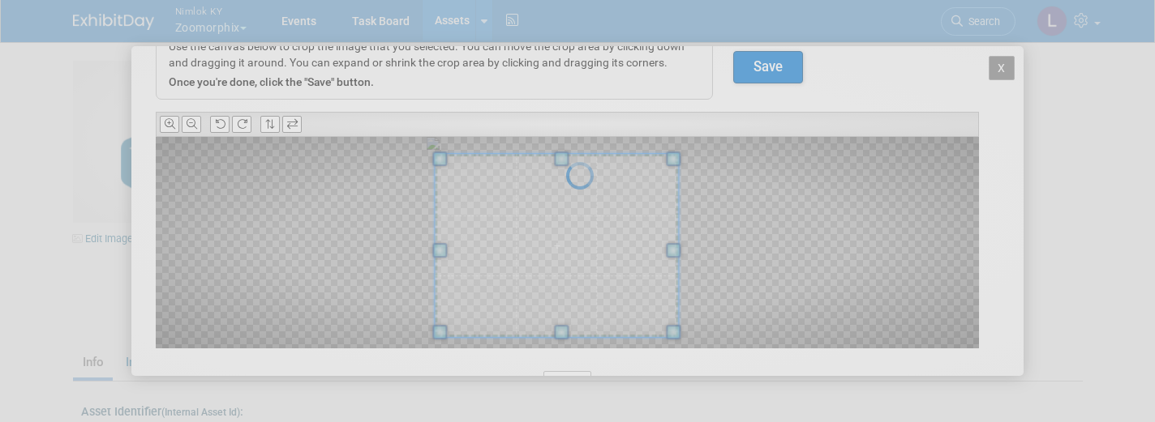
scroll to position [0, 0]
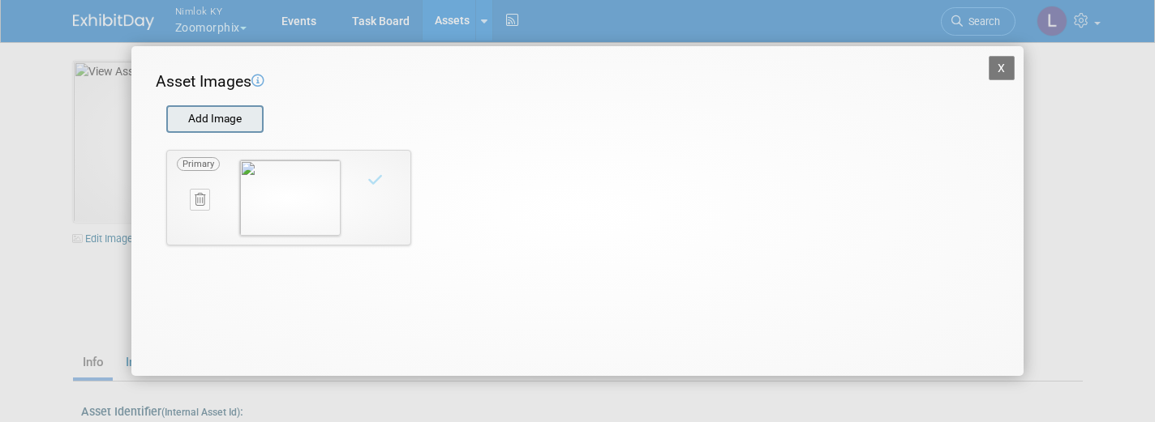
click at [218, 114] on input "file" at bounding box center [165, 119] width 193 height 24
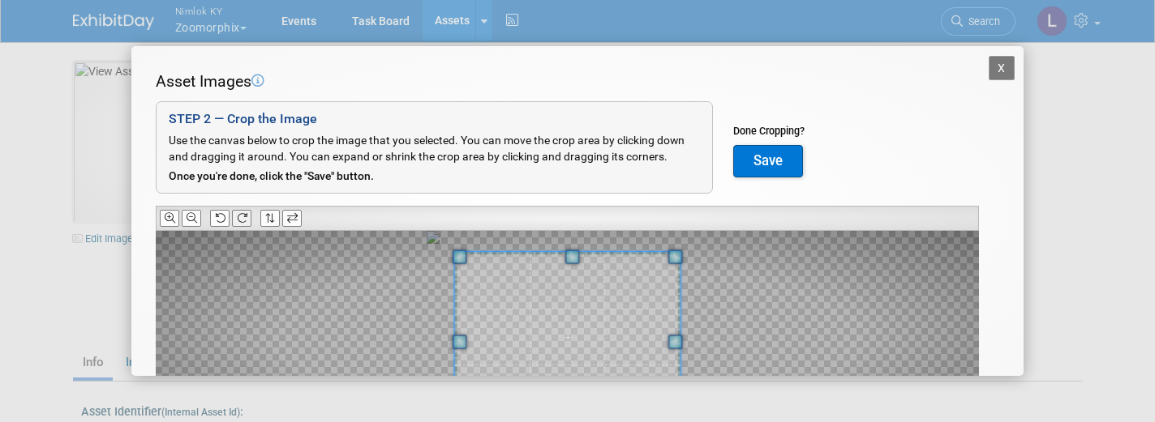
click at [242, 217] on icon at bounding box center [242, 218] width 11 height 11
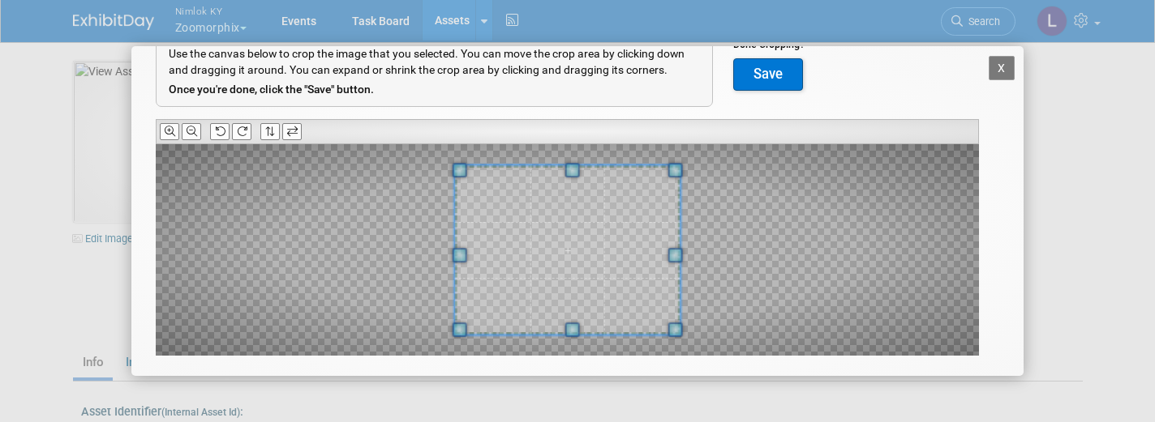
scroll to position [92, 0]
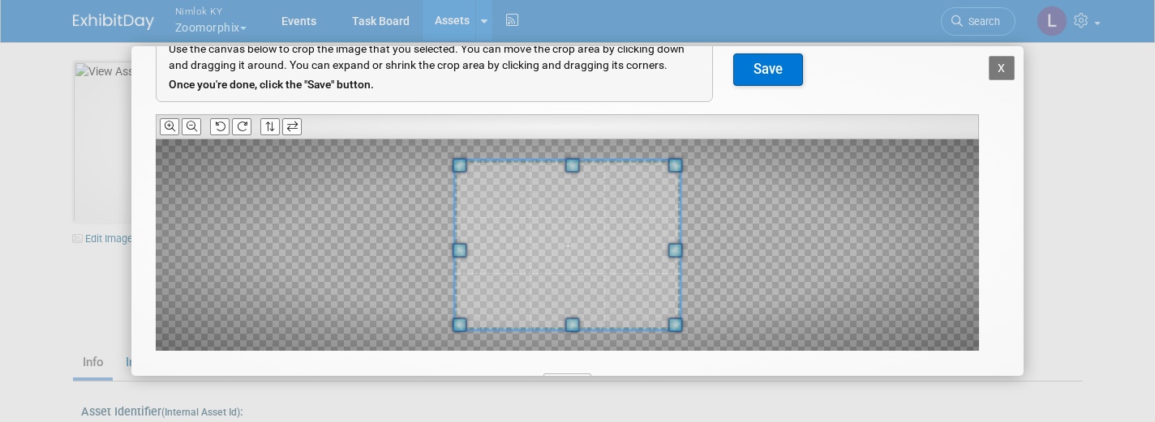
click at [757, 65] on button "Save" at bounding box center [768, 70] width 70 height 32
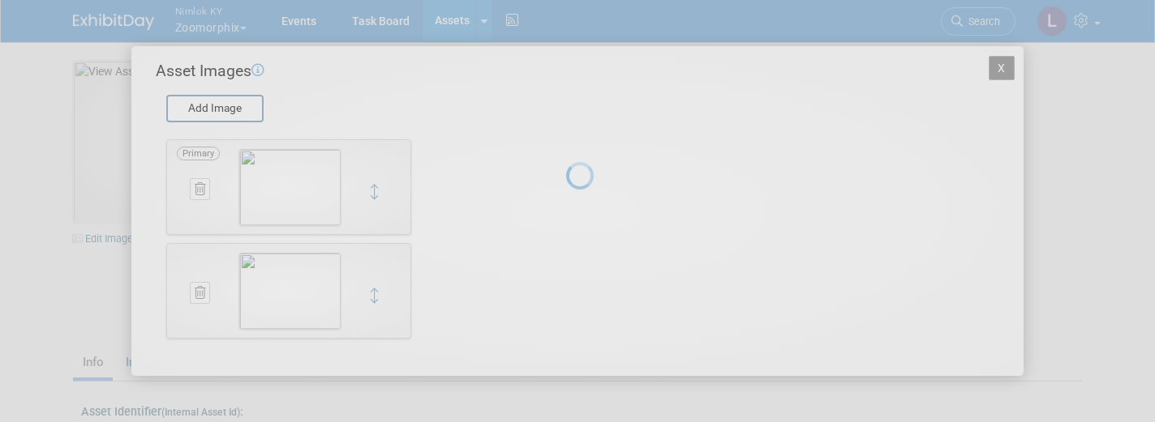
scroll to position [0, 0]
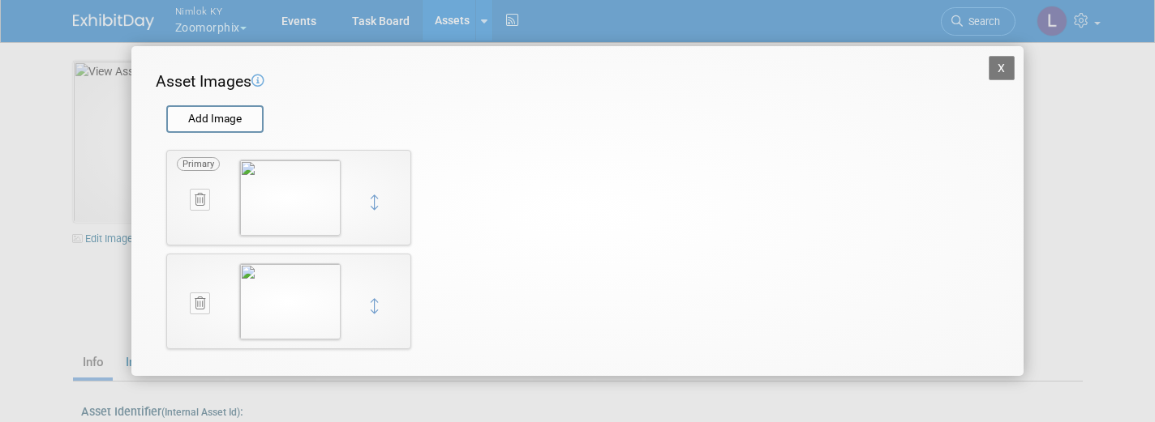
click at [1004, 70] on button "X" at bounding box center [1001, 68] width 26 height 24
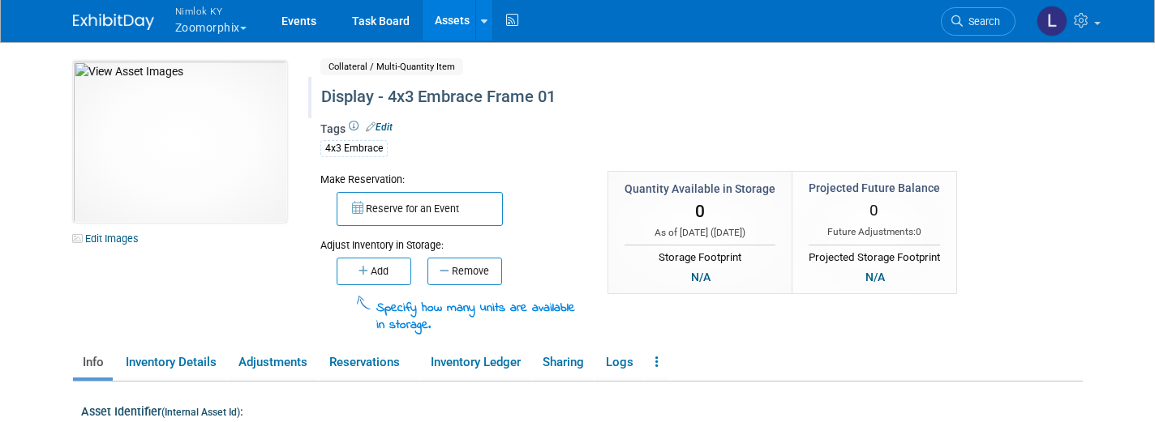
click at [534, 96] on div "Display - 4x3 Embrace Frame 01" at bounding box center [650, 97] width 670 height 29
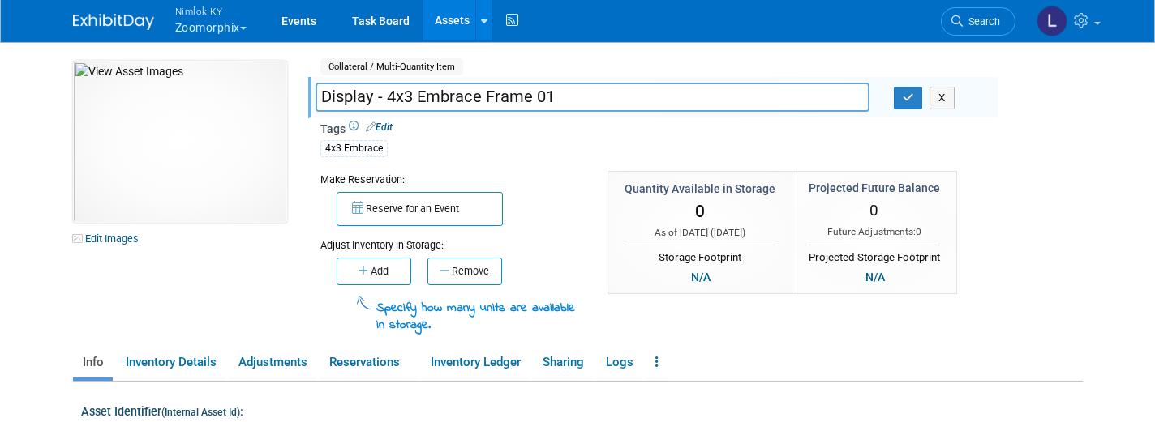
click at [534, 96] on input "Display - 4x3 Embrace Frame 01" at bounding box center [592, 97] width 554 height 28
type input "Display - 4x3 Embrace Frame 01"
click at [916, 101] on button "button" at bounding box center [908, 98] width 29 height 23
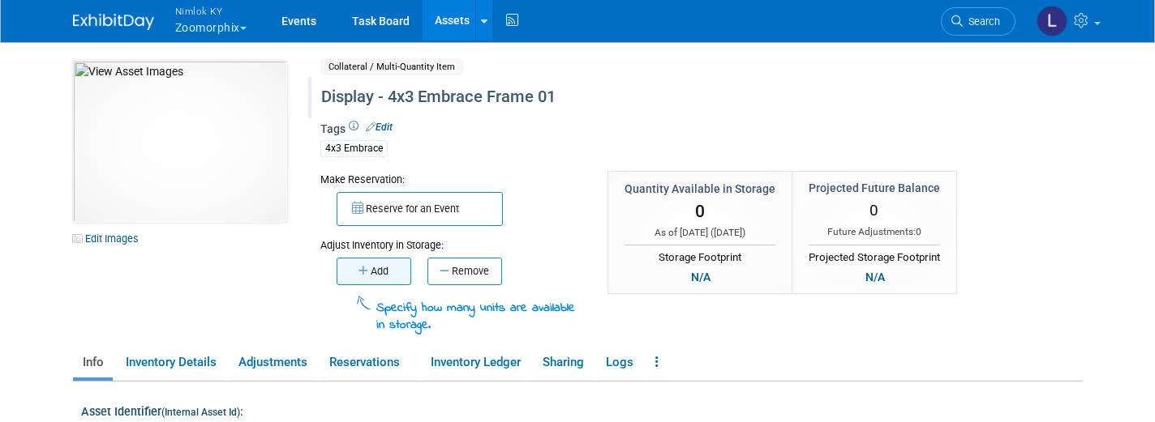
click at [362, 266] on icon "button" at bounding box center [364, 271] width 12 height 11
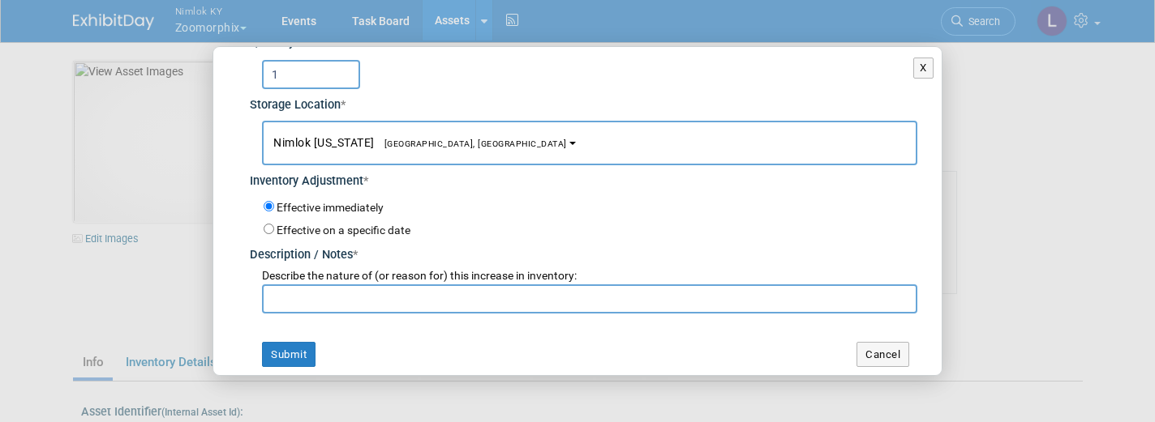
scroll to position [58, 0]
type input "1"
click at [309, 297] on input "text" at bounding box center [589, 299] width 655 height 29
type input "WO# 2558186"
click at [285, 345] on button "Submit" at bounding box center [289, 356] width 54 height 26
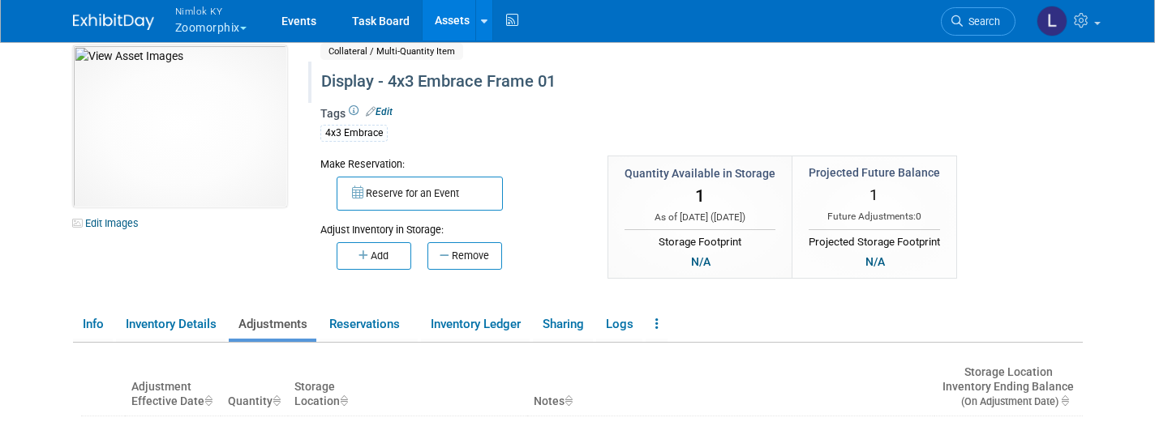
scroll to position [9, 0]
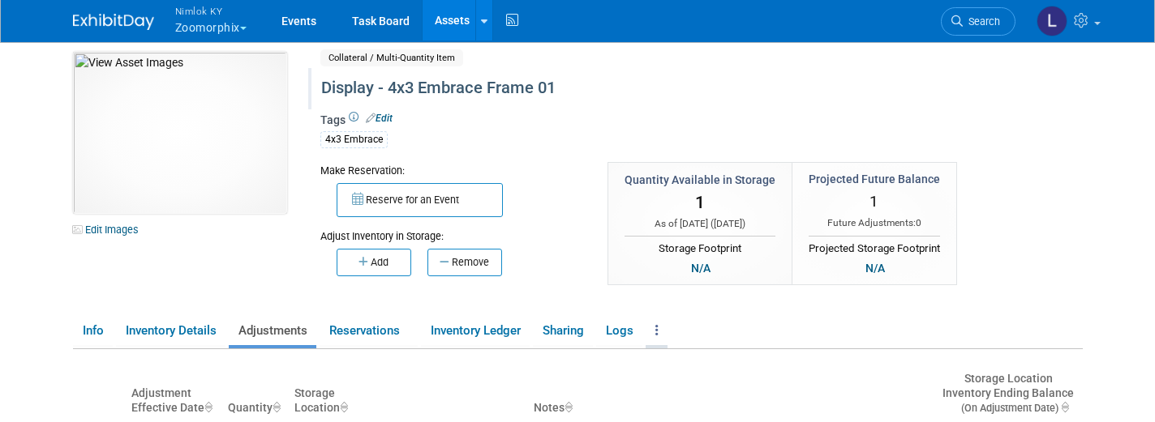
click at [658, 328] on icon at bounding box center [656, 330] width 3 height 12
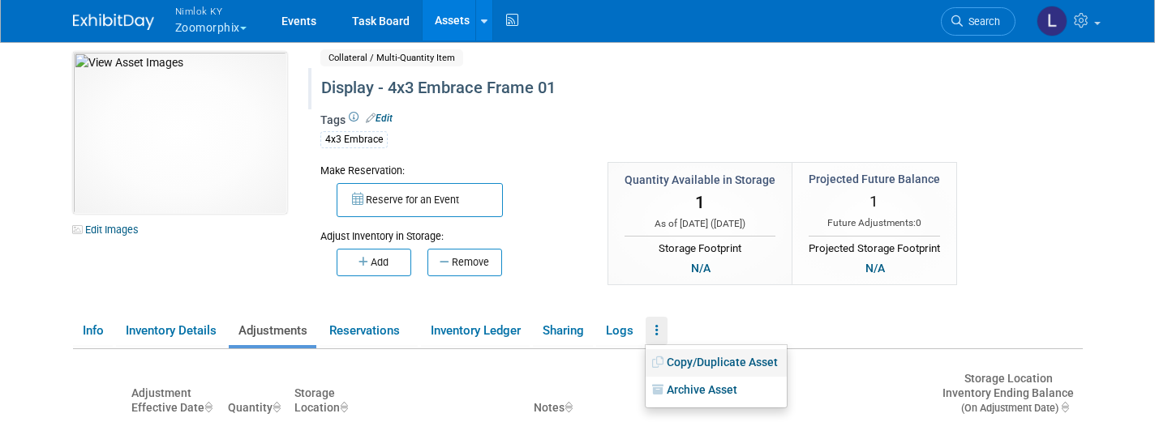
click at [698, 356] on link "Copy/Duplicate Asset" at bounding box center [715, 363] width 141 height 28
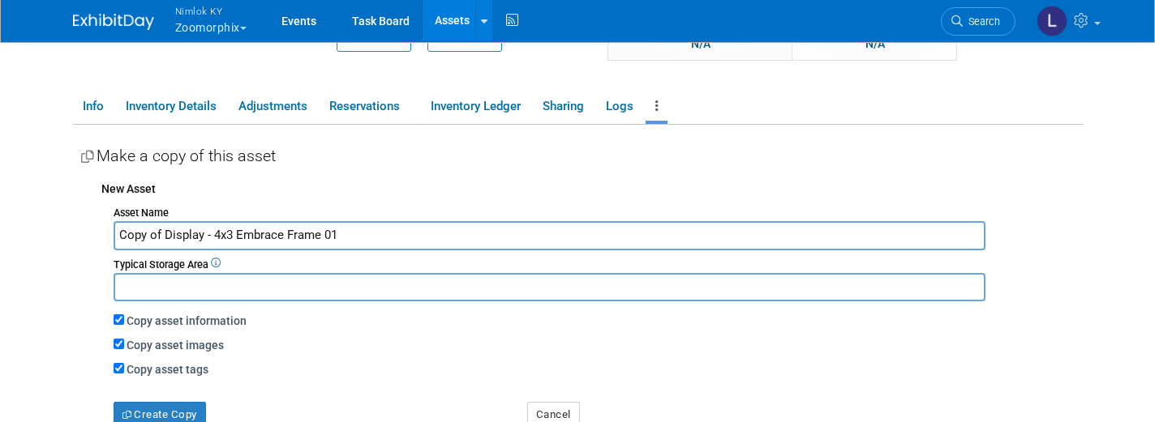
scroll to position [328, 0]
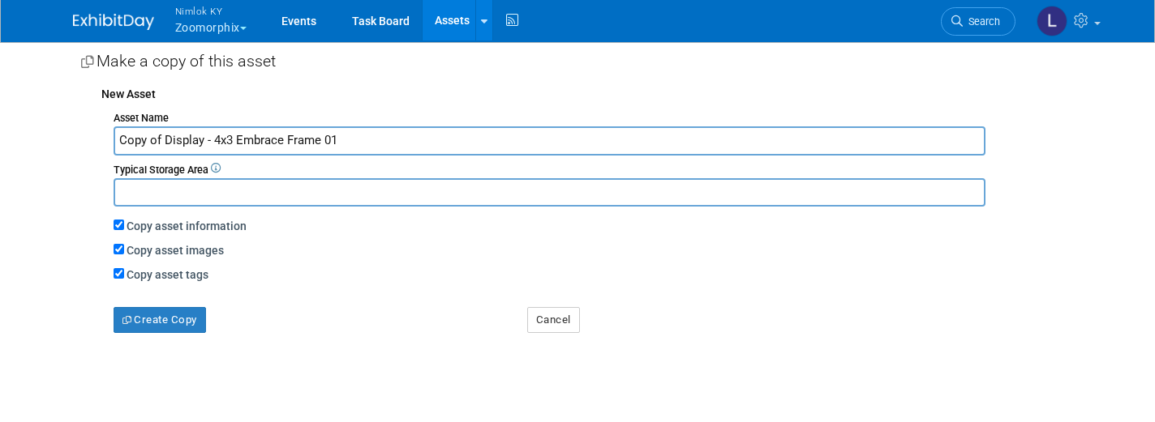
click at [165, 136] on input "Copy of Display - 4x3 Embrace Frame 01" at bounding box center [550, 140] width 872 height 28
click at [306, 136] on input "Display - 4x3 Embrace Frame 01" at bounding box center [550, 140] width 872 height 28
type input "Display - 4x3 Embrace Frame 02"
click at [165, 316] on button "Create Copy" at bounding box center [160, 320] width 92 height 26
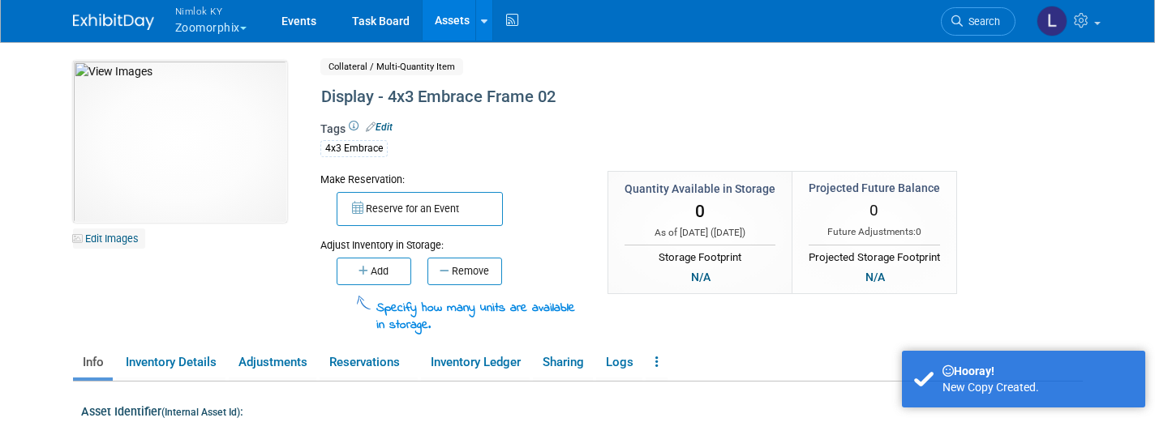
click at [123, 240] on link "Edit Images" at bounding box center [109, 239] width 72 height 20
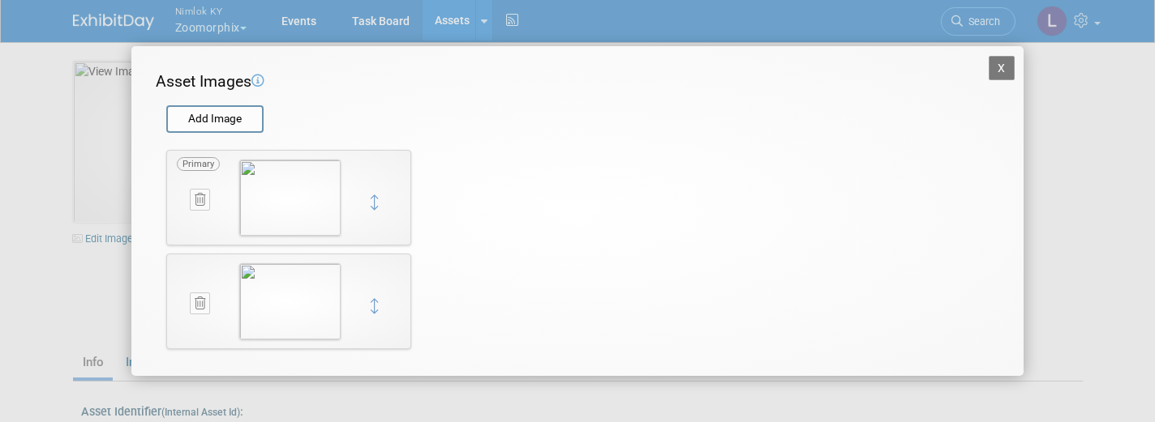
click at [199, 198] on icon at bounding box center [200, 200] width 11 height 12
click at [194, 219] on icon "button" at bounding box center [191, 218] width 11 height 10
click at [1010, 68] on button "X" at bounding box center [1001, 68] width 26 height 24
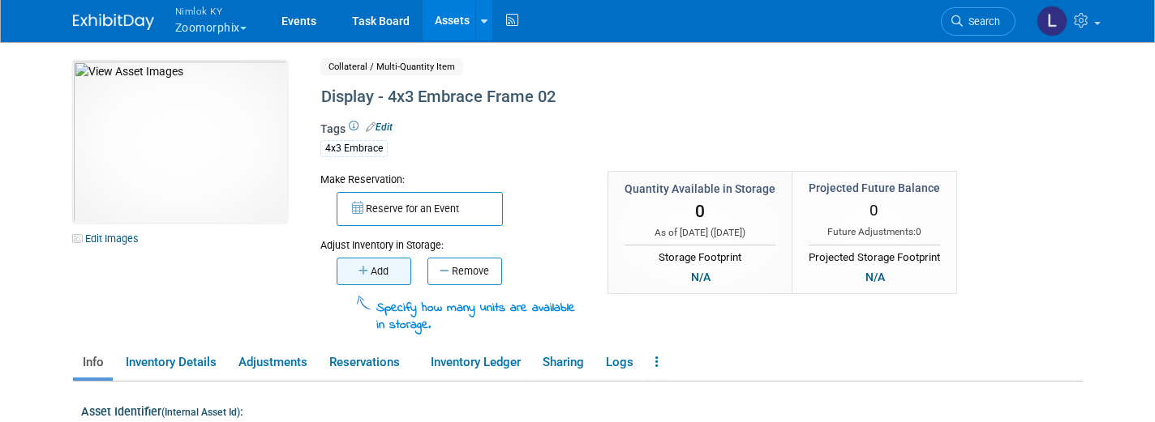
click at [370, 267] on button "Add" at bounding box center [374, 272] width 75 height 28
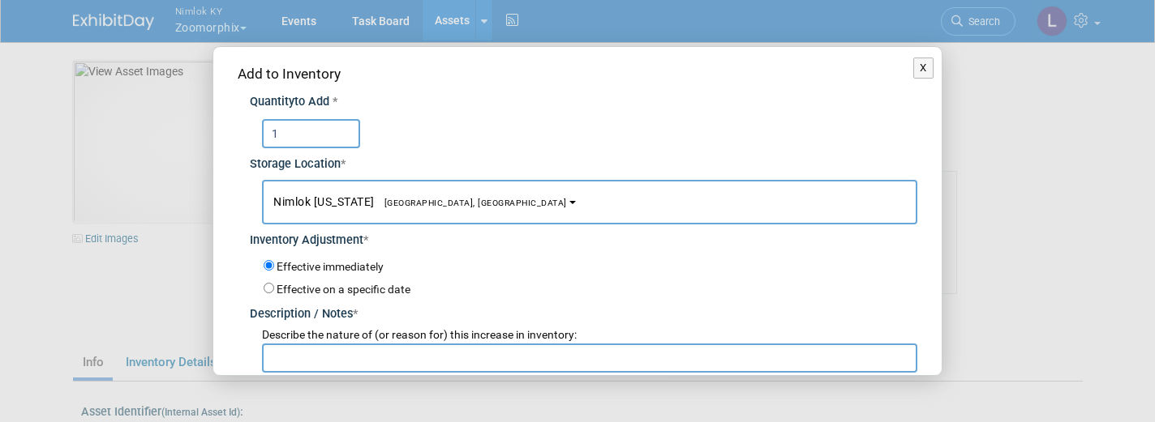
type input "1"
click at [314, 344] on input "text" at bounding box center [589, 358] width 655 height 29
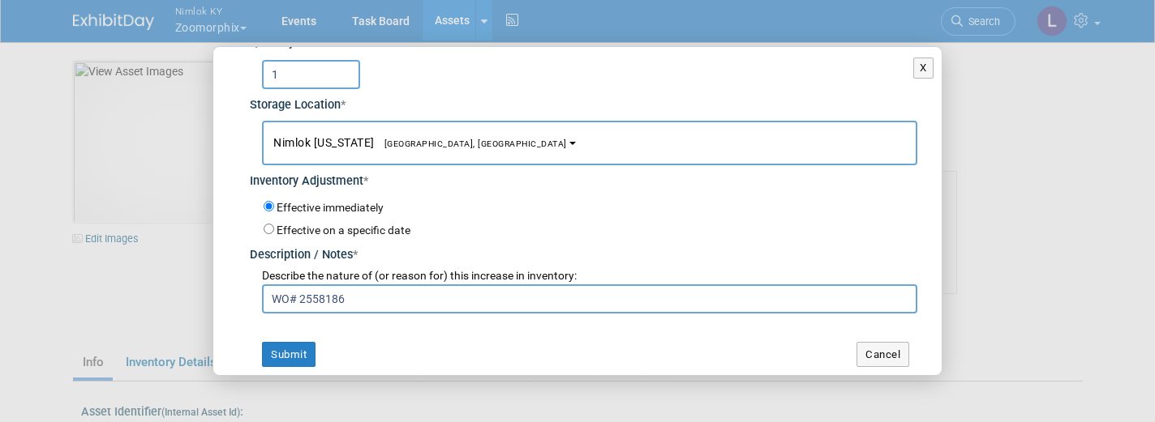
scroll to position [58, 0]
type input "WO# 2558186"
click at [279, 344] on button "Submit" at bounding box center [289, 356] width 54 height 26
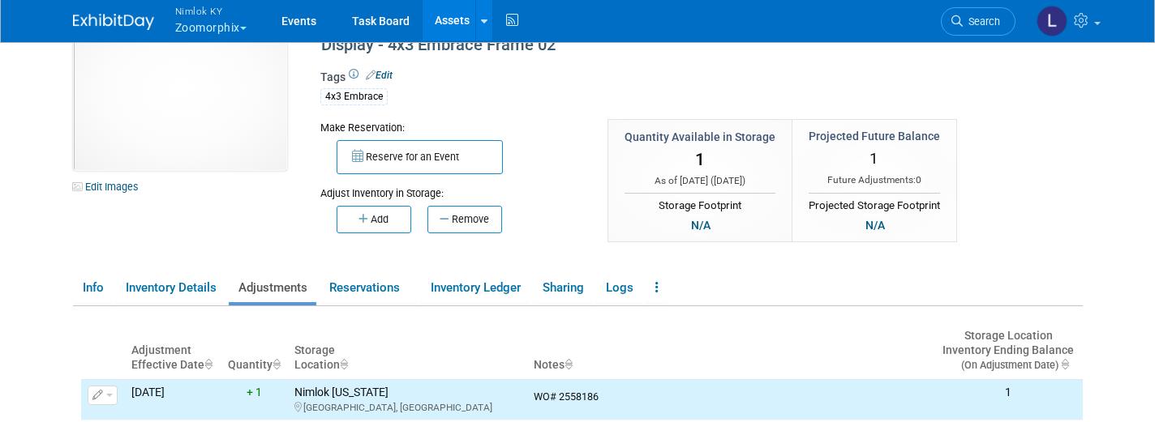
scroll to position [54, 0]
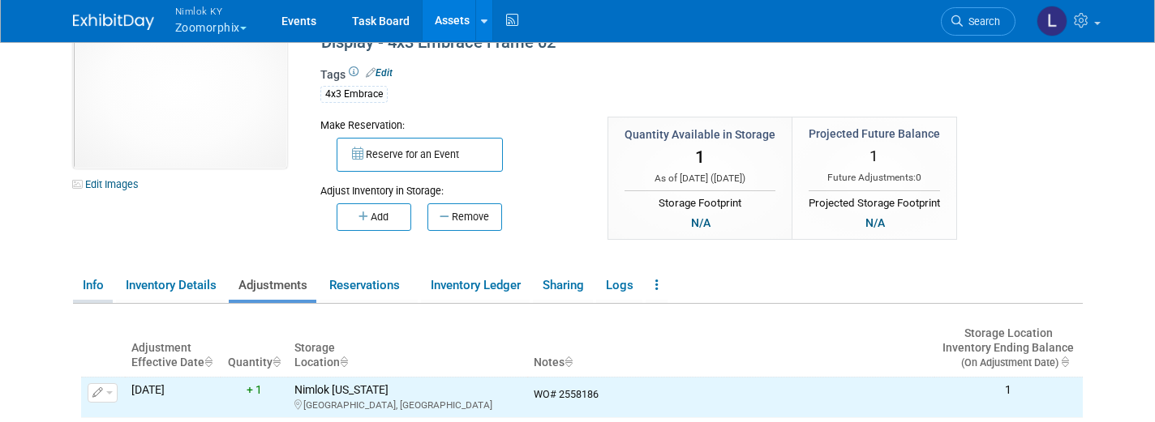
click at [93, 286] on link "Info" at bounding box center [93, 286] width 40 height 28
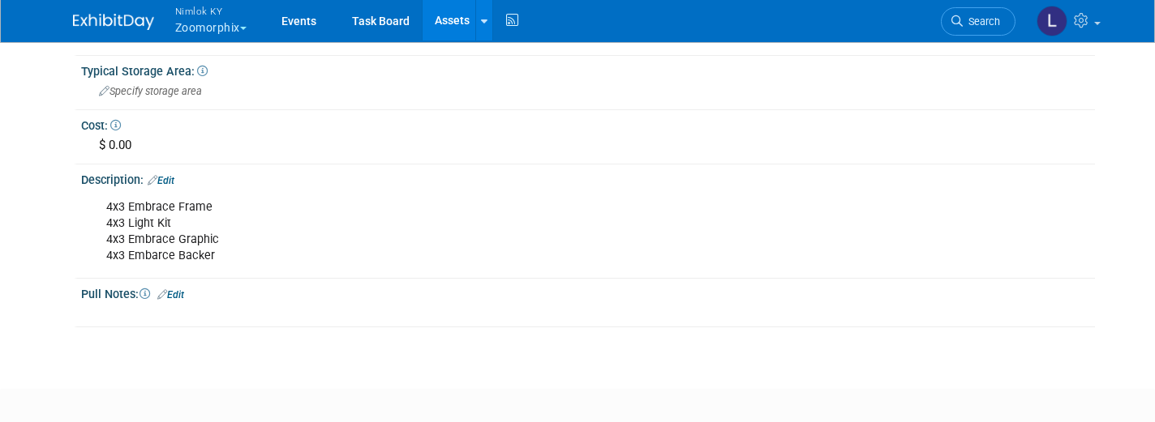
scroll to position [460, 0]
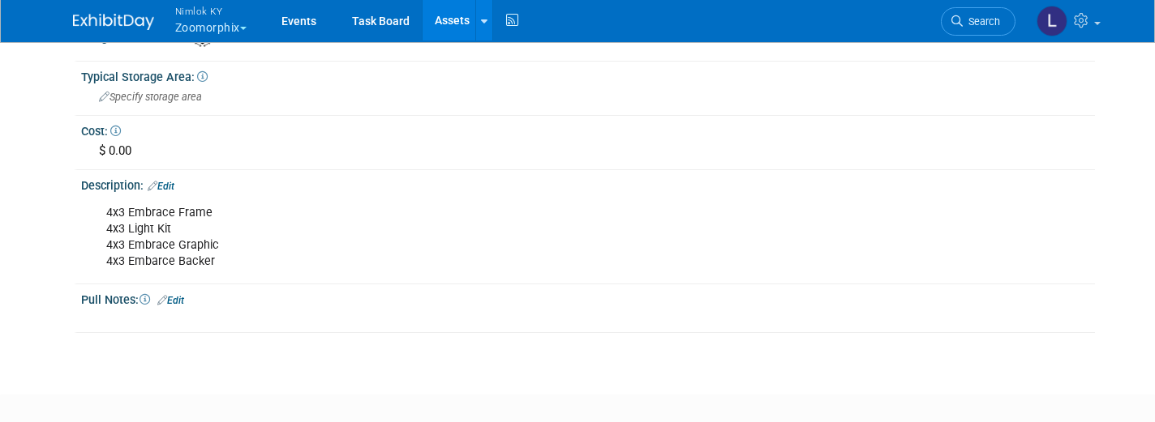
click at [221, 236] on div "4x3 Embrace Frame 4x3 Light Kit 4x3 Embrace Graphic 4x3 Embarce Backer" at bounding box center [498, 237] width 806 height 81
click at [174, 181] on link "Edit" at bounding box center [161, 186] width 27 height 11
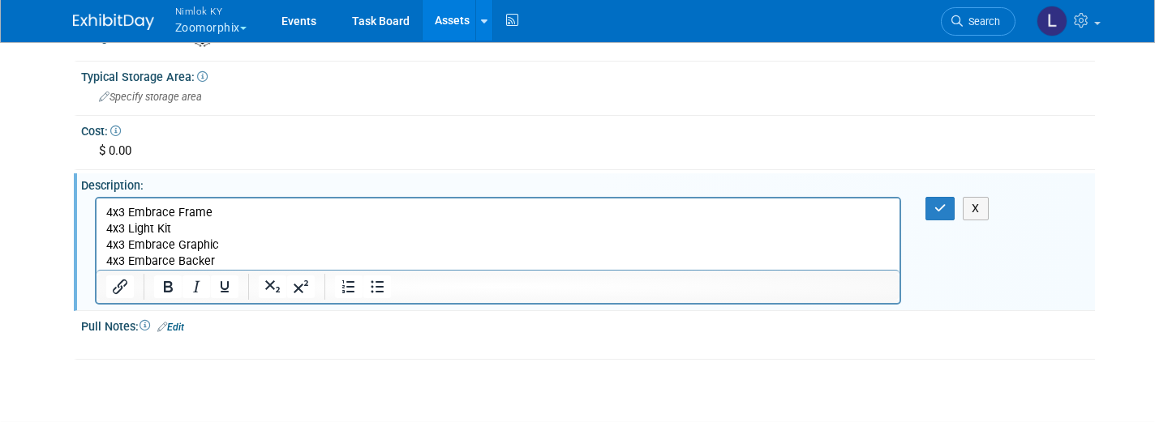
scroll to position [0, 0]
click at [113, 260] on p "4x3 Embrace Frame 4x3 Light Kit 4x3 Embrace Graphic 4x3 Embarce Backer" at bounding box center [497, 236] width 784 height 65
drag, startPoint x: 222, startPoint y: 244, endPoint x: 101, endPoint y: 248, distance: 121.7
click at [101, 248] on html "4x3 Embrace Frame 4x3 Light Kit 4x3 Embrace Graphic 8x3 Embarce Backer" at bounding box center [497, 233] width 803 height 71
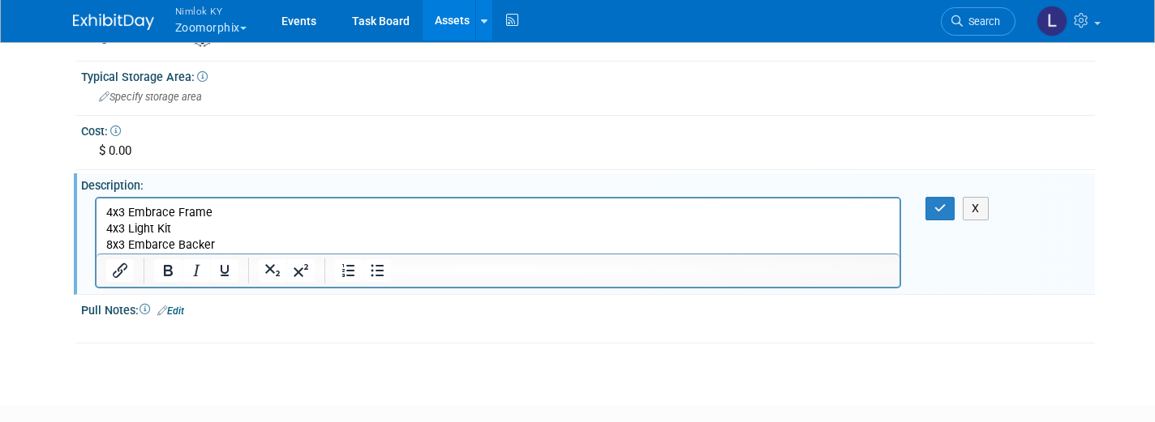
click at [220, 245] on p "4x3 Embrace Frame 4x3 Light Kit 8x3 Embarce Backer" at bounding box center [497, 228] width 784 height 49
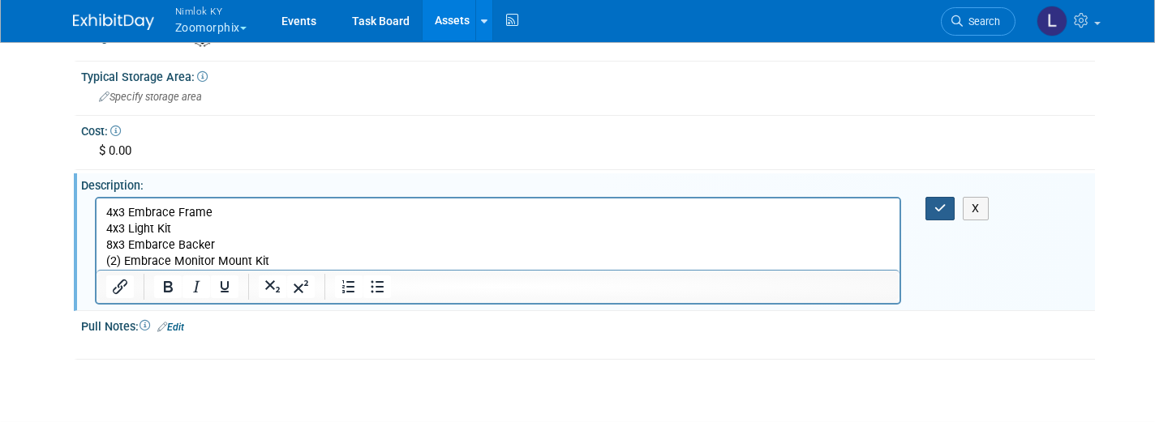
click at [938, 203] on icon "button" at bounding box center [940, 208] width 12 height 11
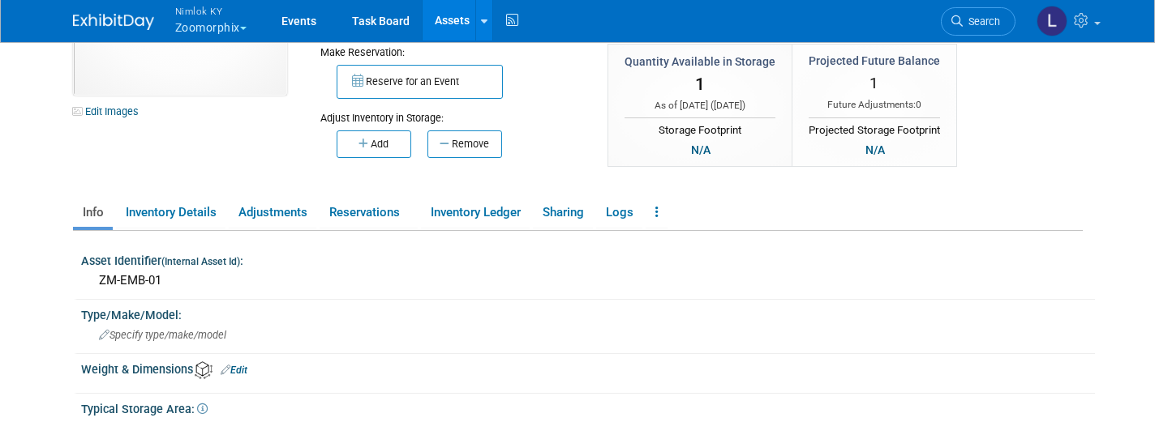
scroll to position [133, 0]
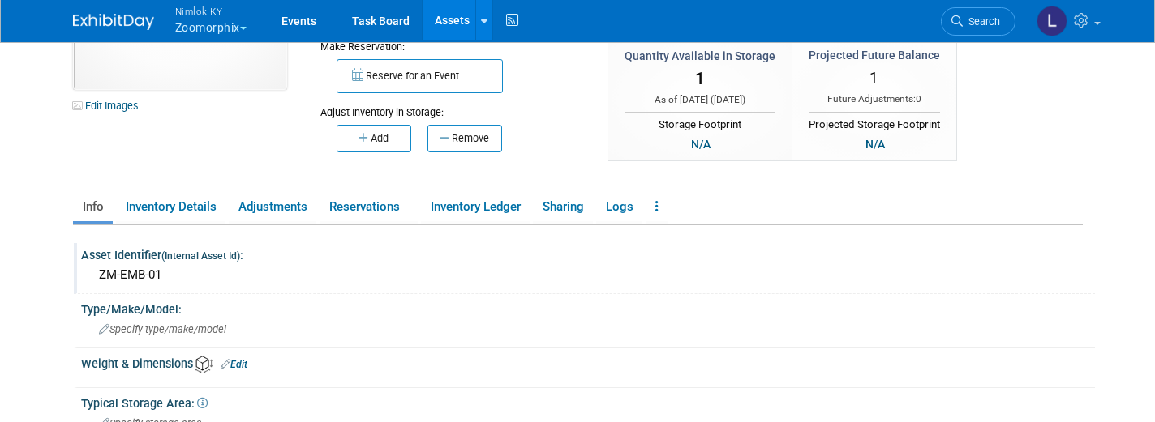
click at [173, 273] on div "ZM-EMB-01" at bounding box center [587, 275] width 989 height 25
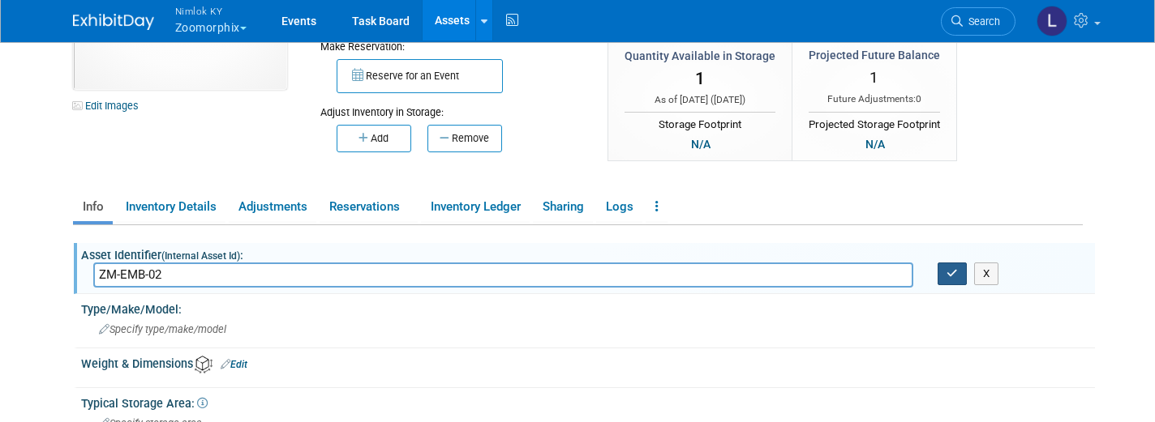
type input "ZM-EMB-02"
click at [957, 270] on icon "button" at bounding box center [951, 273] width 11 height 11
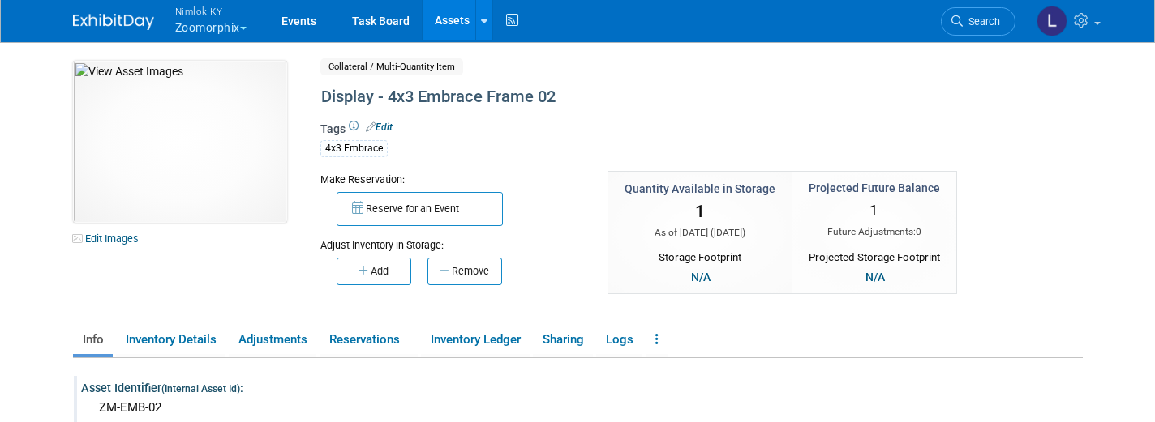
scroll to position [0, 0]
click at [485, 18] on icon at bounding box center [484, 21] width 6 height 11
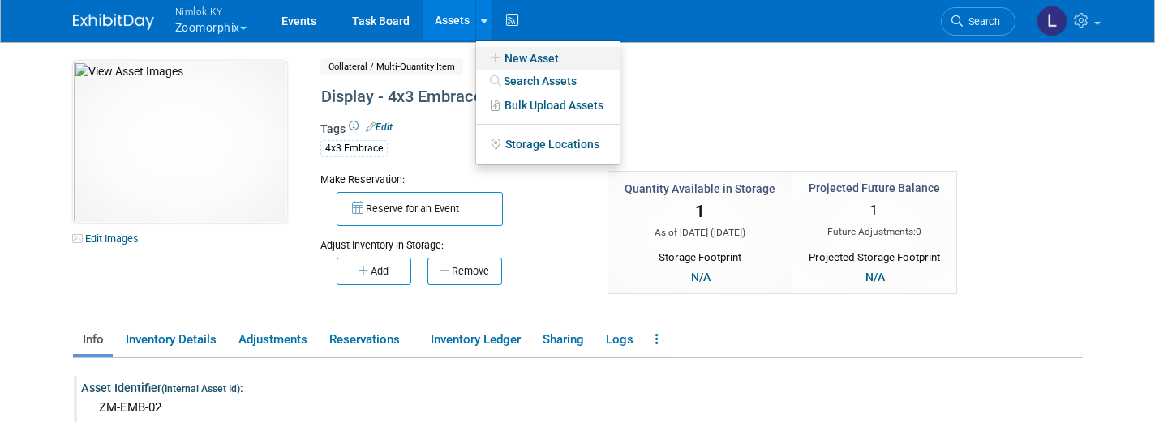
click at [539, 58] on link "New Asset" at bounding box center [548, 58] width 144 height 23
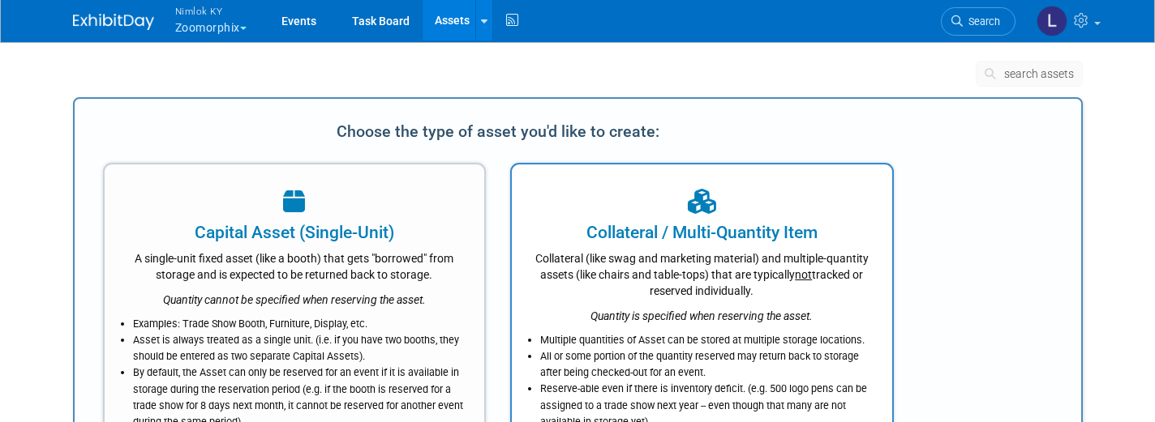
click at [678, 285] on div "Collateral (like swag and marketing material) and multiple-quantity assets (lik…" at bounding box center [702, 272] width 340 height 54
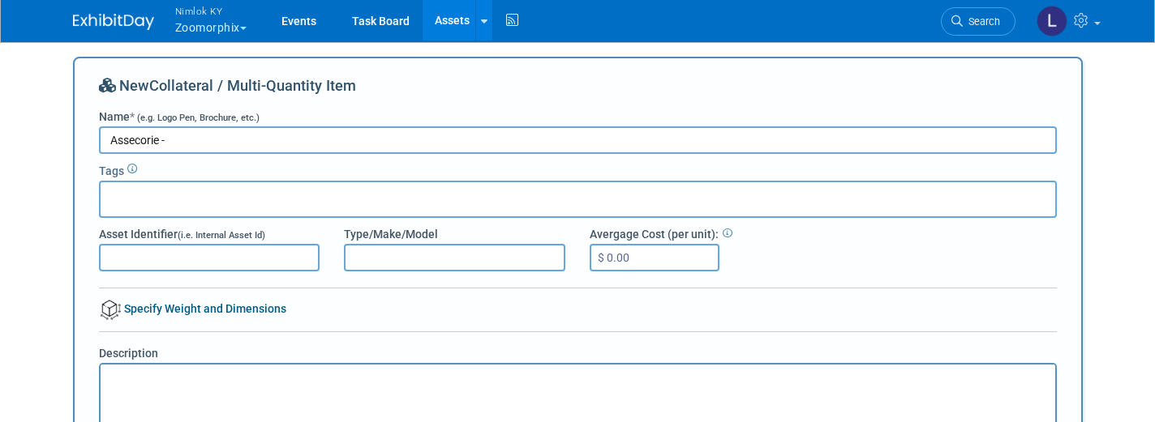
click at [131, 141] on input "Assecorie -" at bounding box center [578, 140] width 958 height 28
click at [148, 142] on input "Assecorie -" at bounding box center [578, 140] width 958 height 28
click at [192, 141] on input "Assecorie -" at bounding box center [578, 140] width 958 height 28
type input "Assecorie - Embrace Monitor Mount Kit"
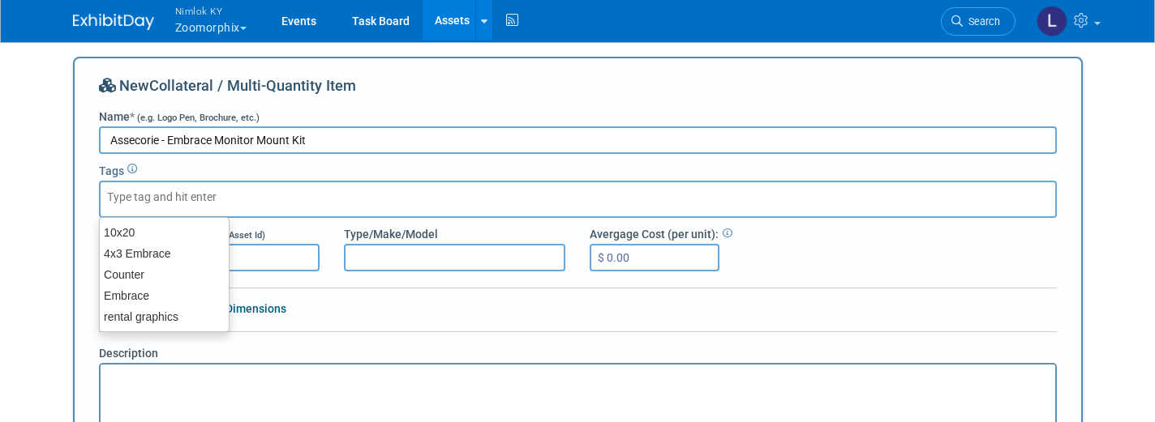
click at [114, 195] on input "text" at bounding box center [172, 197] width 130 height 16
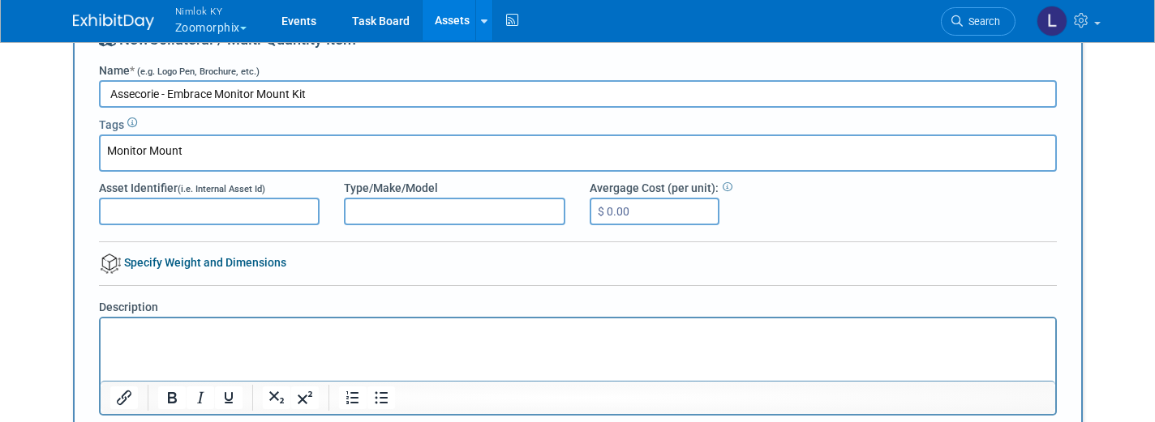
scroll to position [75, 0]
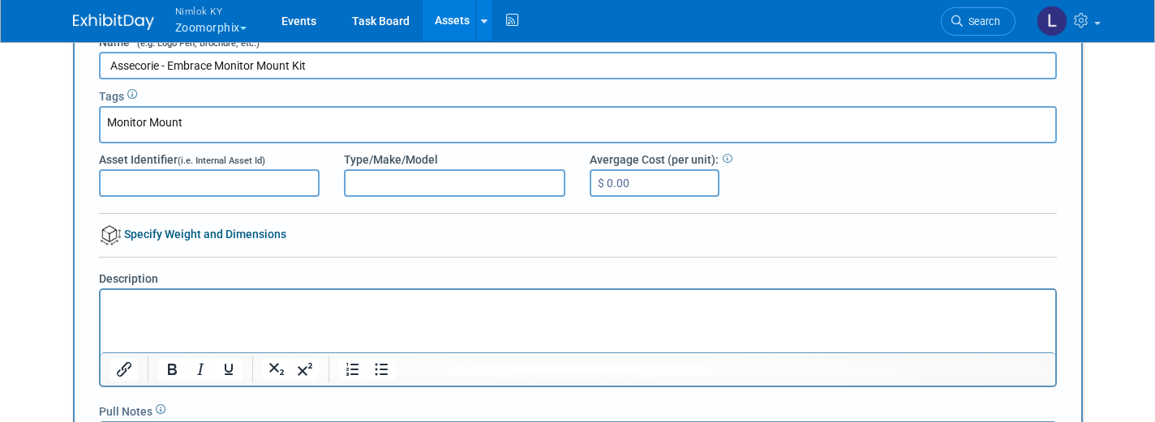
type input "Monitor Mount"
click at [122, 306] on p "Rich Text Area. Press ALT-0 for help." at bounding box center [577, 305] width 936 height 16
click at [165, 302] on p "Inside ZM_EMB-02 Case" at bounding box center [577, 305] width 936 height 16
click at [206, 305] on p "Inside ZM-EMB-02 Case" at bounding box center [577, 305] width 936 height 16
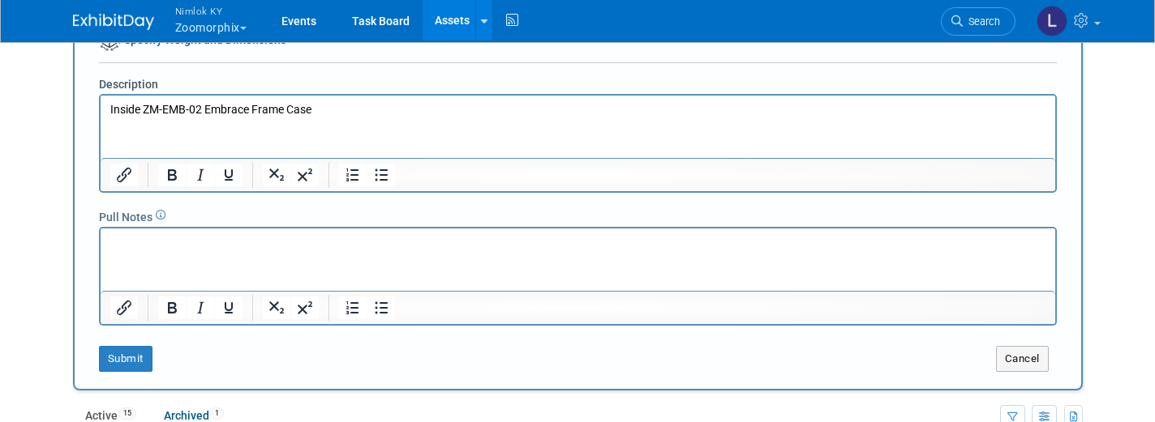
scroll to position [289, 0]
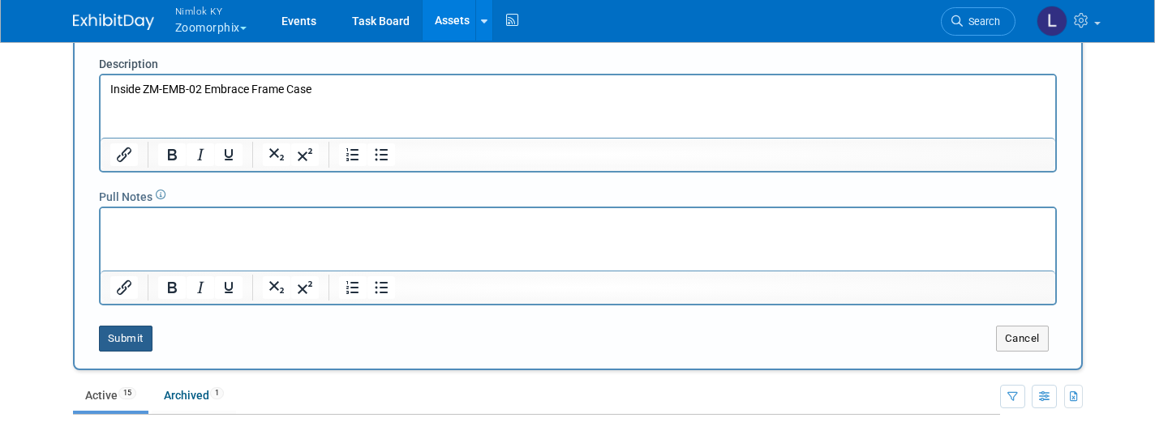
click at [114, 341] on button "Submit" at bounding box center [126, 339] width 54 height 26
type input "Monitor Mount"
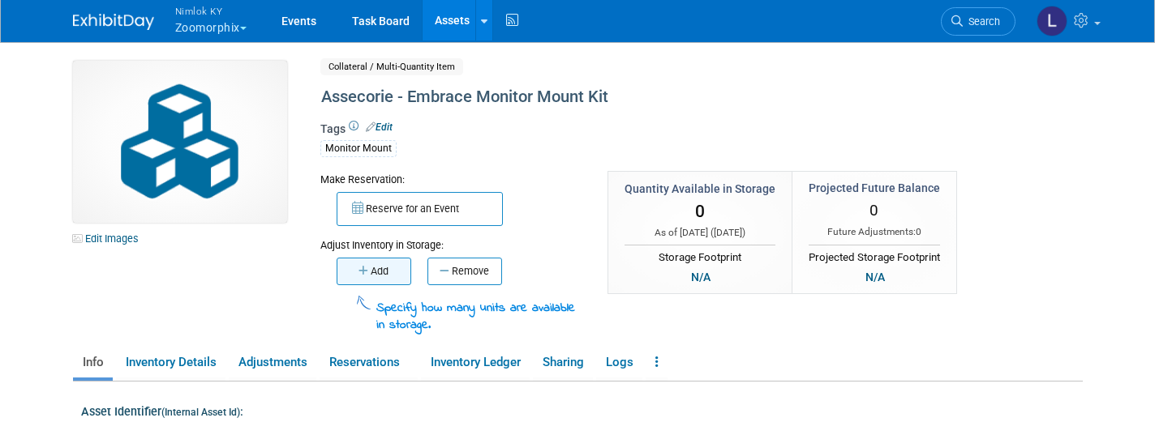
click at [380, 273] on button "Add" at bounding box center [374, 272] width 75 height 28
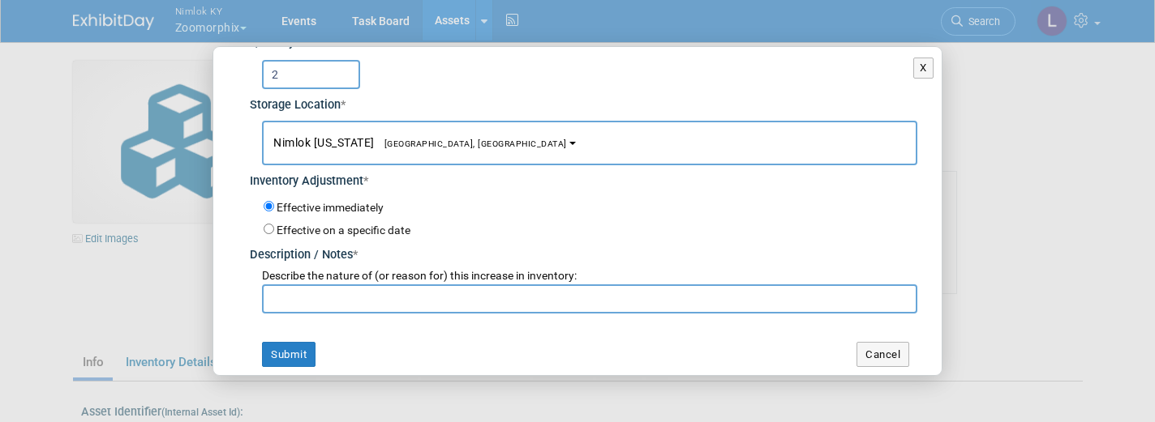
scroll to position [58, 0]
type input "2"
click at [308, 288] on input "text" at bounding box center [589, 299] width 655 height 29
type input "WO# 2558186"
click at [296, 349] on button "Submit" at bounding box center [289, 356] width 54 height 26
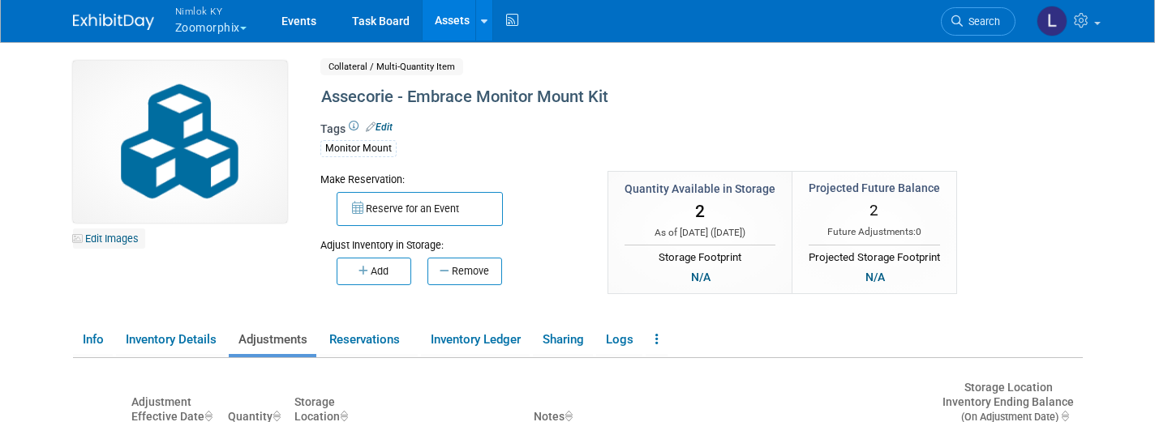
click at [123, 233] on link "Edit Images" at bounding box center [109, 239] width 72 height 20
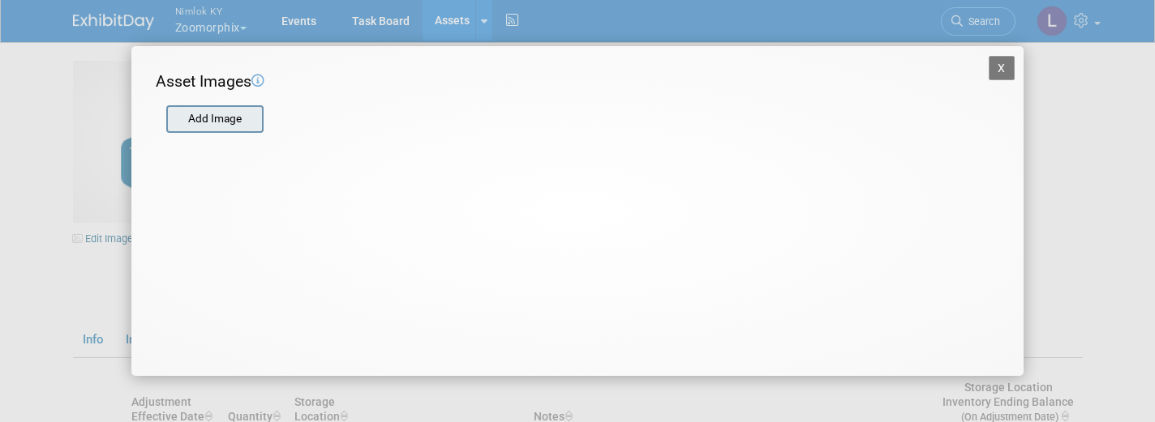
click at [224, 114] on input "file" at bounding box center [165, 119] width 193 height 24
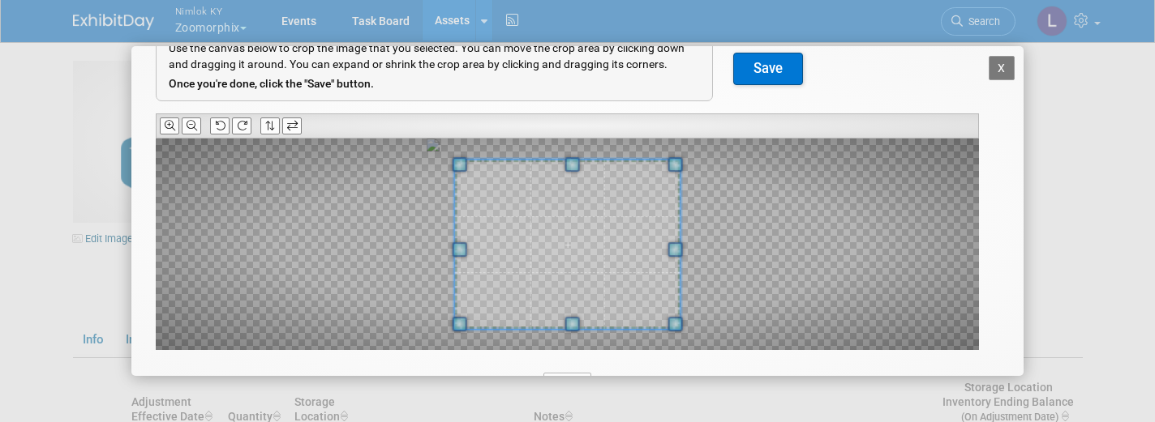
scroll to position [94, 0]
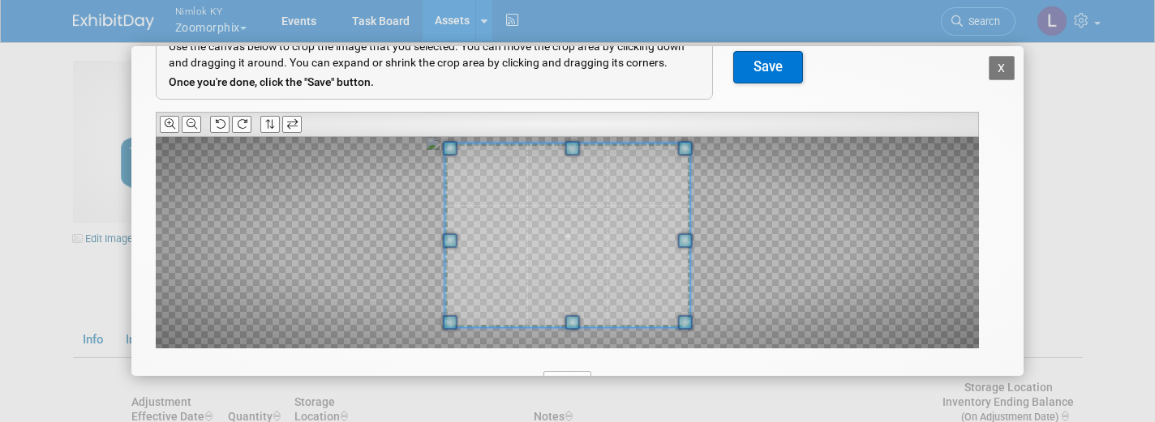
click at [566, 145] on span at bounding box center [571, 148] width 15 height 15
click at [195, 120] on icon at bounding box center [191, 124] width 11 height 11
click at [573, 234] on span at bounding box center [569, 239] width 245 height 184
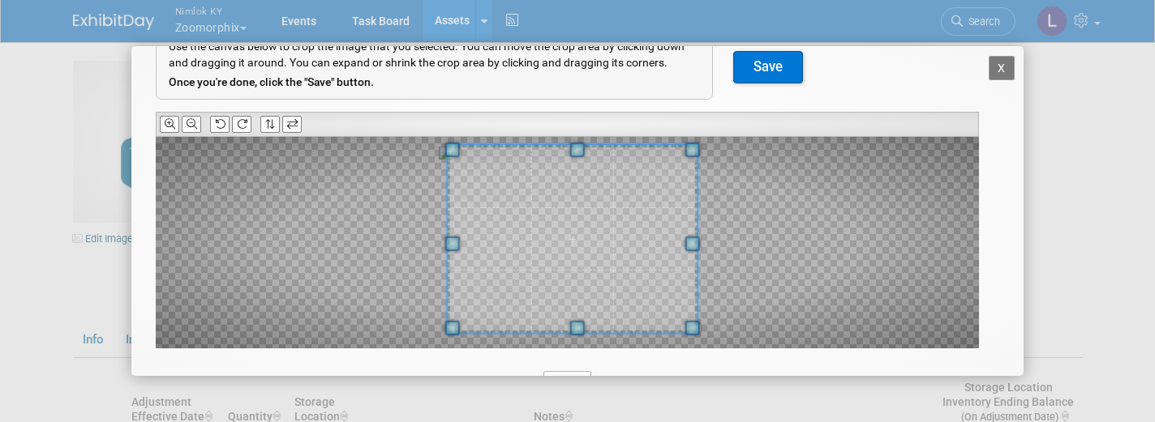
click at [695, 240] on span at bounding box center [691, 244] width 15 height 15
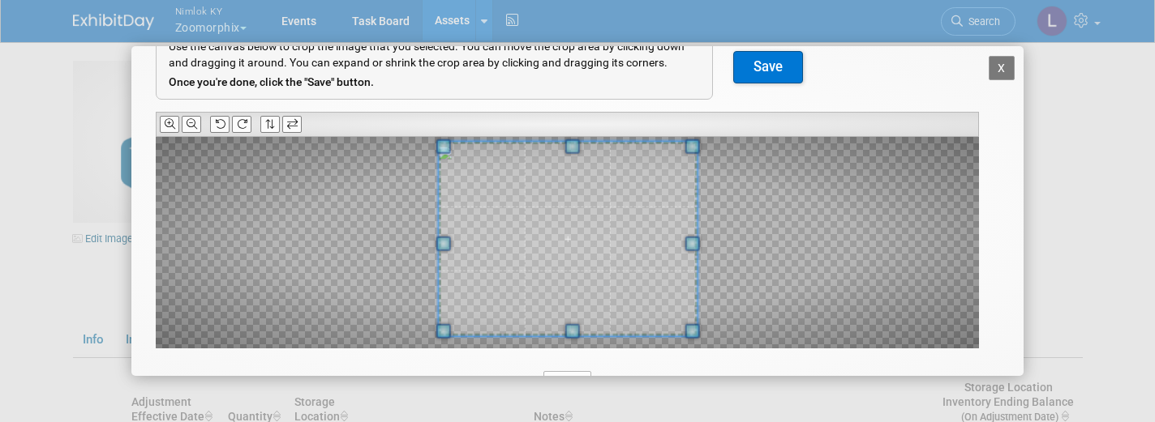
click at [446, 246] on span at bounding box center [443, 244] width 15 height 15
click at [774, 68] on button "Save" at bounding box center [768, 67] width 70 height 32
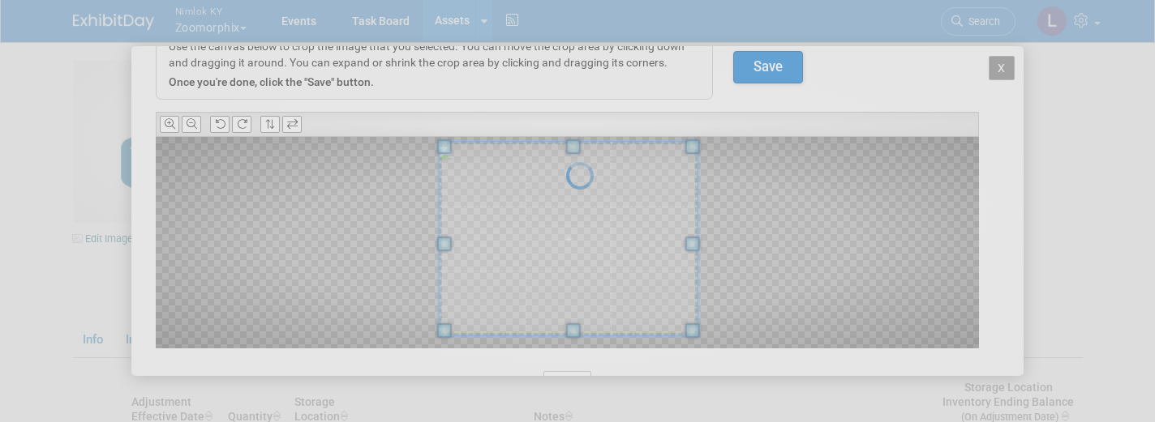
scroll to position [0, 0]
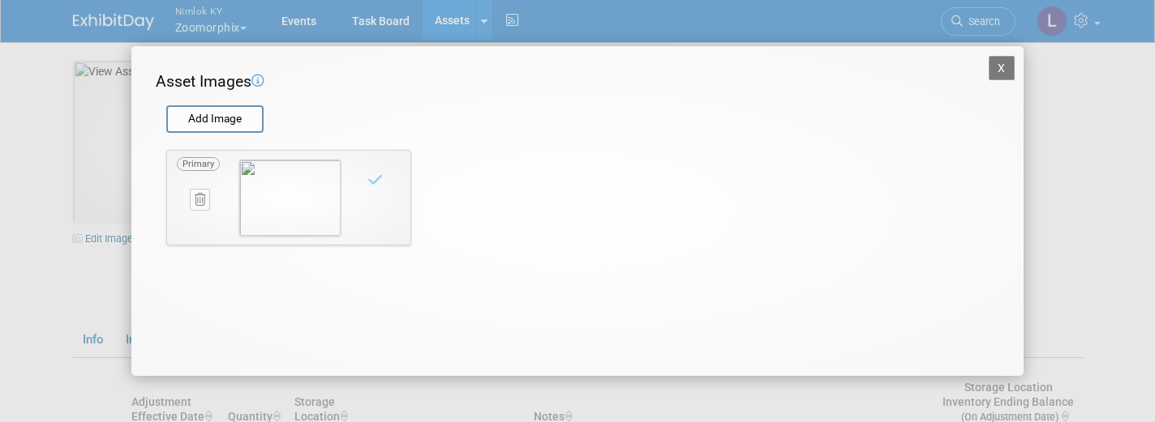
click at [1006, 73] on button "X" at bounding box center [1001, 68] width 26 height 24
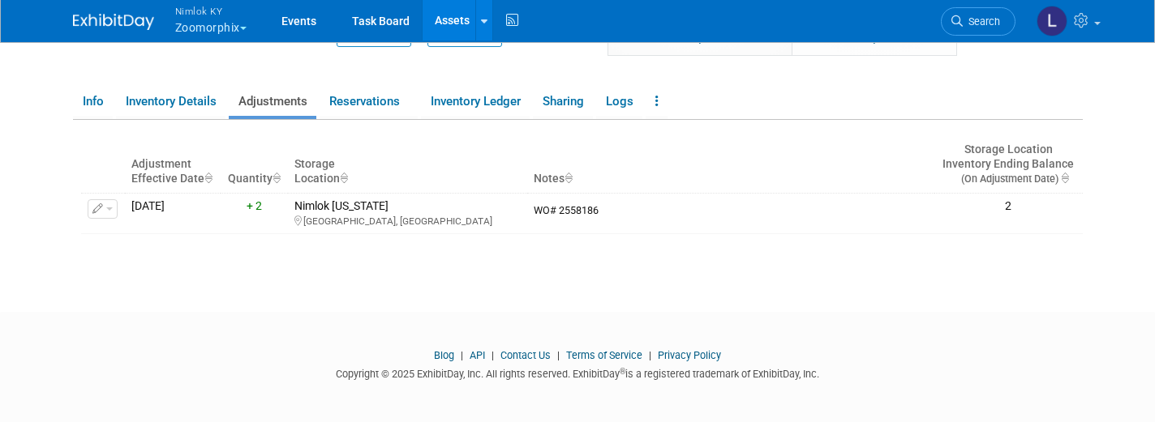
scroll to position [238, 0]
click at [86, 95] on link "Info" at bounding box center [93, 102] width 40 height 28
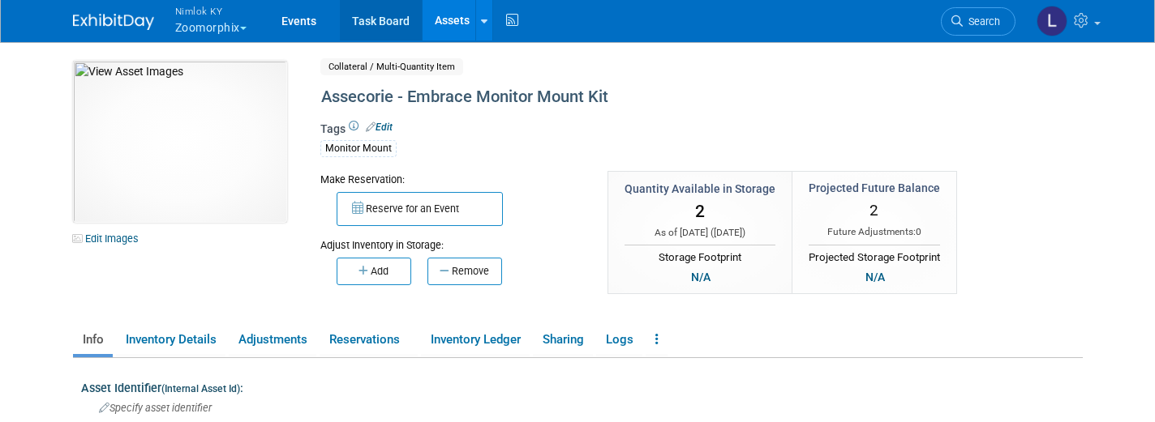
scroll to position [0, 0]
click at [452, 12] on link "Assets" at bounding box center [451, 20] width 59 height 41
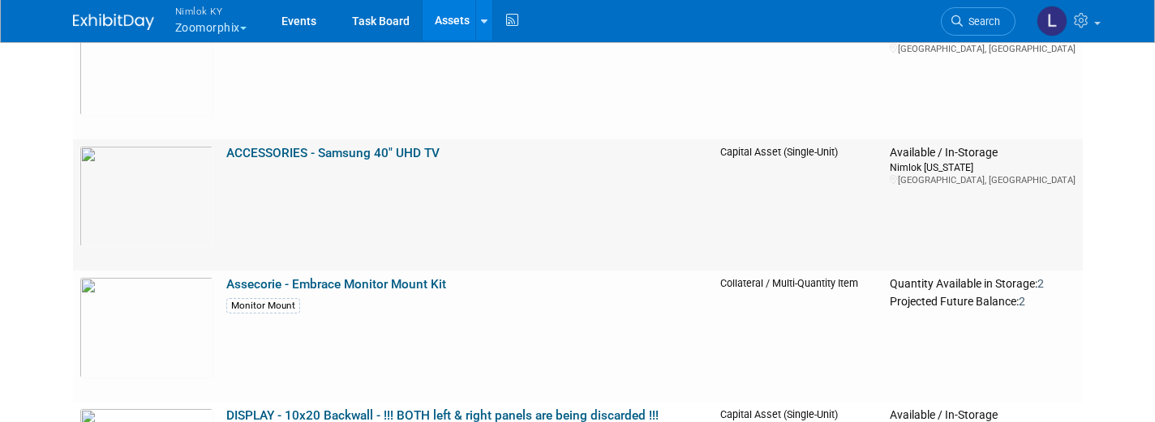
scroll to position [461, 0]
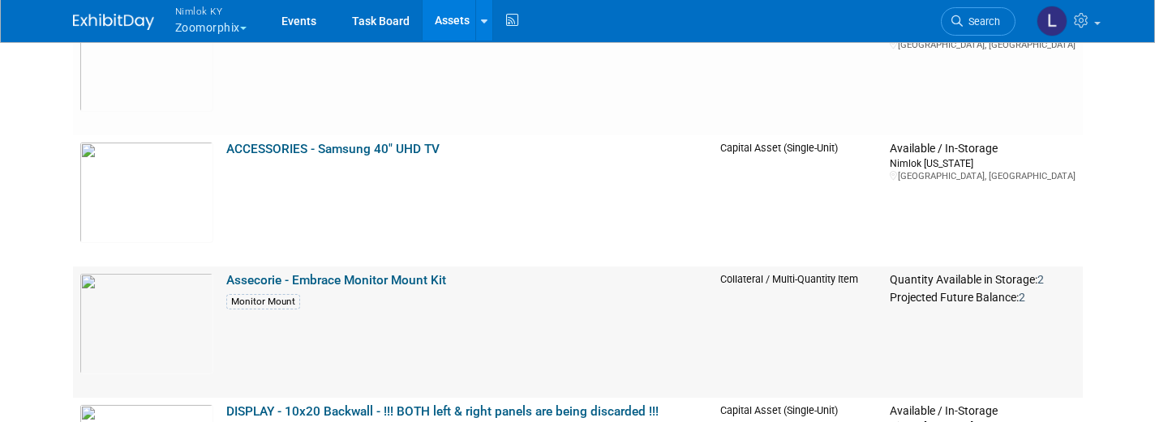
click at [353, 280] on link "Assecorie - Embrace Monitor Mount Kit" at bounding box center [336, 280] width 220 height 15
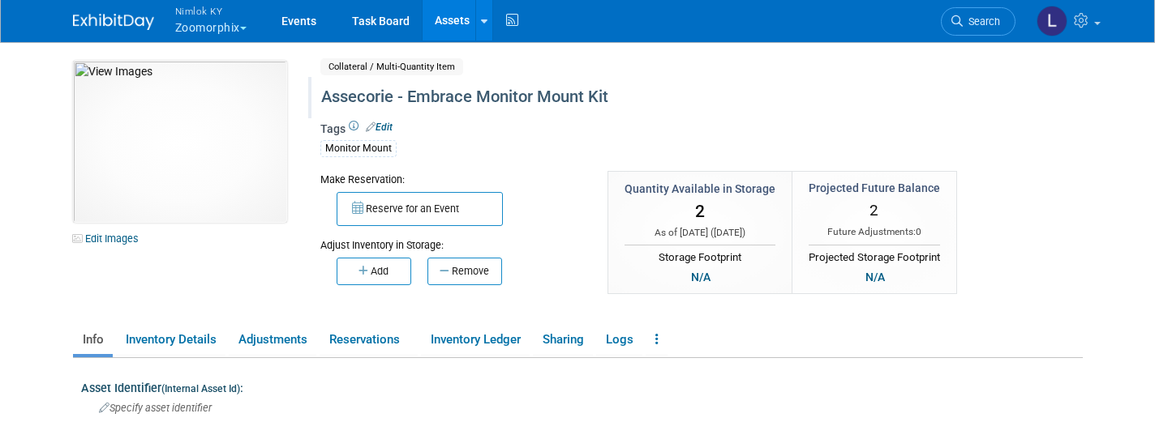
click at [392, 96] on div "Assecorie - Embrace Monitor Mount Kit" at bounding box center [650, 97] width 670 height 29
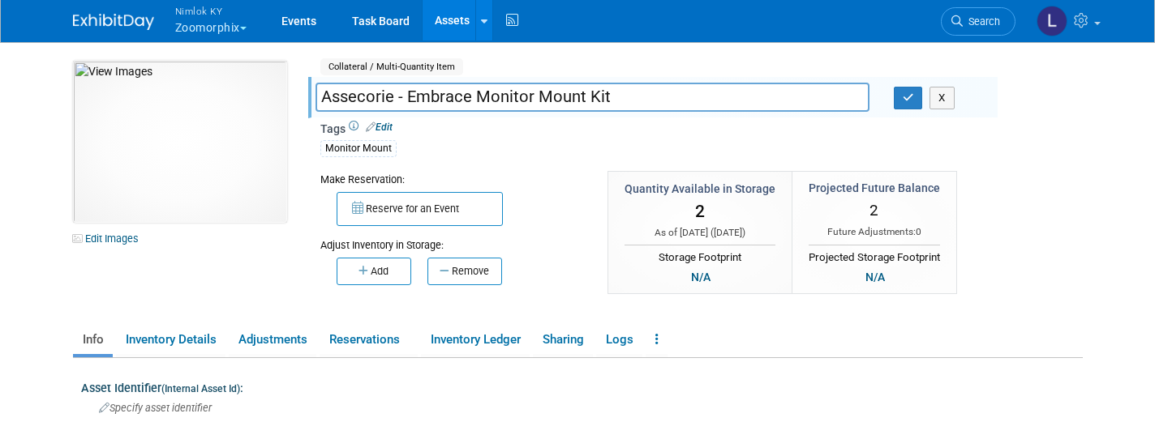
click at [392, 96] on input "Assecorie - Embrace Monitor Mount Kit" at bounding box center [592, 97] width 554 height 28
click at [383, 96] on input "ACCESSSORIES - Embrace Monitor Mount Kit" at bounding box center [592, 97] width 554 height 28
type input "ACCESSORIES - Embrace Monitor Mount Kit"
click at [912, 97] on icon "button" at bounding box center [907, 97] width 11 height 11
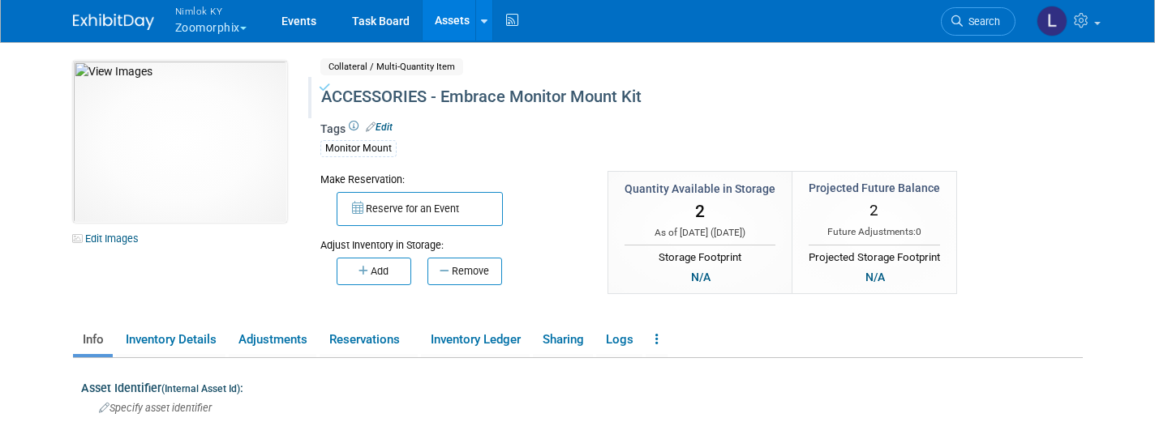
click at [455, 19] on link "Assets" at bounding box center [451, 20] width 59 height 41
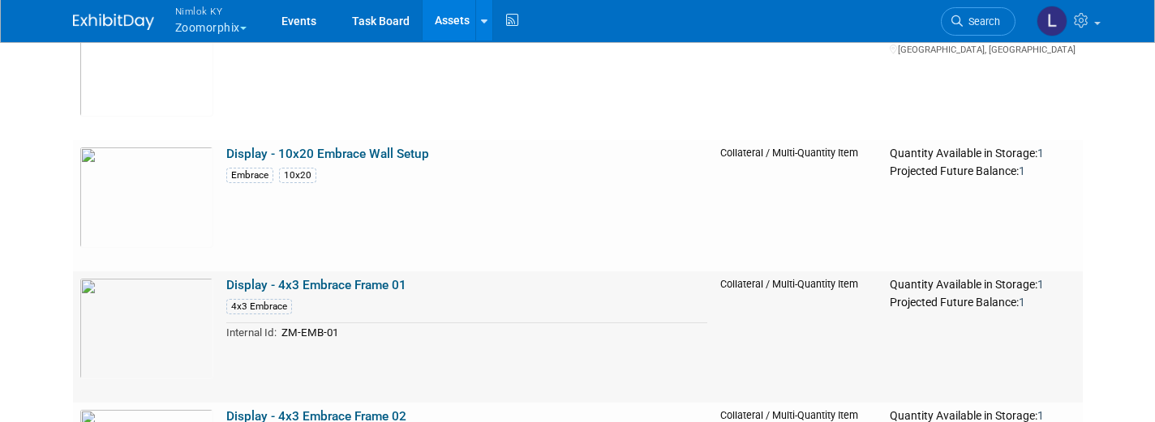
scroll to position [851, 0]
click at [351, 281] on link "Display - 4x3 Embrace Frame 01" at bounding box center [316, 284] width 180 height 15
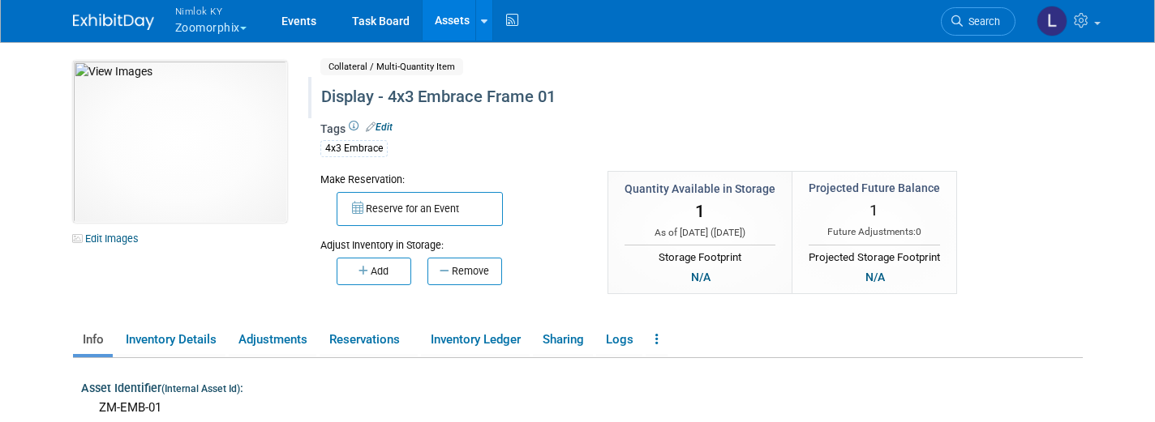
click at [567, 103] on div "Display - 4x3 Embrace Frame 01" at bounding box center [650, 97] width 670 height 29
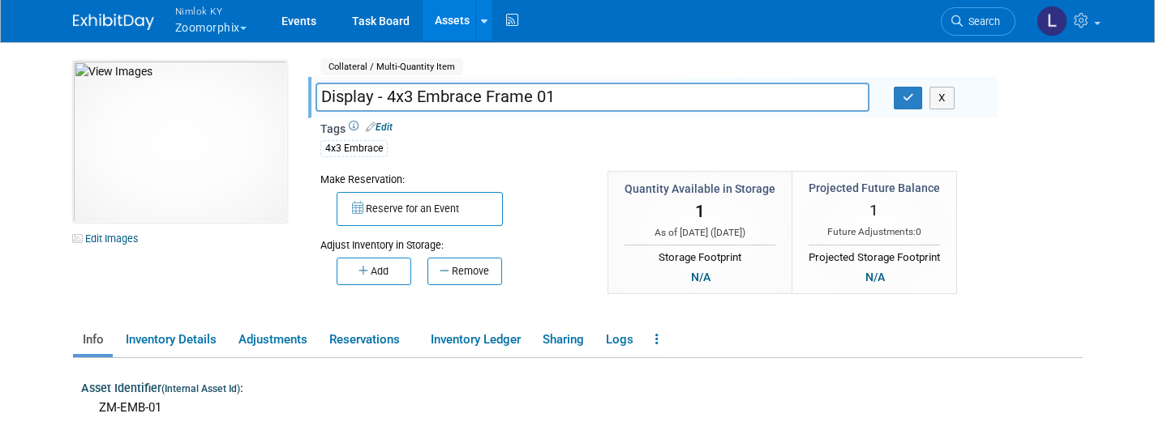
drag, startPoint x: 560, startPoint y: 97, endPoint x: 388, endPoint y: 93, distance: 172.8
click at [388, 93] on input "Display - 4x3 Embrace Frame 01" at bounding box center [592, 97] width 554 height 28
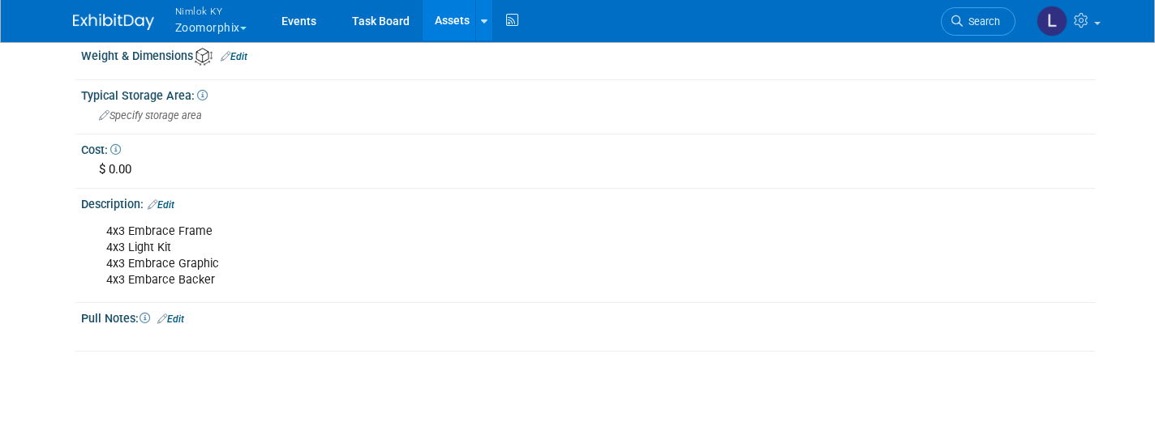
scroll to position [444, 0]
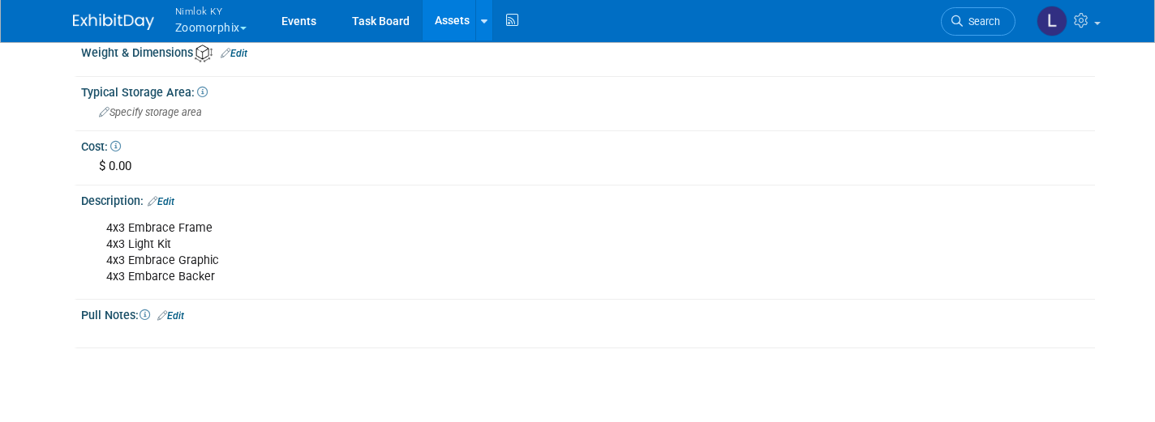
click at [216, 268] on div "4x3 Embrace Frame 4x3 Light Kit 4x3 Embrace Graphic 4x3 Embarce Backer" at bounding box center [498, 252] width 806 height 81
click at [169, 196] on link "Edit" at bounding box center [161, 201] width 27 height 11
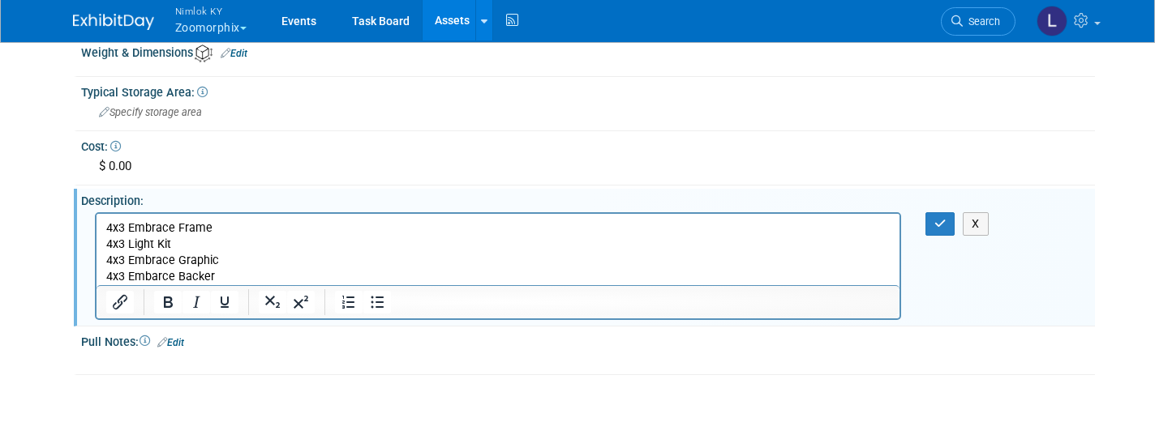
scroll to position [0, 0]
drag, startPoint x: 218, startPoint y: 277, endPoint x: 88, endPoint y: 241, distance: 134.8
click at [96, 241] on html "4x3 Embrace Frame 4x3 Light Kit 4x3 Embrace Graphic 4x3 Embarce Backer" at bounding box center [497, 248] width 803 height 71
copy p "4x3 Light Kit 4x3 Embrace Graphic 4x3 Embarce Backer"
click at [155, 273] on p "4x3 Embrace Frame 4x3 Light Kit 4x3 Embrace Graphic 4x3 Embarce Backer" at bounding box center [497, 252] width 784 height 65
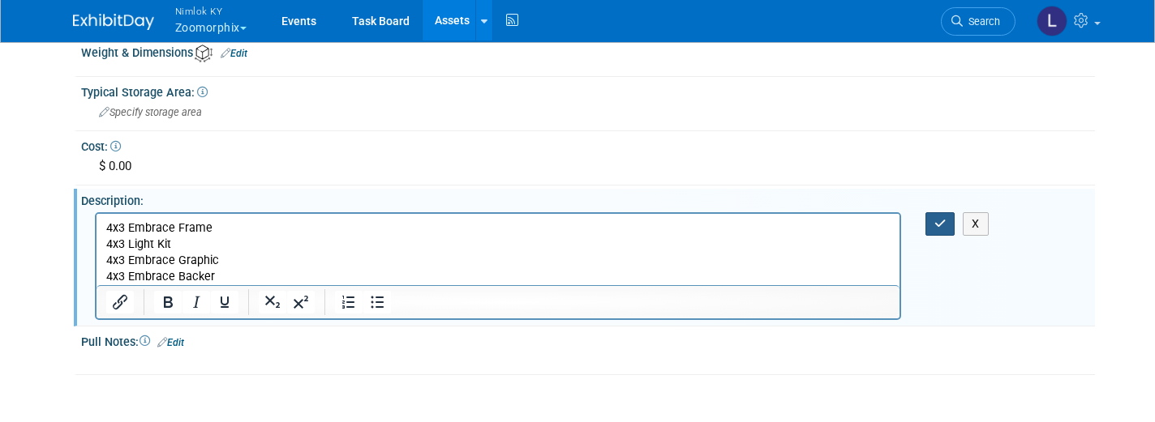
click at [937, 218] on icon "button" at bounding box center [940, 223] width 12 height 11
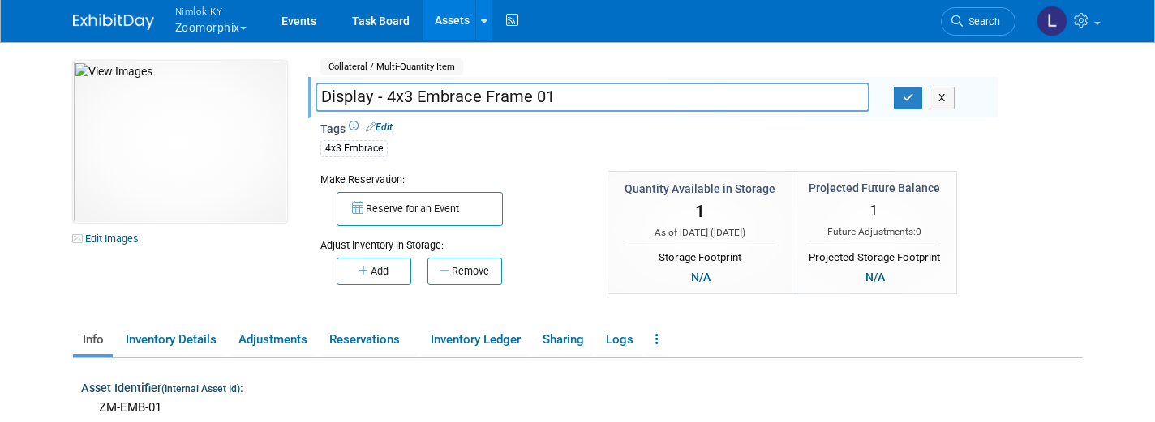
click at [456, 25] on link "Assets" at bounding box center [451, 20] width 59 height 41
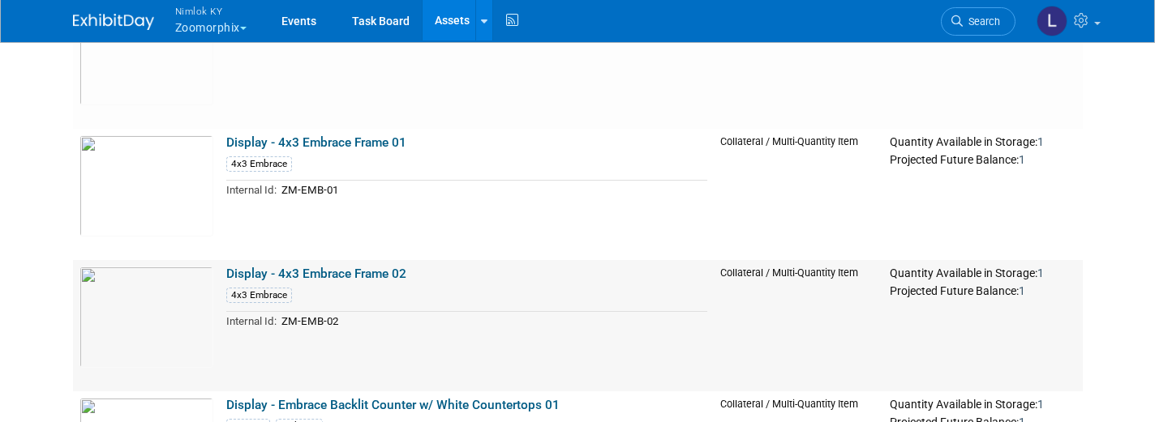
scroll to position [993, 0]
click at [349, 270] on link "Display - 4x3 Embrace Frame 02" at bounding box center [316, 273] width 180 height 15
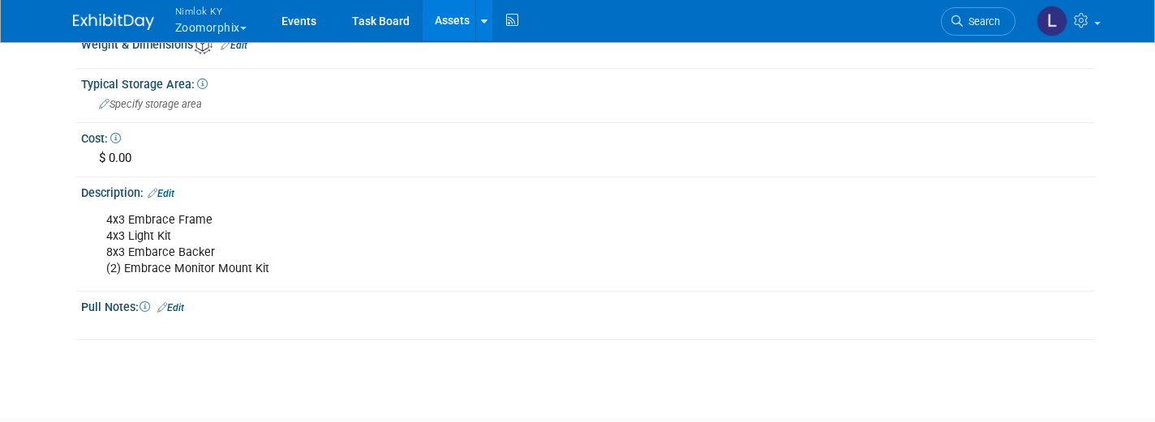
scroll to position [452, 0]
click at [178, 247] on div "4x3 Embrace Frame 4x3 Light Kit 8x3 Embarce Backer (2) Embrace Monitor Mount Kit" at bounding box center [498, 245] width 806 height 81
click at [171, 190] on link "Edit" at bounding box center [161, 194] width 27 height 11
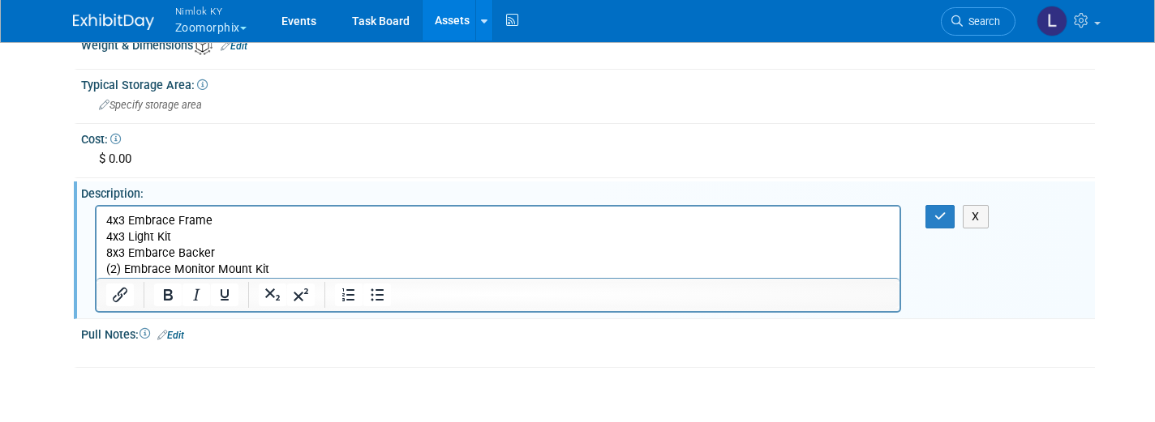
scroll to position [0, 0]
click at [161, 255] on p "4x3 Embrace Frame 4x3 Light Kit 8x3 Embarce Backer (2) Embrace Monitor Mount Kit" at bounding box center [497, 244] width 784 height 65
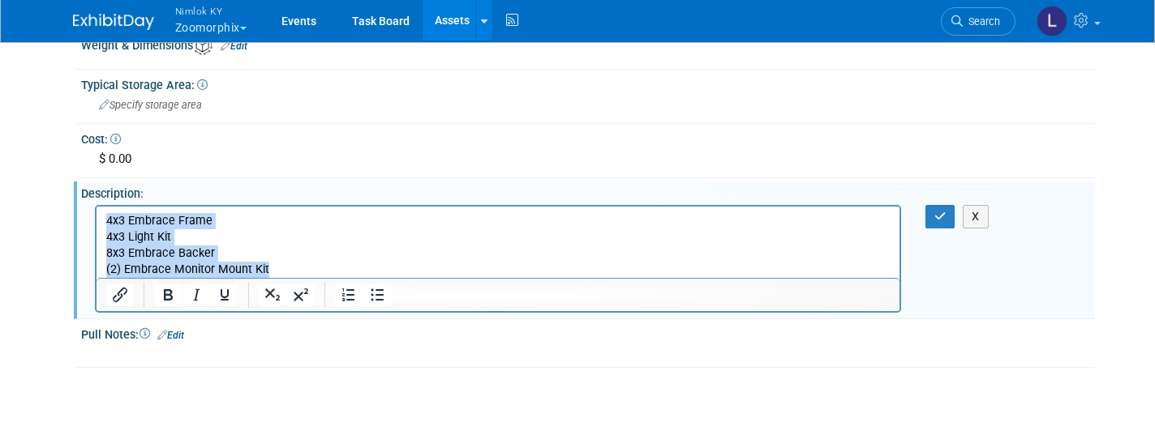
drag, startPoint x: 270, startPoint y: 266, endPoint x: 105, endPoint y: 221, distance: 171.5
click at [105, 221] on body "4x3 Embrace Frame 4x3 Light Kit 8x3 Embrace Backer (2) Embrace Monitor Mount Kit" at bounding box center [498, 244] width 786 height 65
copy p "4x3 Embrace Frame 4x3 Light Kit 8x3 Embrace Backer (2) Embrace Monitor Mount Kit"
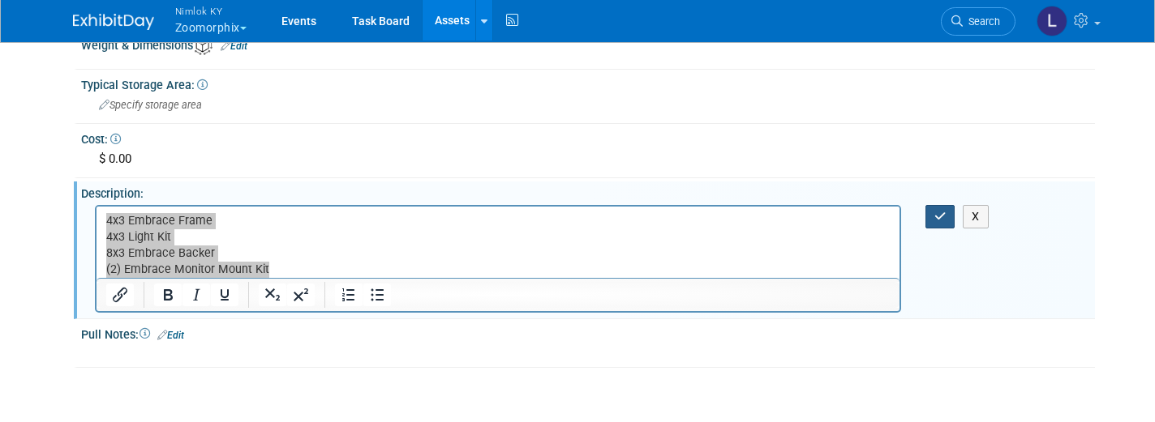
click at [940, 211] on icon "button" at bounding box center [940, 216] width 12 height 11
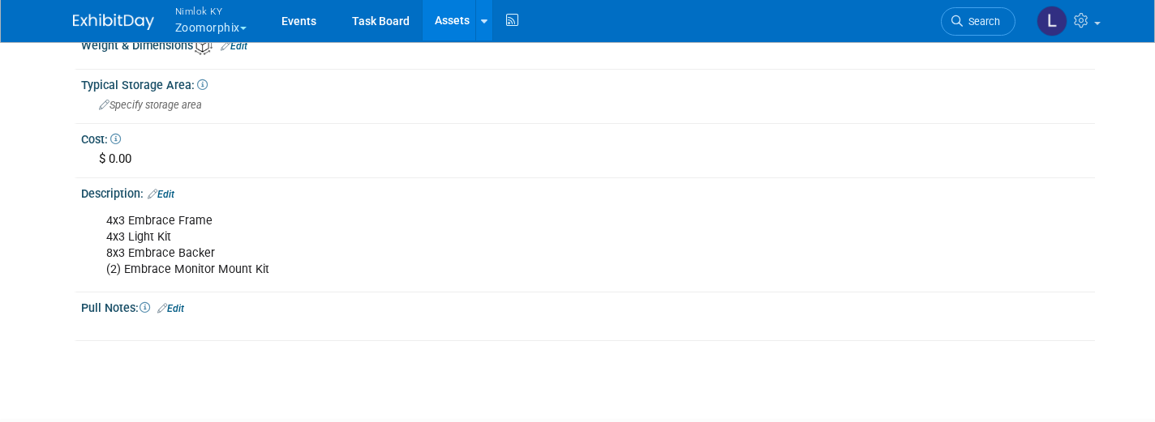
click at [457, 15] on link "Assets" at bounding box center [451, 20] width 59 height 41
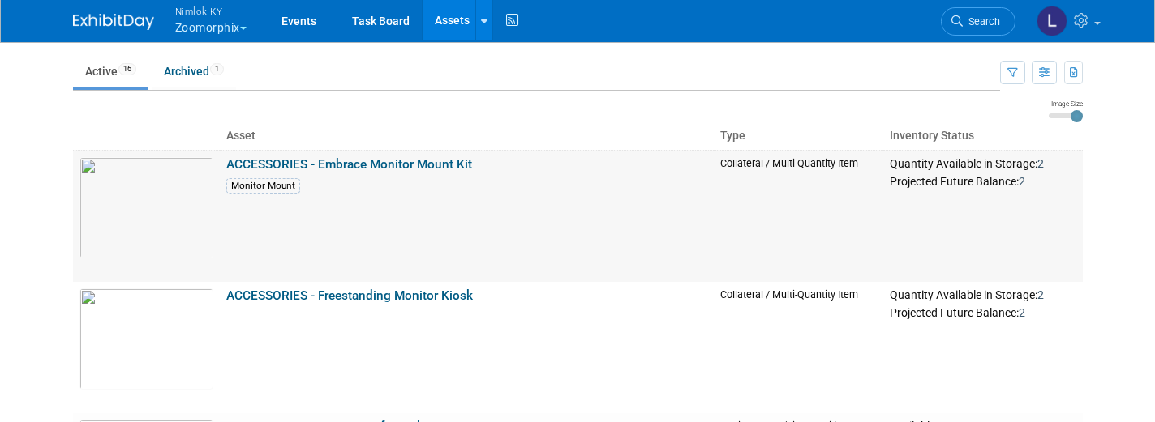
scroll to position [50, 0]
